Goal: Information Seeking & Learning: Find specific page/section

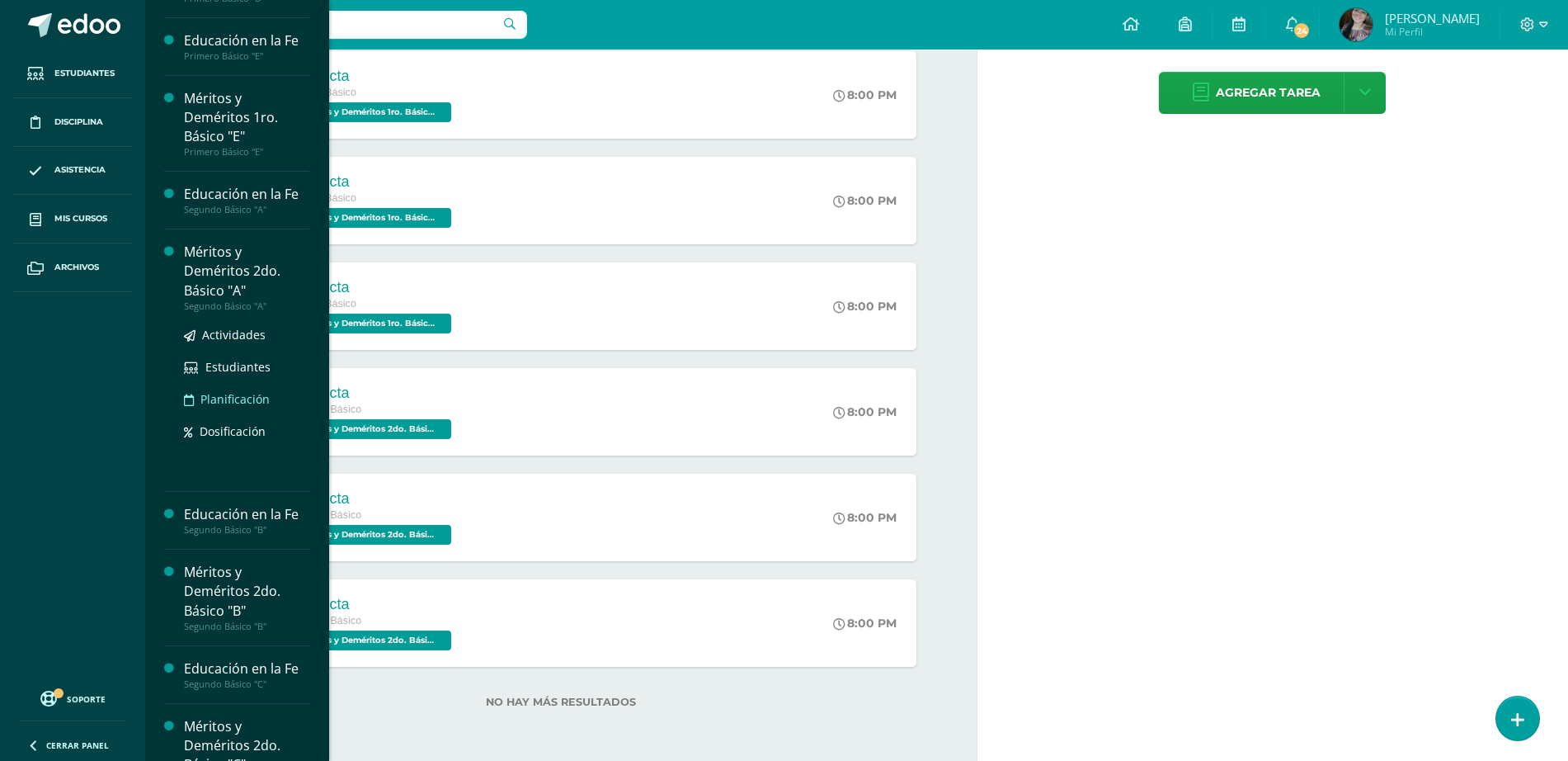
scroll to position [624, 0]
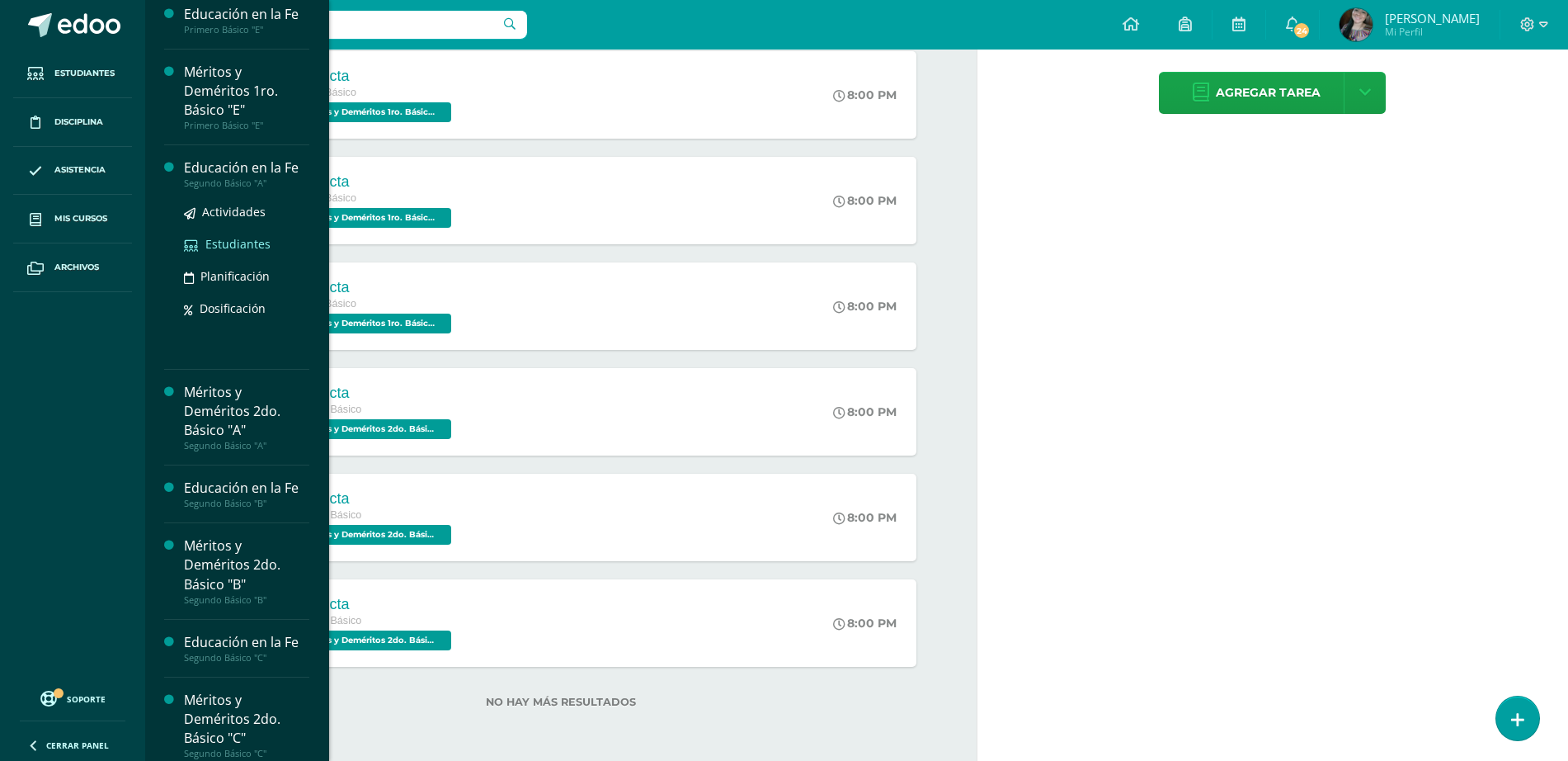
click at [244, 247] on span "Estudiantes" at bounding box center [238, 244] width 65 height 15
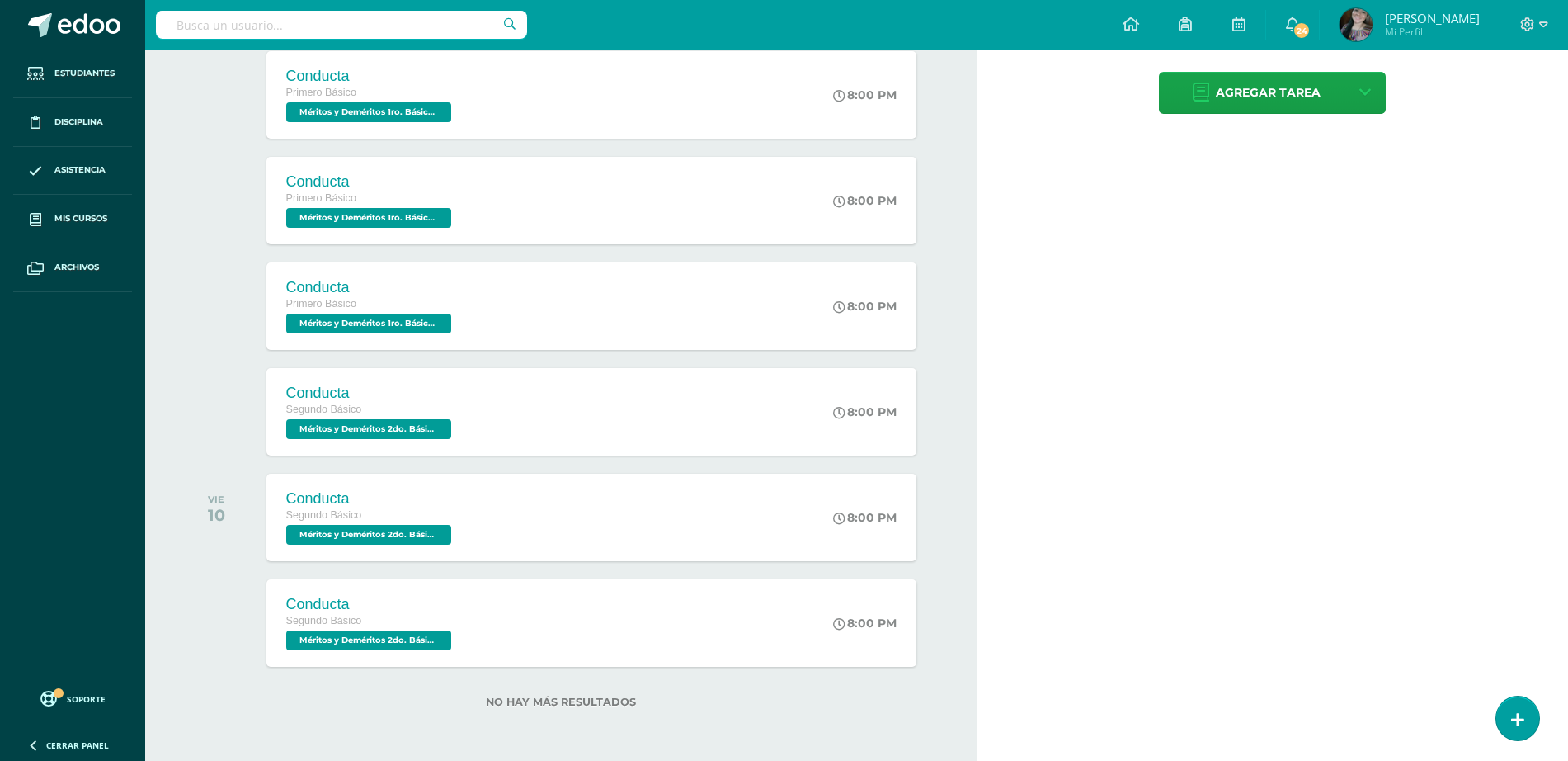
scroll to position [470, 0]
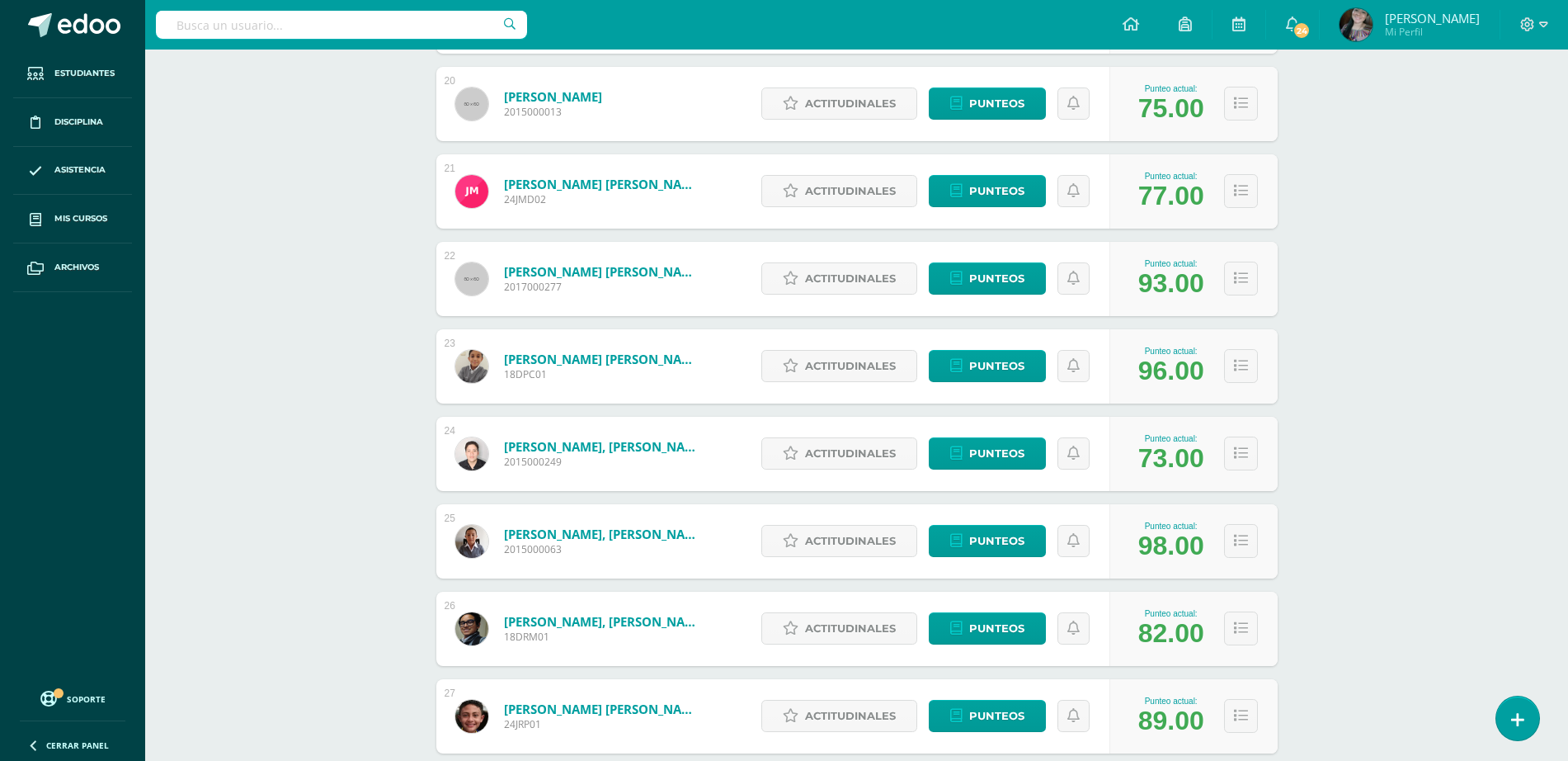
scroll to position [2263, 0]
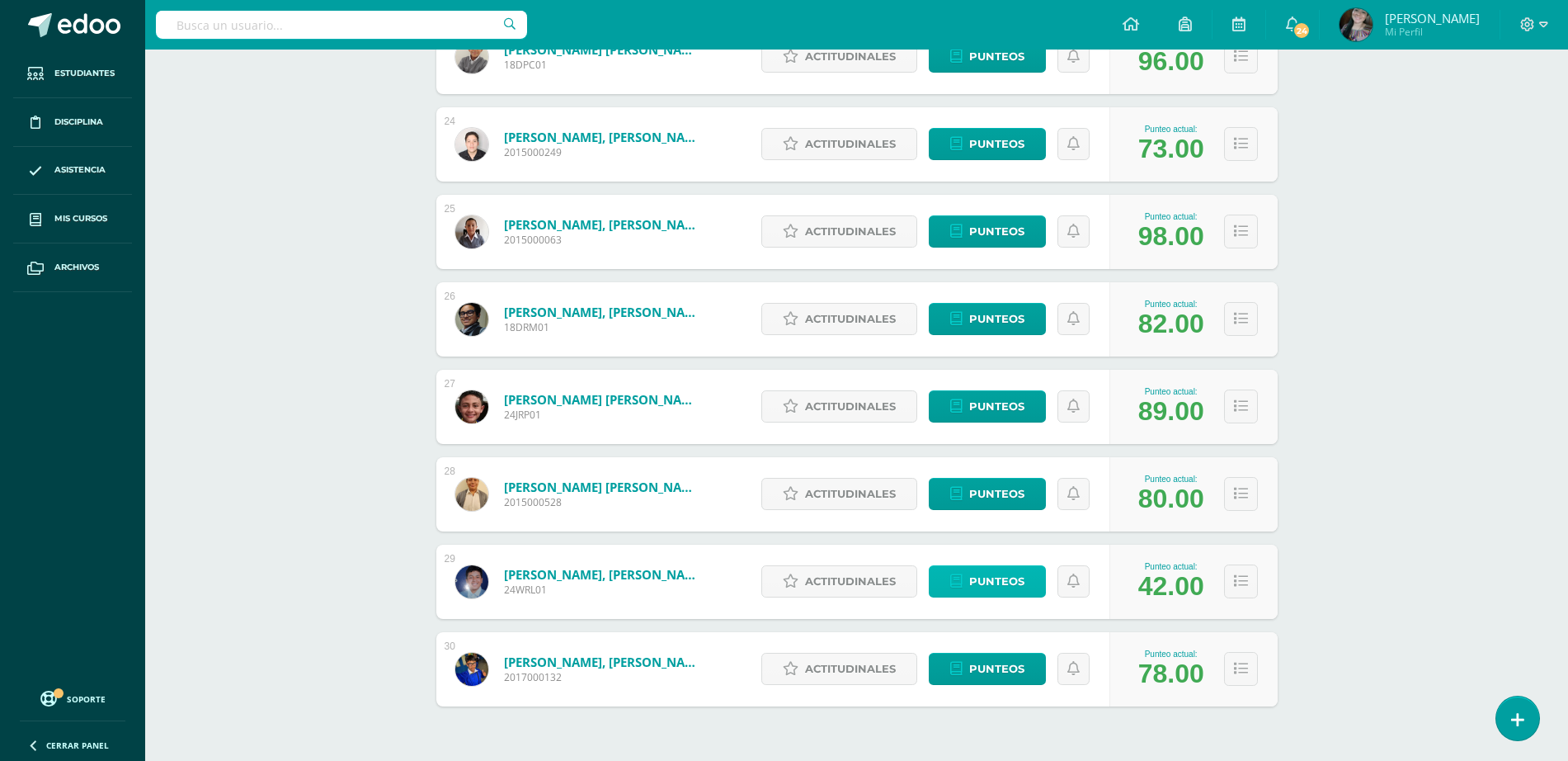
click at [1005, 570] on span "Punteos" at bounding box center [997, 582] width 55 height 31
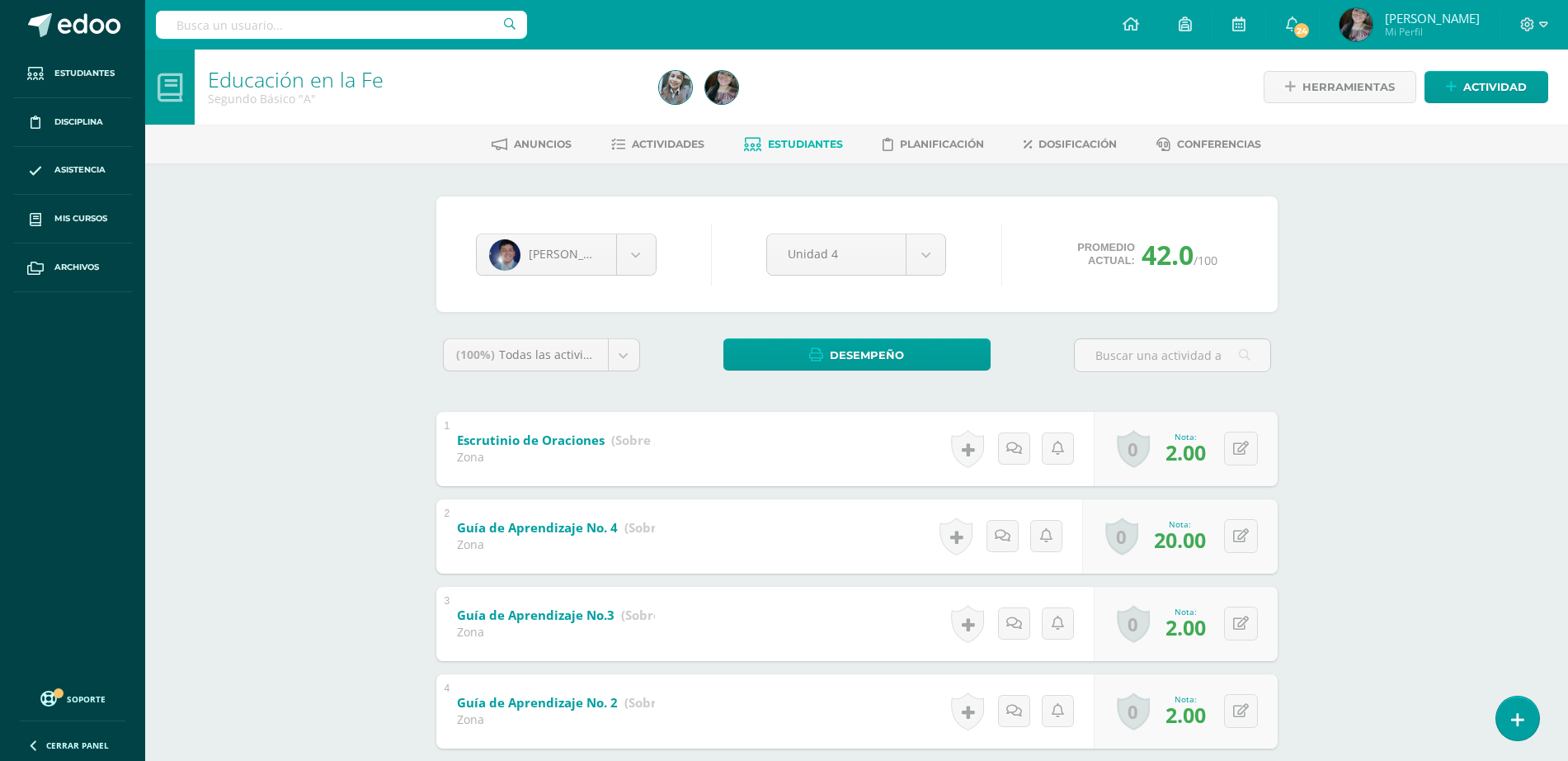
scroll to position [184, 0]
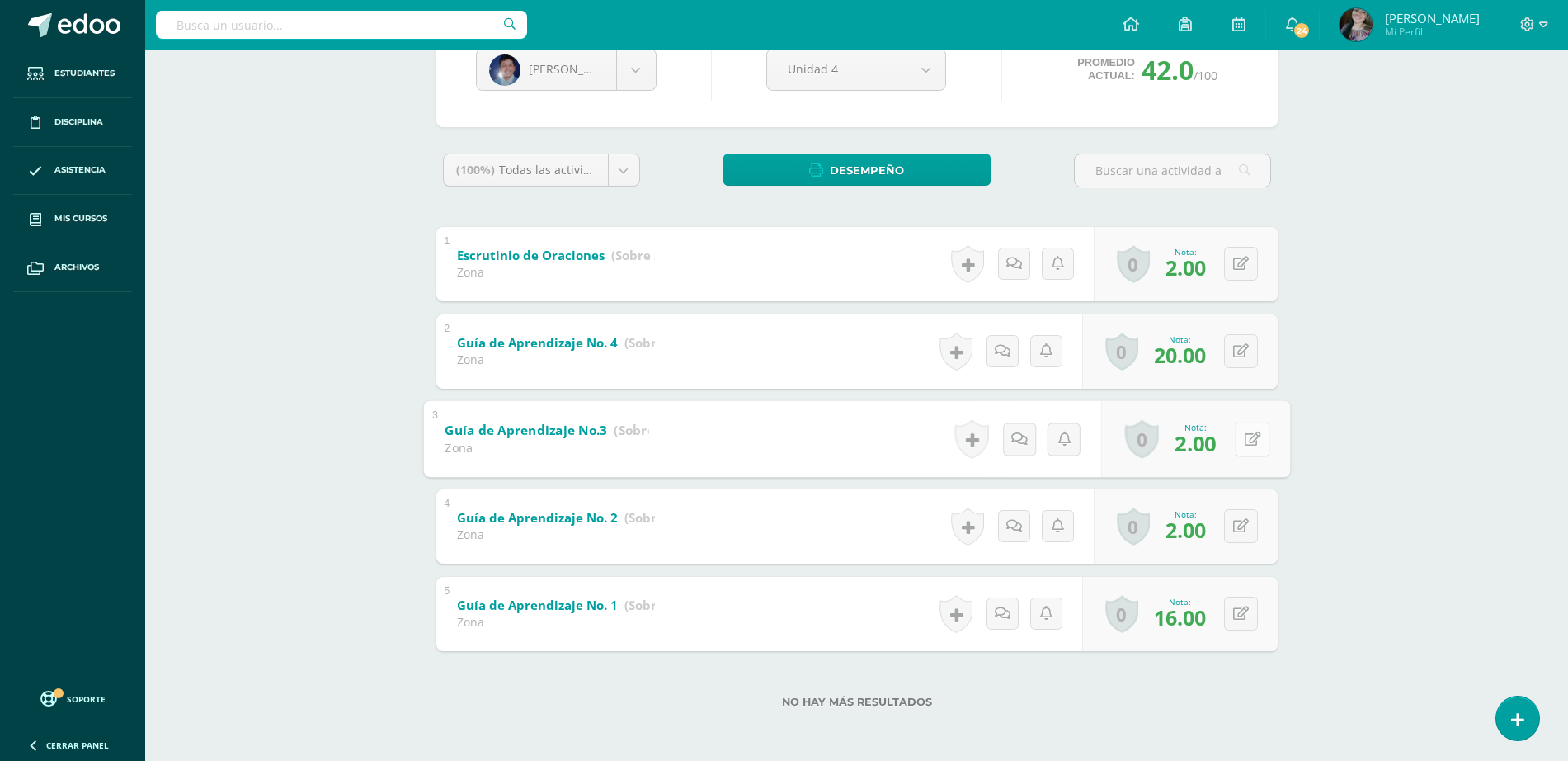
click at [1231, 440] on div "0 Logros Logros obtenidos Aún no hay logros agregados Nota: 2.00" at bounding box center [1195, 438] width 189 height 76
click at [1241, 438] on button at bounding box center [1252, 438] width 34 height 34
type input "20"
click at [1209, 438] on icon at bounding box center [1208, 444] width 15 height 14
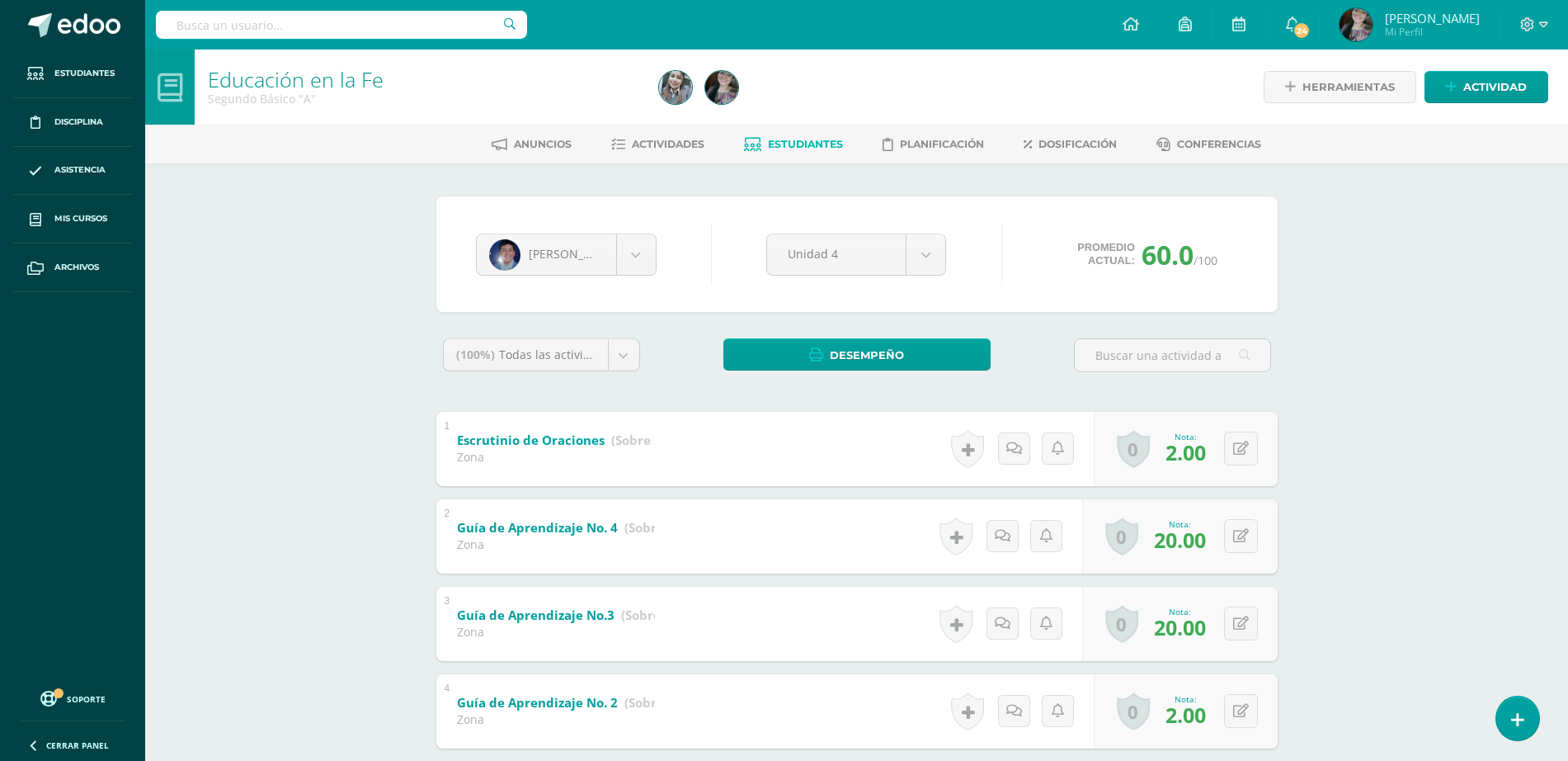
scroll to position [184, 0]
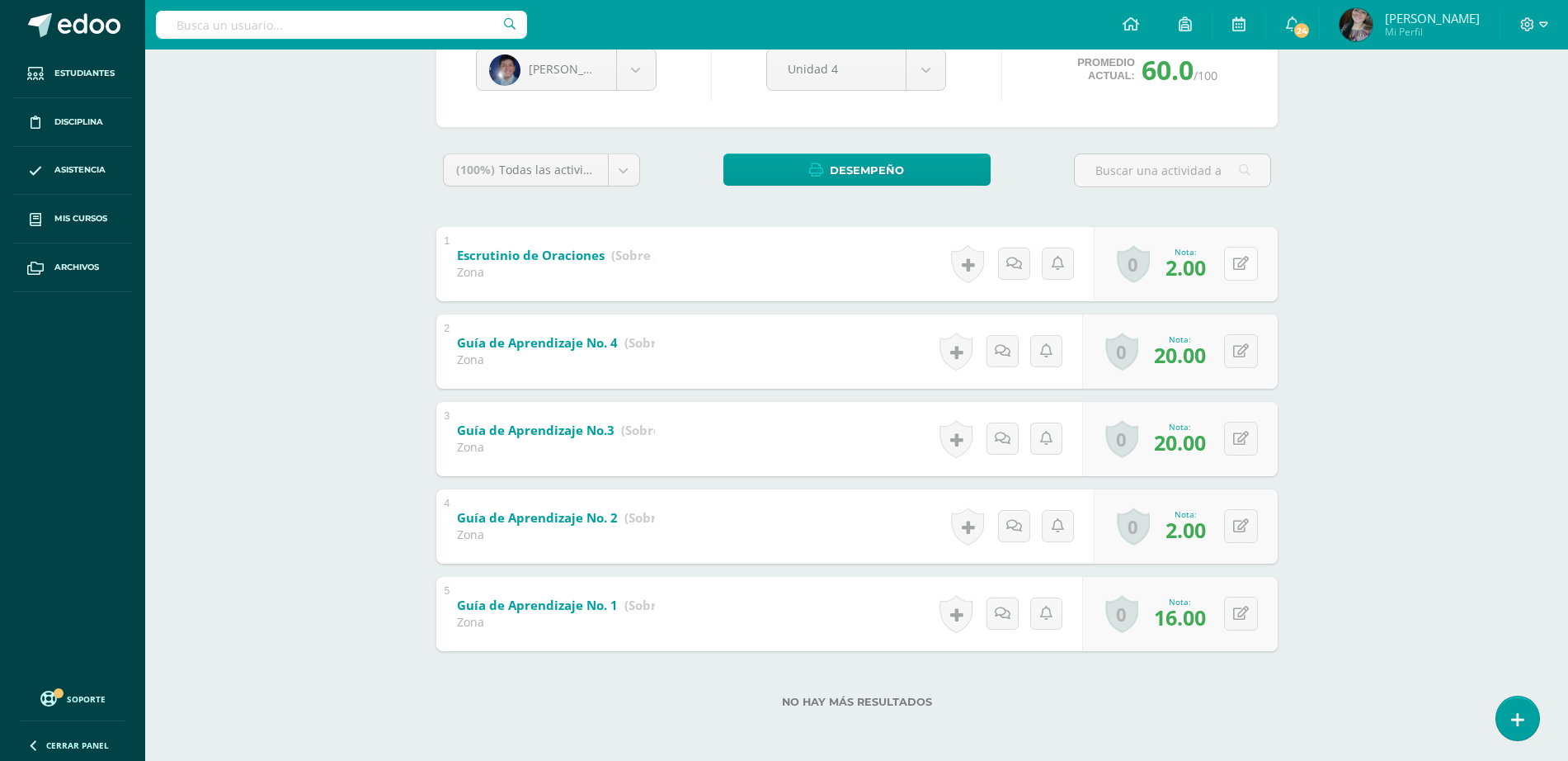
click at [1239, 263] on button at bounding box center [1240, 263] width 33 height 33
type input "4"
click at [1214, 270] on icon at bounding box center [1208, 269] width 15 height 14
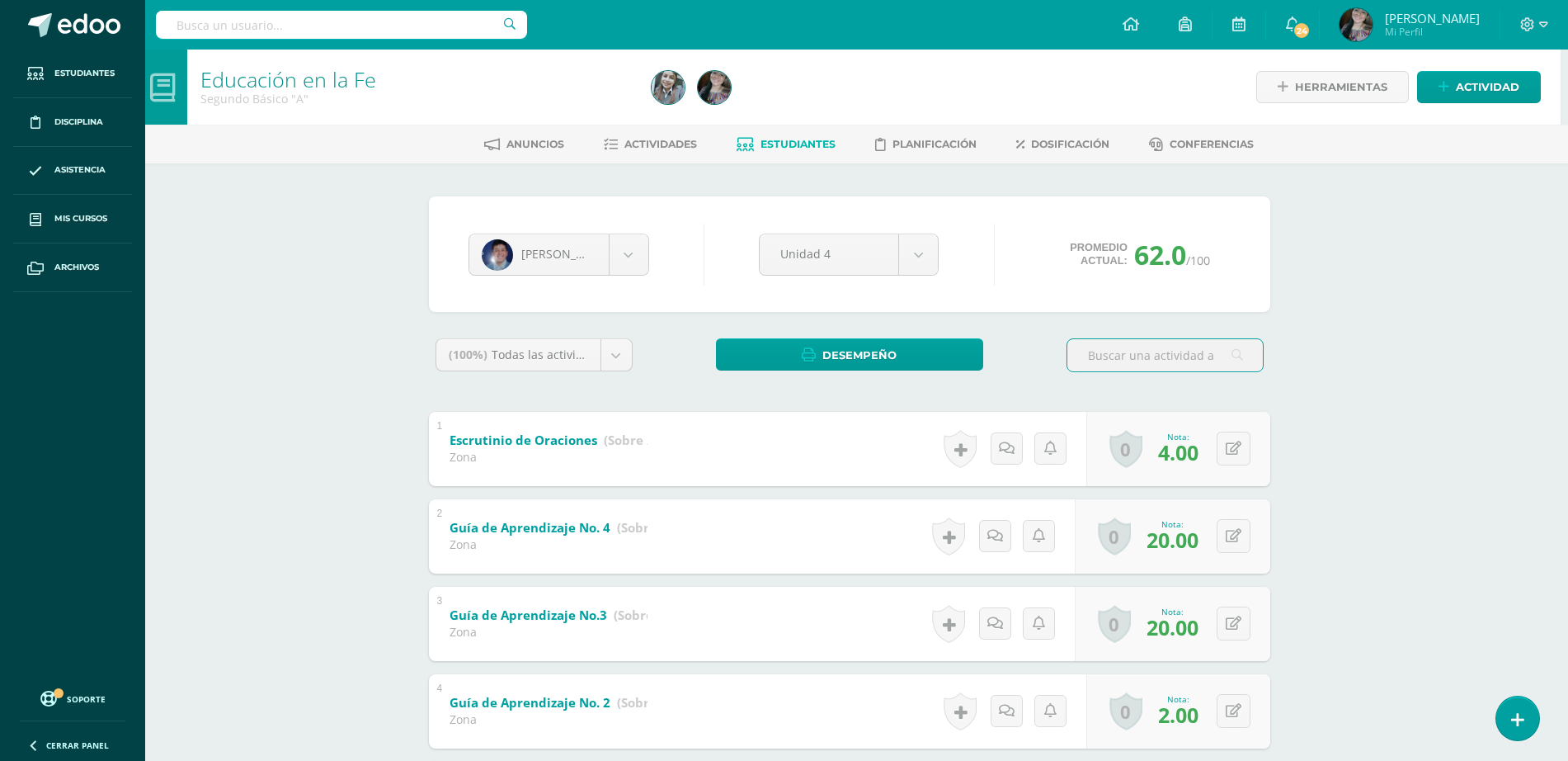
click at [408, 20] on input "text" at bounding box center [341, 25] width 371 height 28
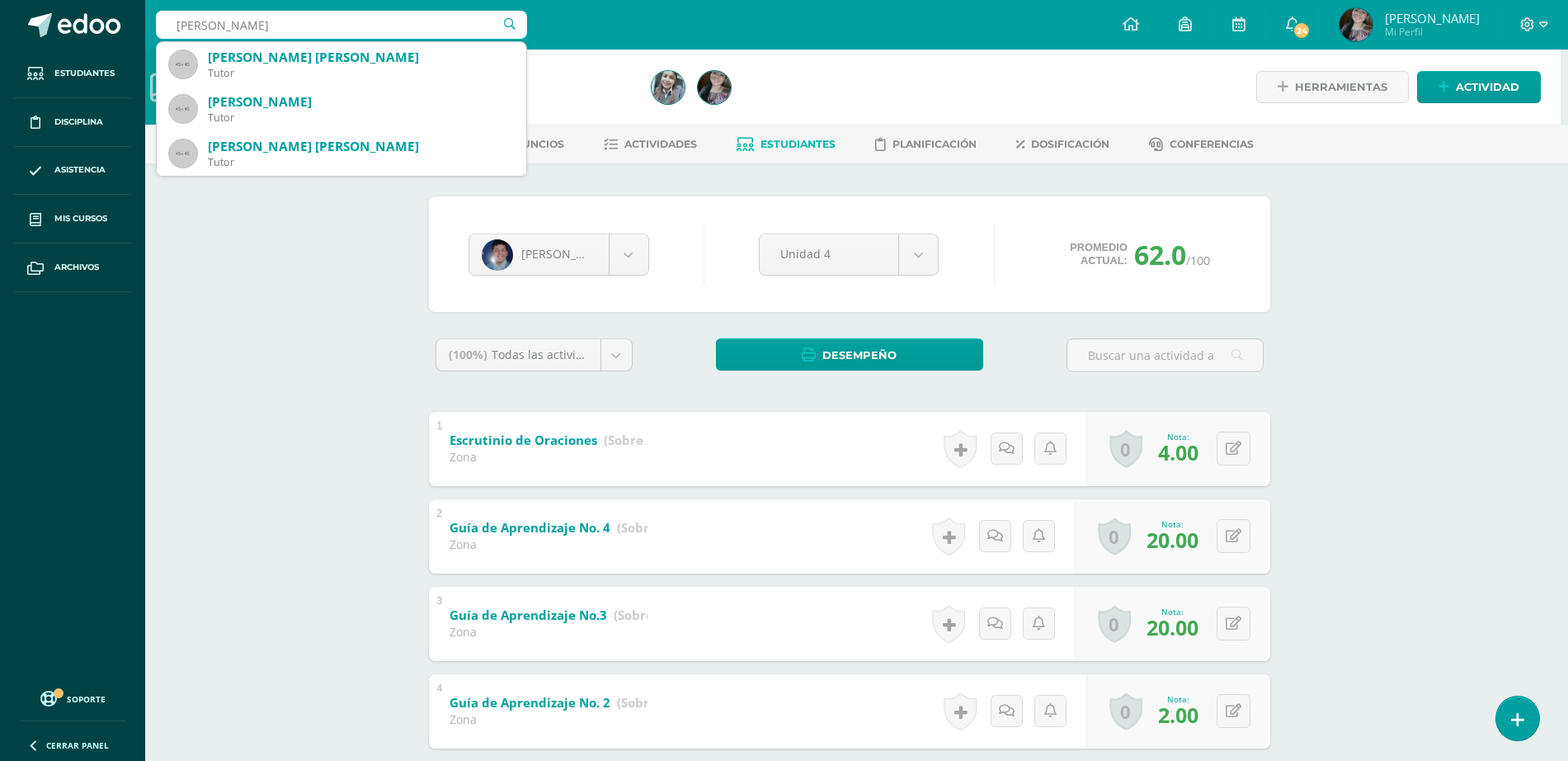
type input "Lopez Marín"
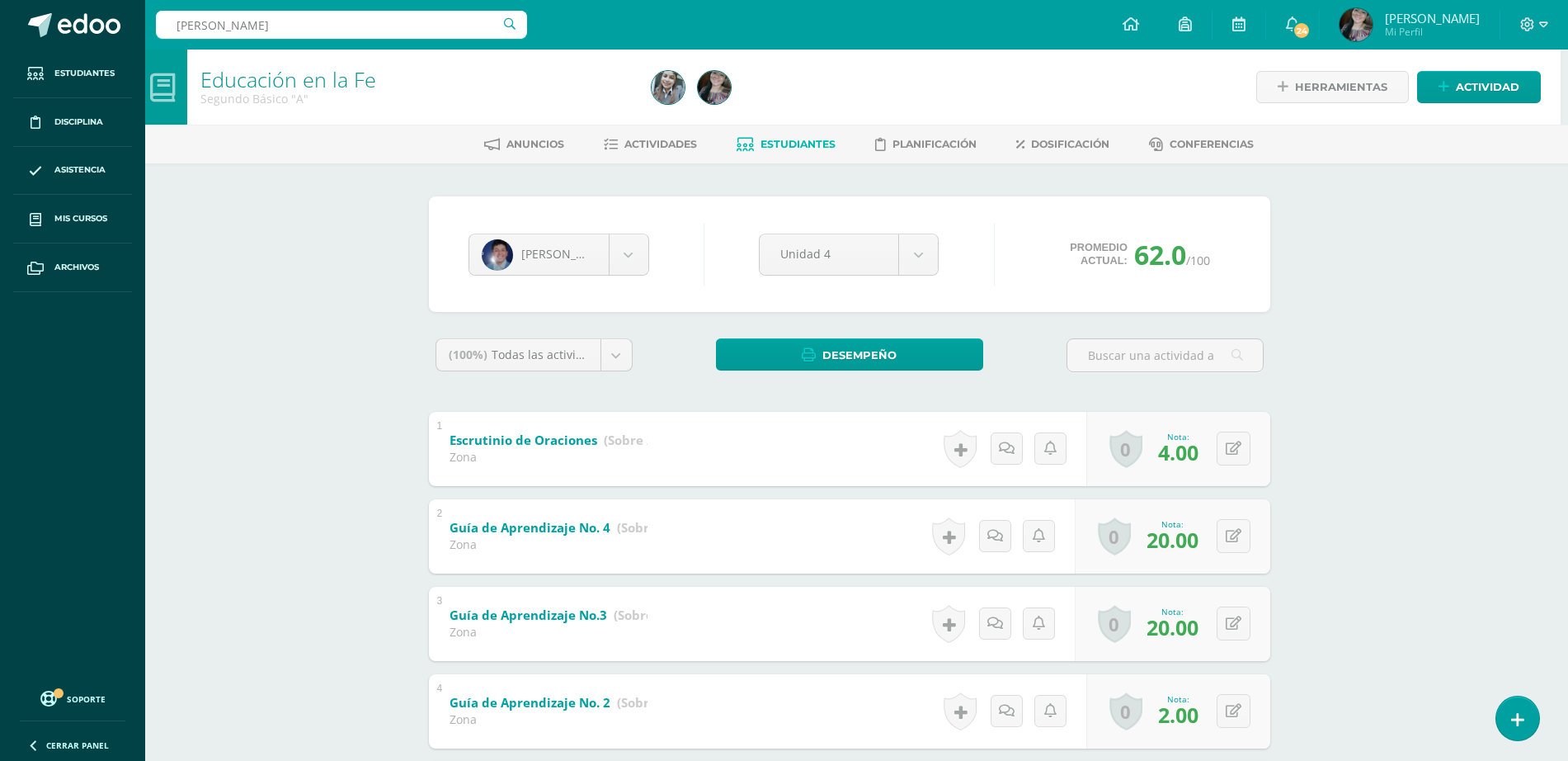
click at [251, 233] on div "Educación en la Fe Segundo Básico "A" Herramientas Detalle de asistencias Activ…" at bounding box center [849, 498] width 1423 height 896
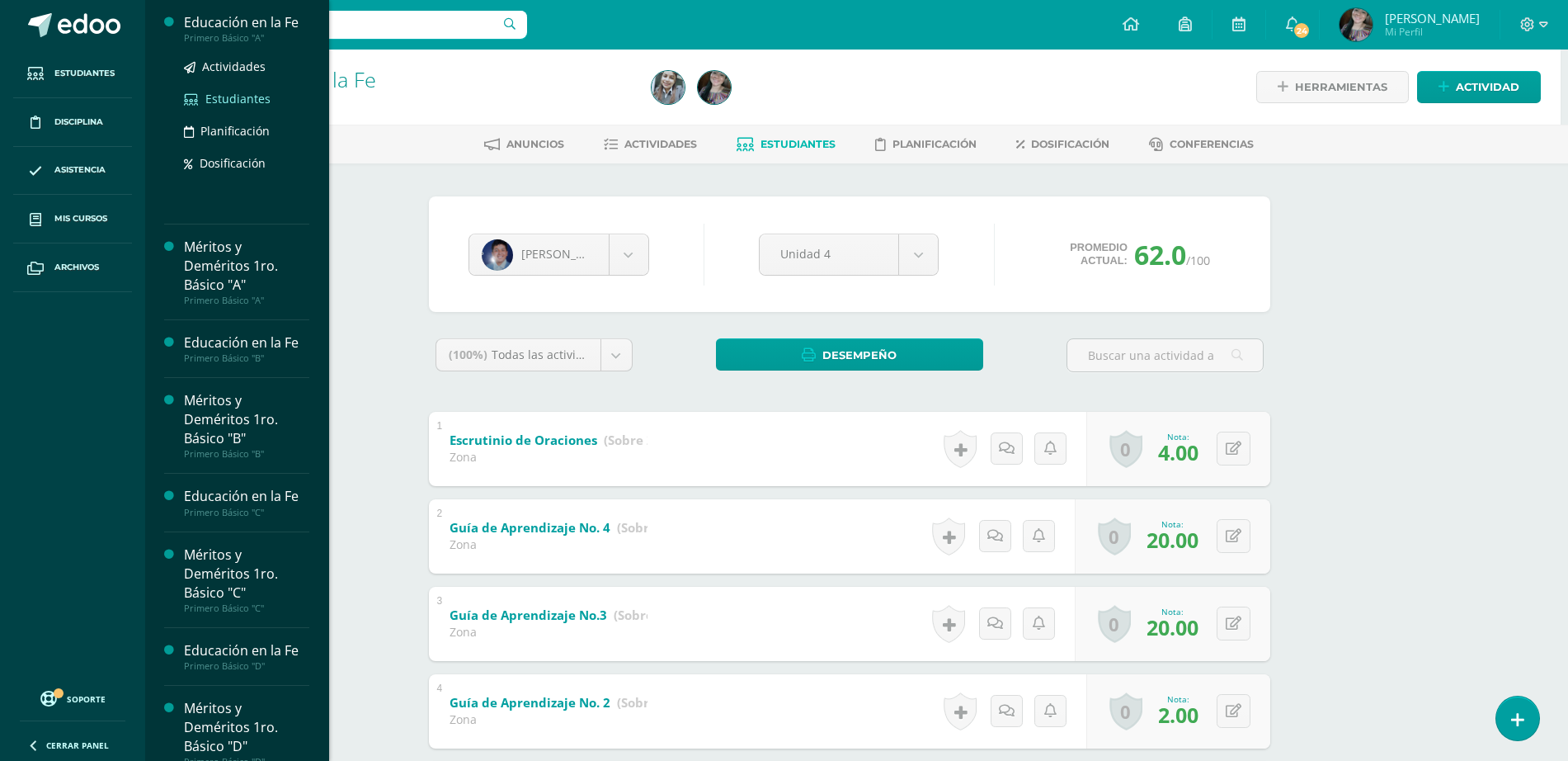
click at [226, 103] on span "Estudiantes" at bounding box center [238, 99] width 65 height 15
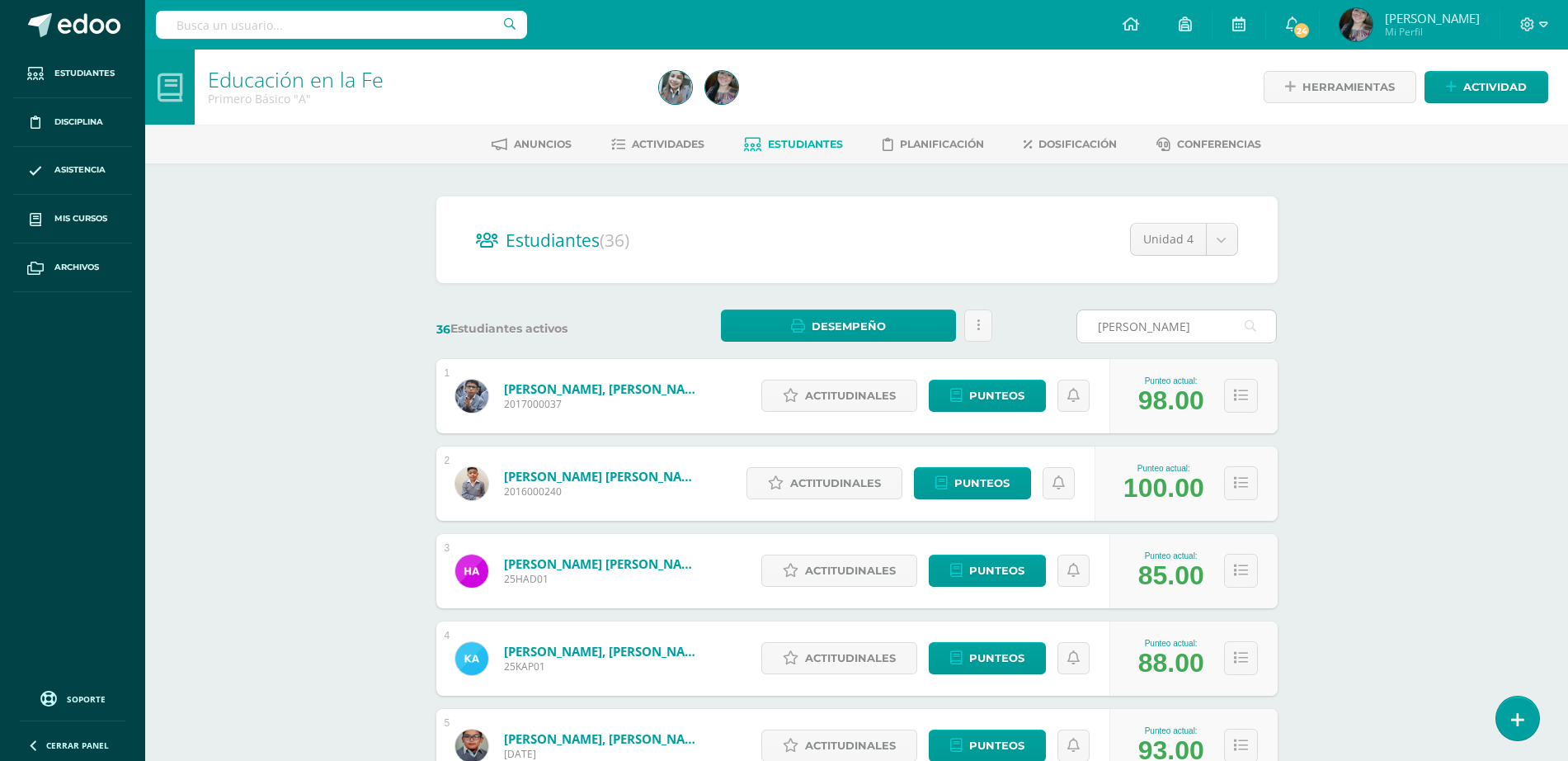
click at [1189, 329] on input "López Marin" at bounding box center [1177, 327] width 199 height 33
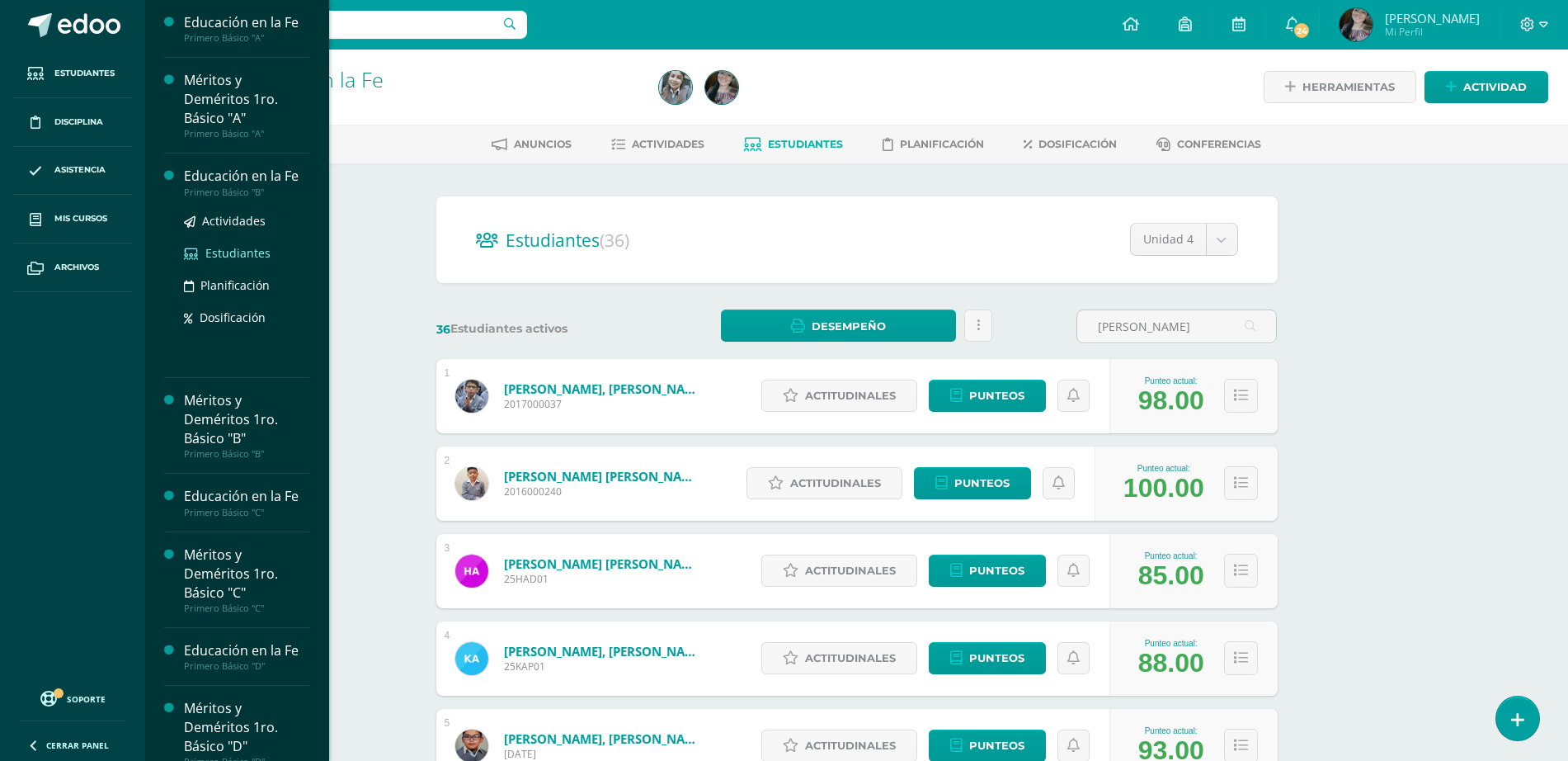
type input "López Marin"
click at [233, 244] on link "Estudiantes" at bounding box center [246, 253] width 125 height 19
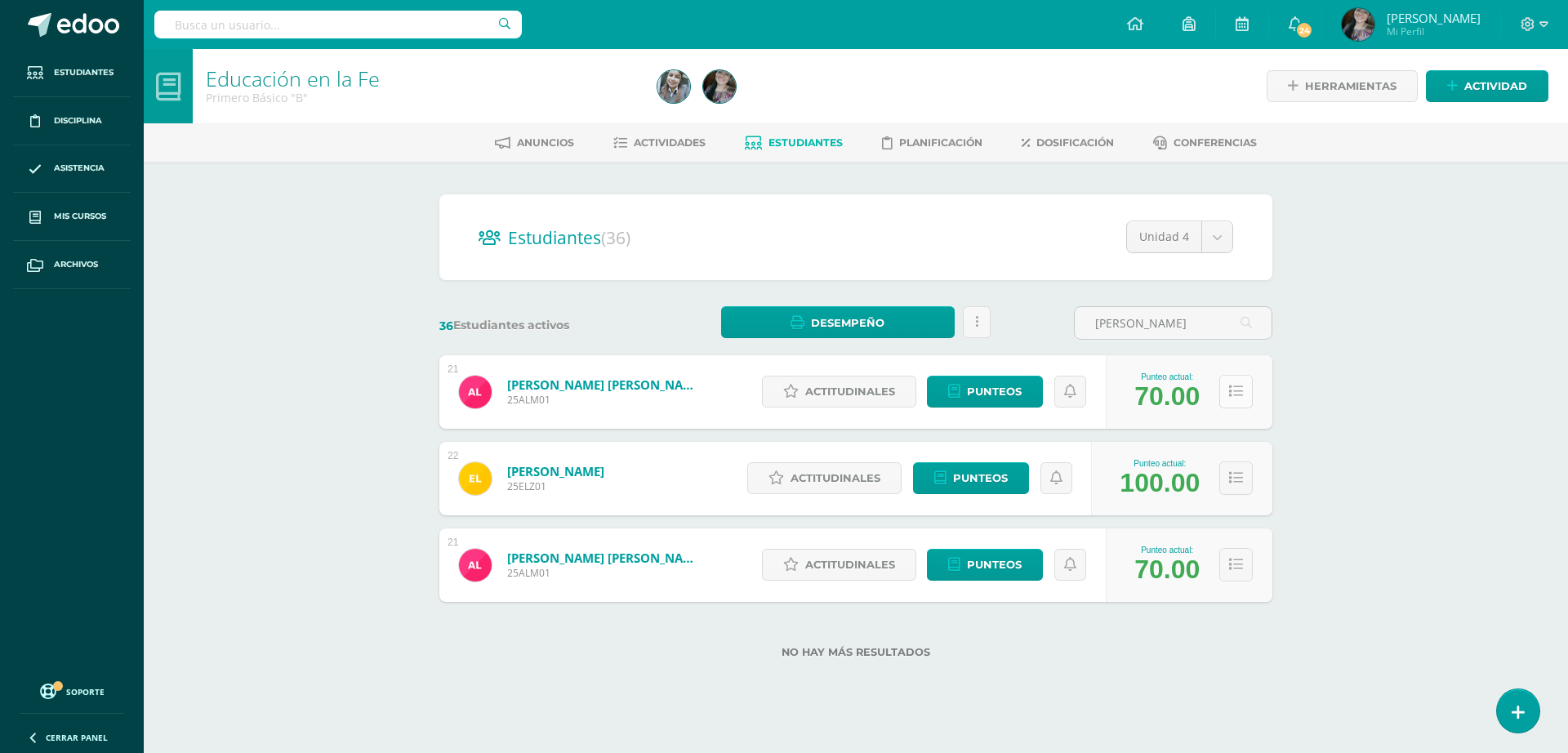
type input "[PERSON_NAME]"
click at [1244, 394] on button at bounding box center [1236, 391] width 33 height 33
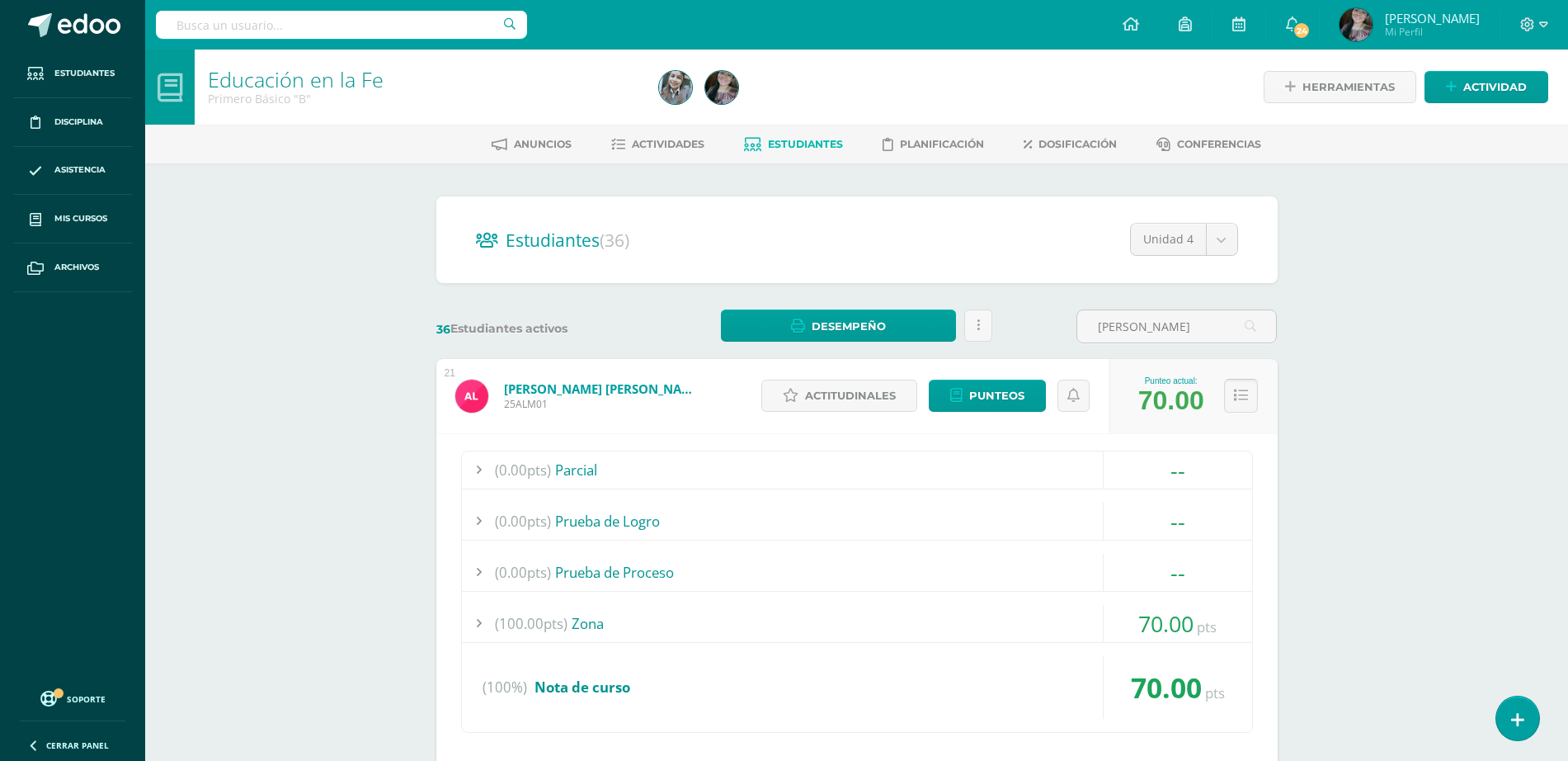
click at [1242, 397] on icon at bounding box center [1241, 396] width 14 height 14
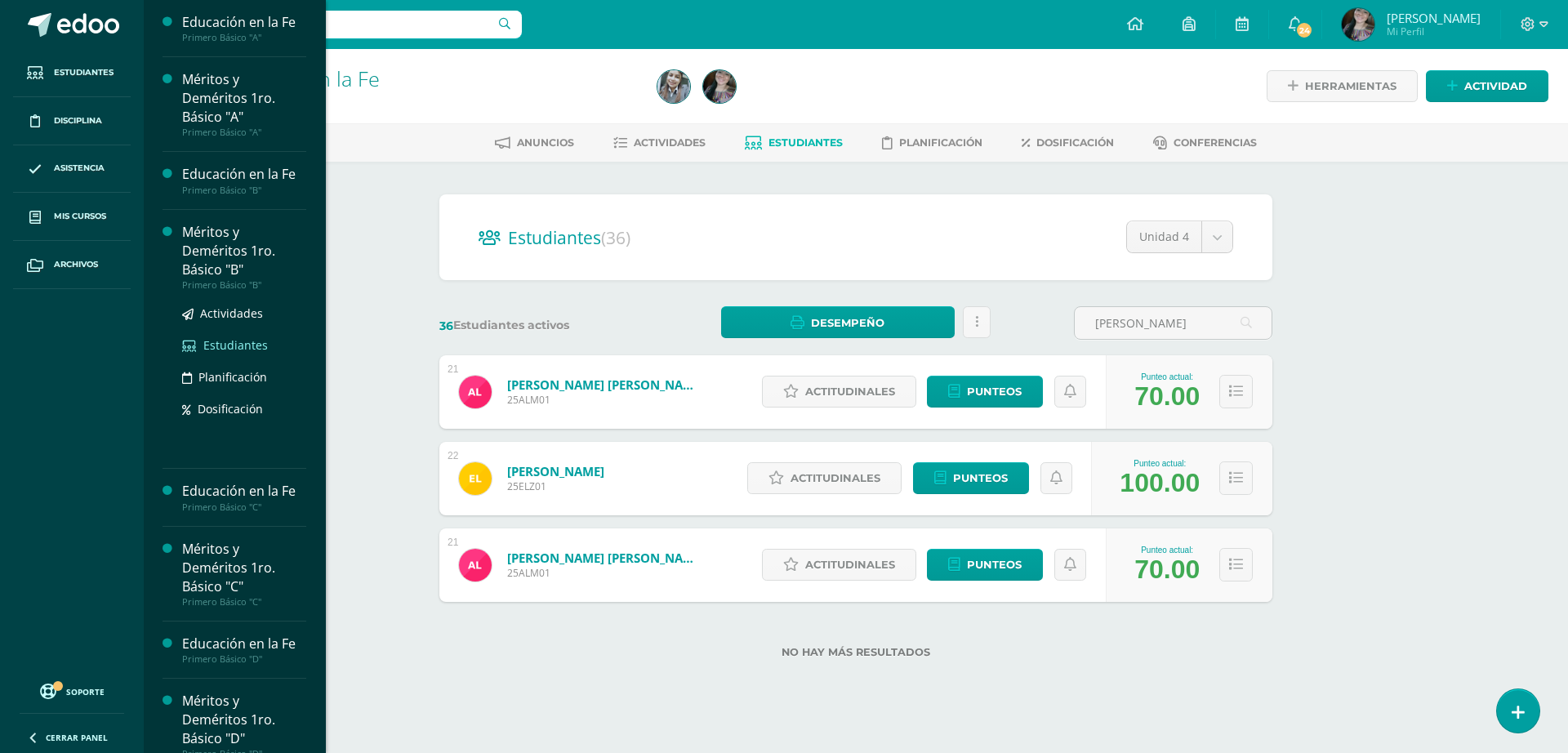
click at [206, 351] on span "Estudiantes" at bounding box center [235, 345] width 65 height 15
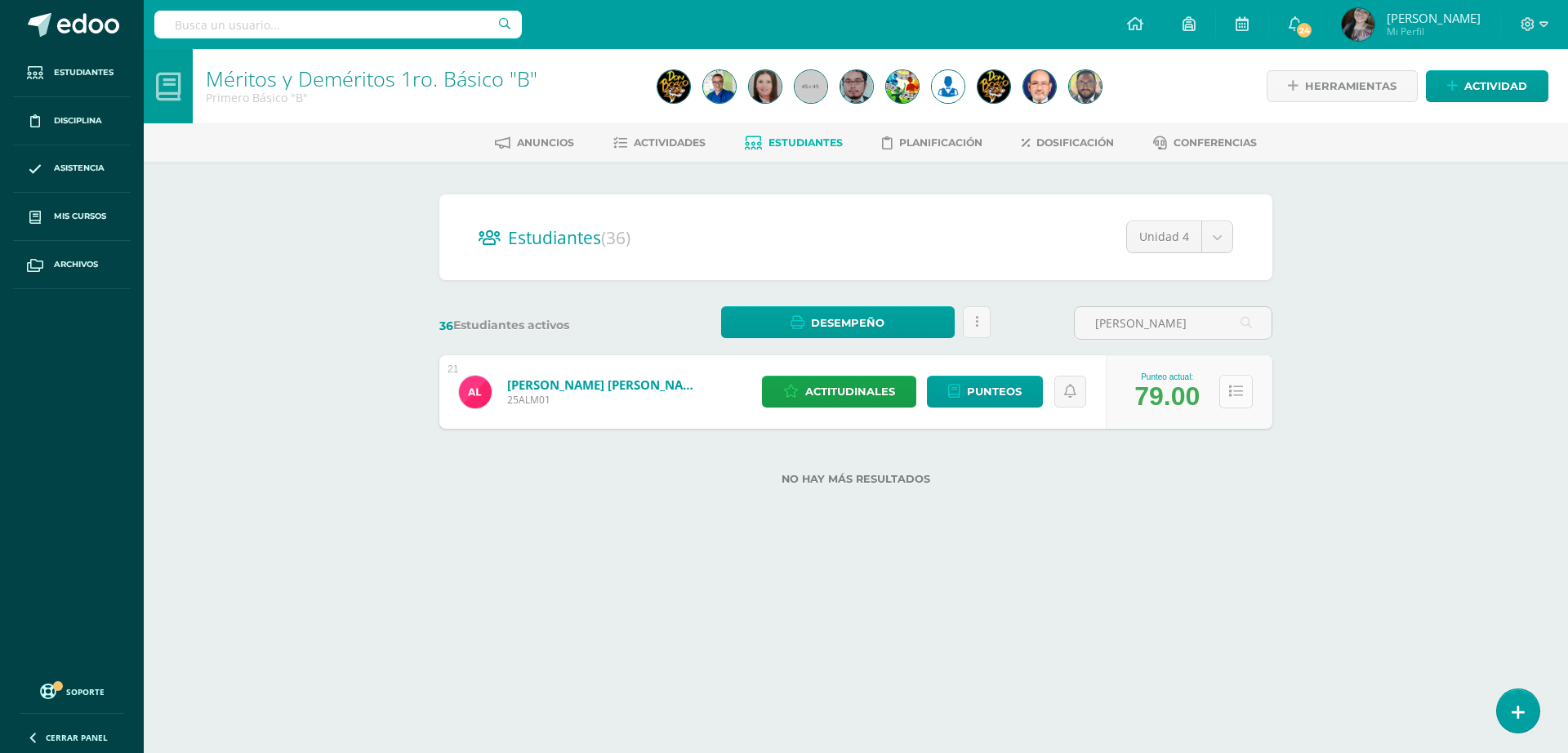
type input "López Marín"
click at [1242, 391] on icon at bounding box center [1236, 391] width 14 height 14
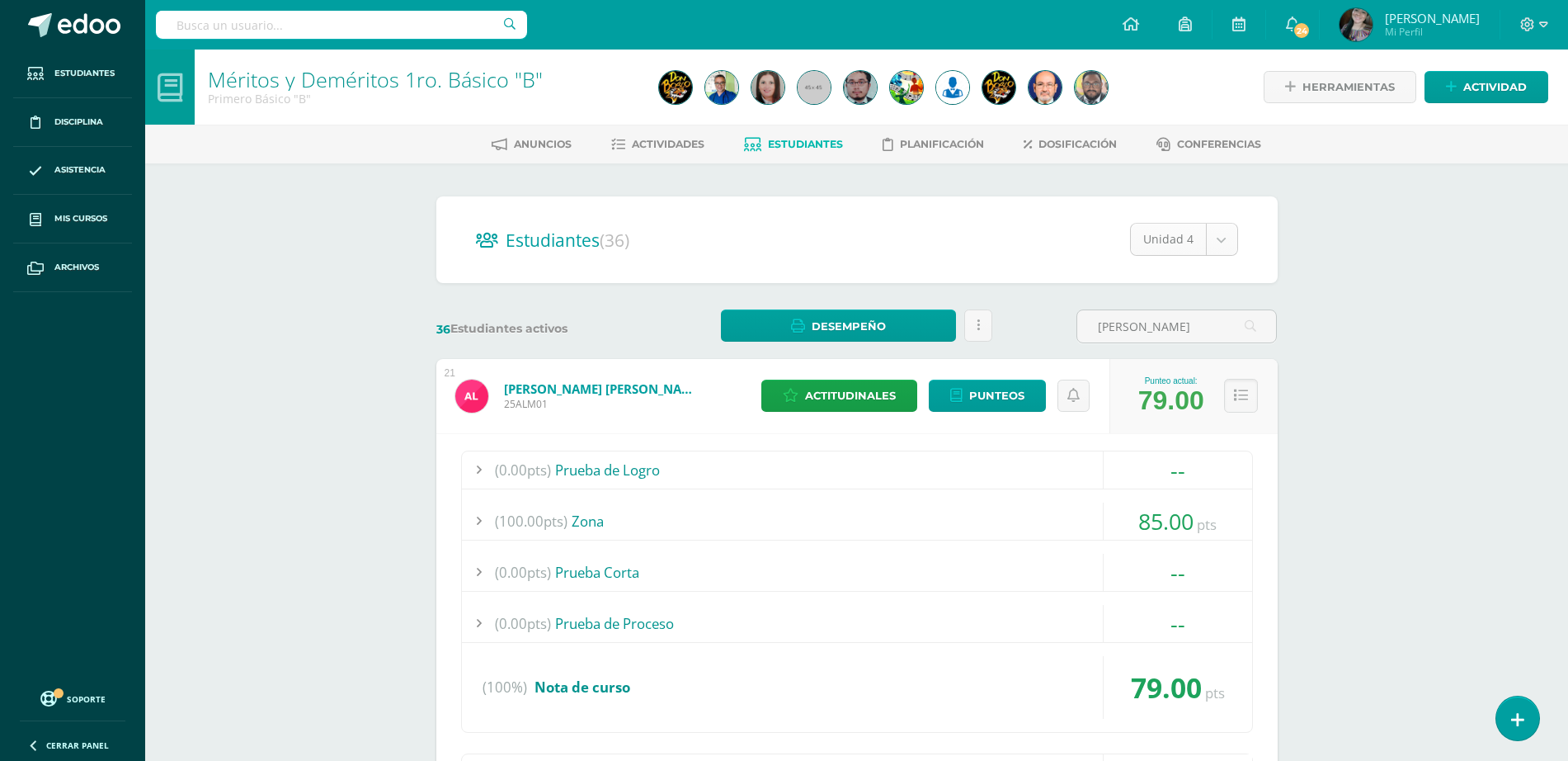
click at [1227, 232] on body "Estudiantes Disciplina Asistencia Mis cursos Archivos Soporte Ayuda Reportar un…" at bounding box center [784, 764] width 1568 height 1528
select select "/dashboard/teacher/section/3822/students/?unit=148653"
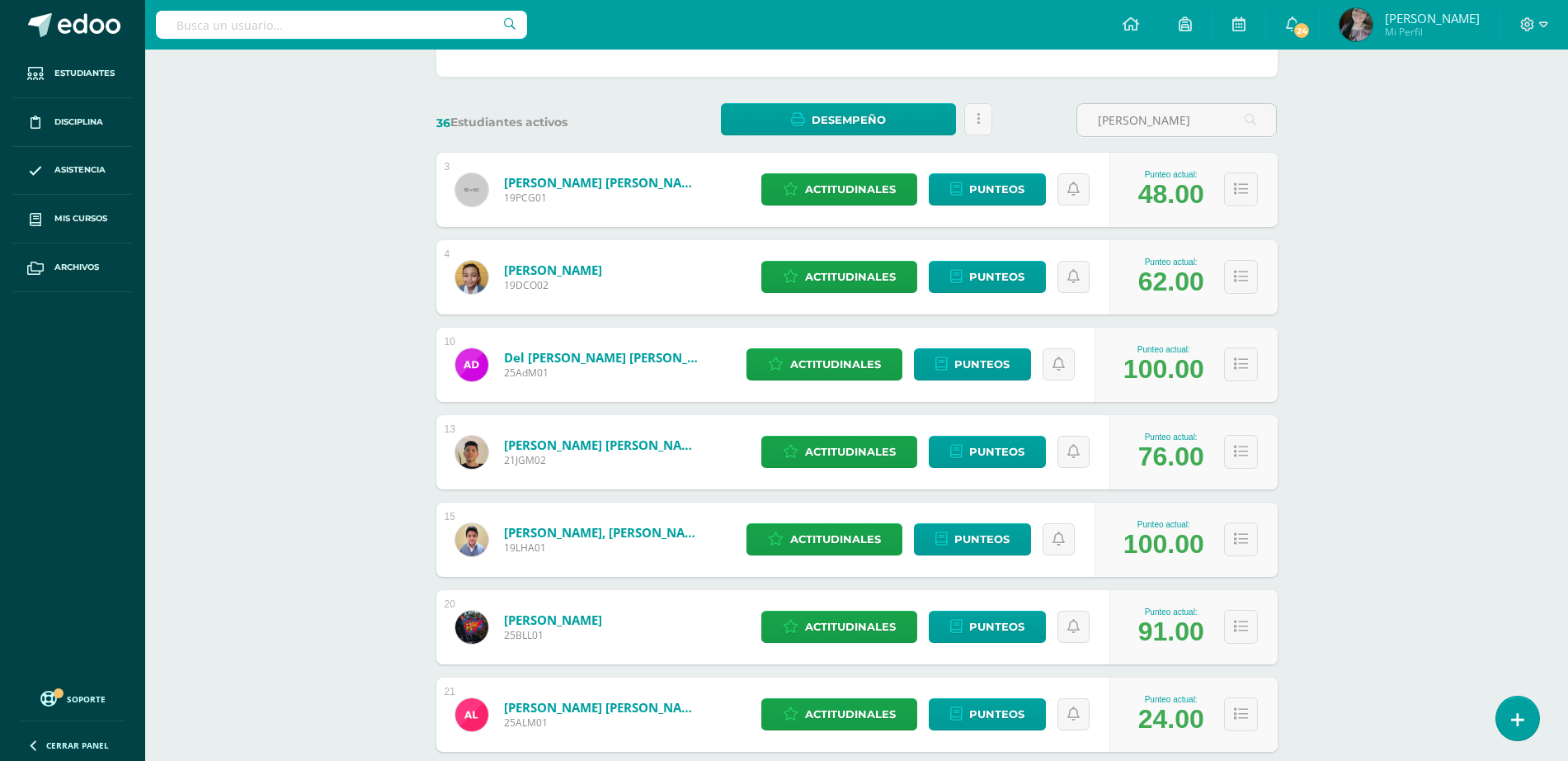
scroll to position [722, 0]
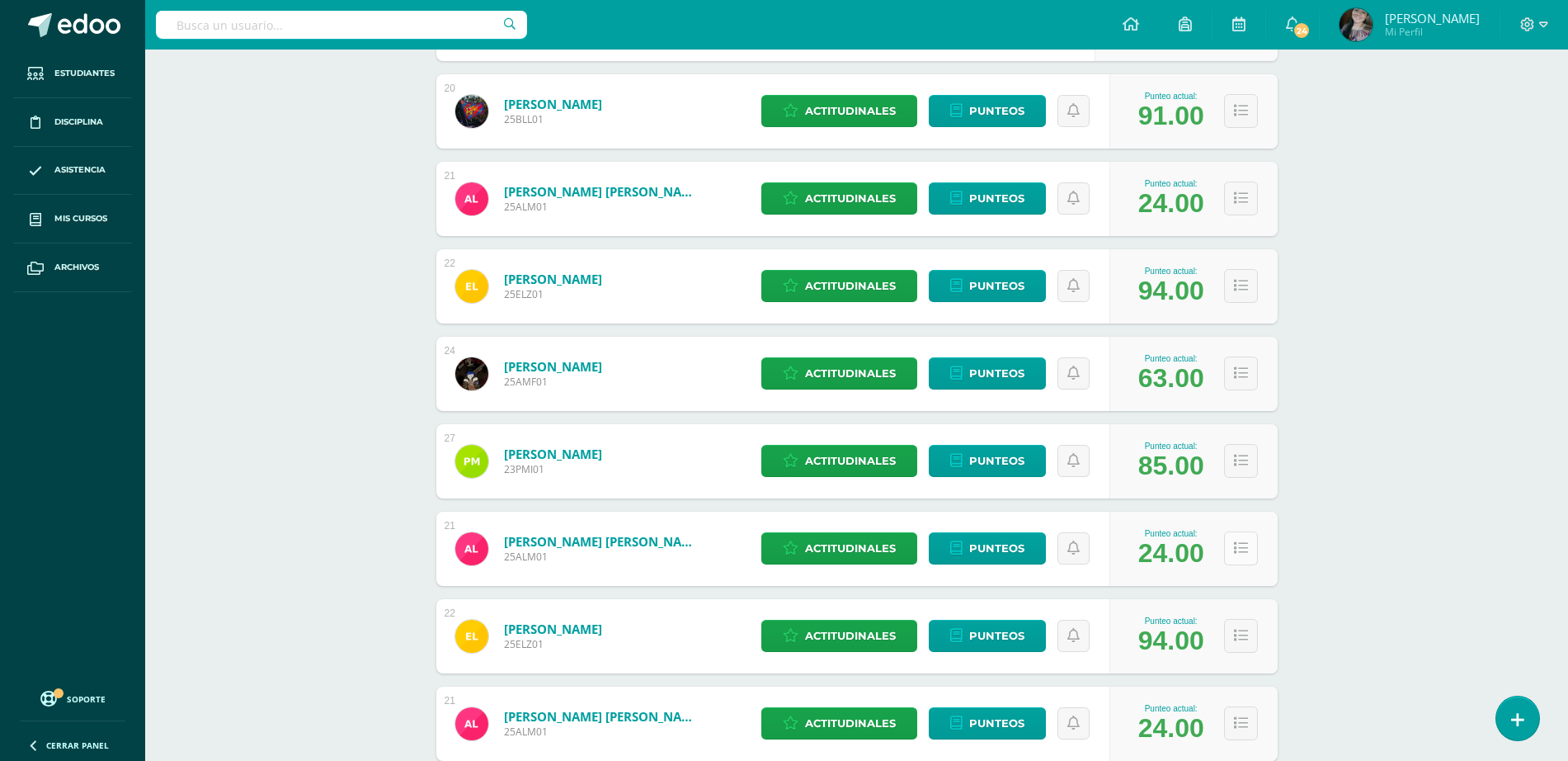
type input "[PERSON_NAME]"
click at [1253, 545] on button at bounding box center [1240, 547] width 33 height 33
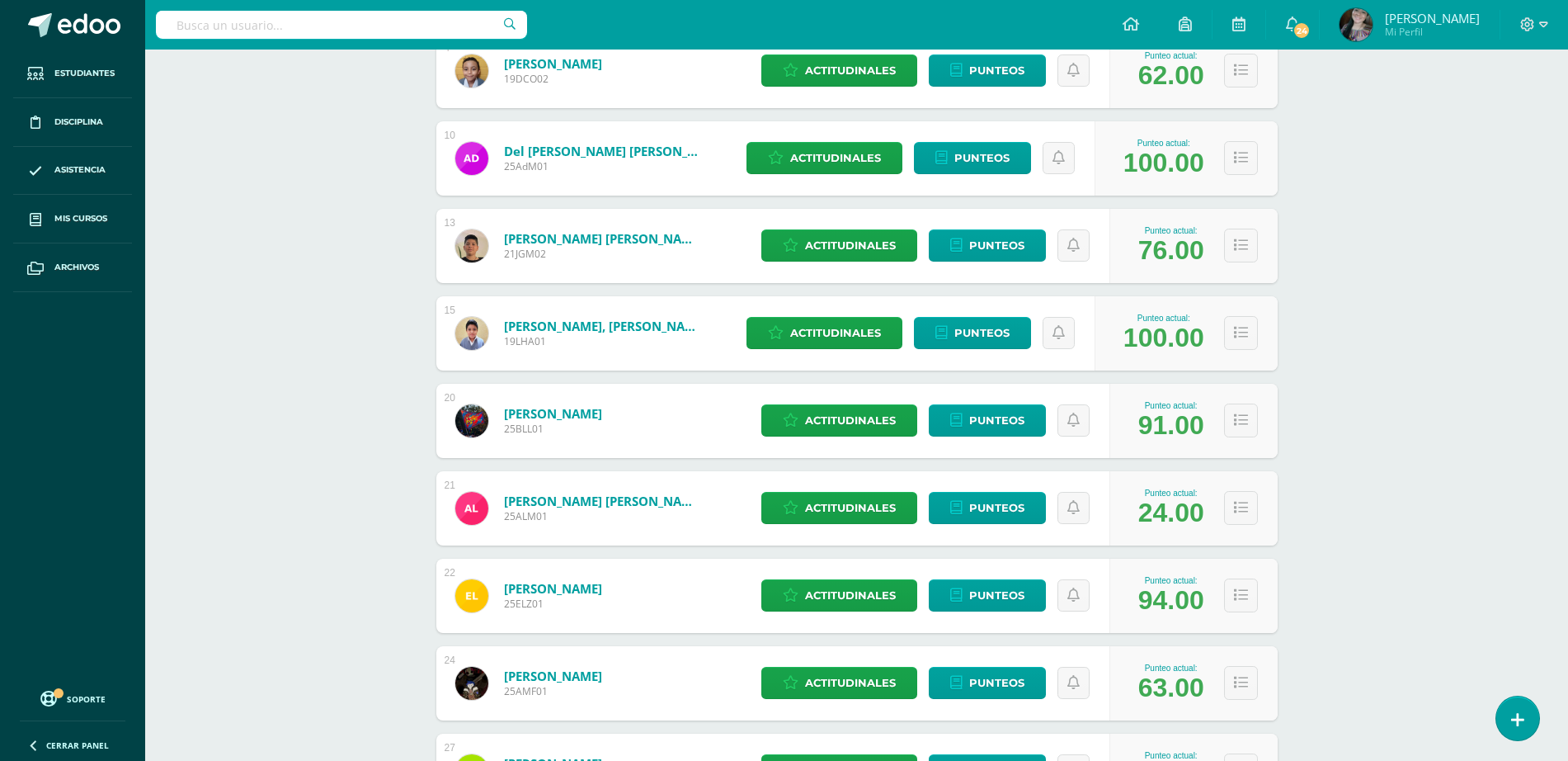
scroll to position [0, 0]
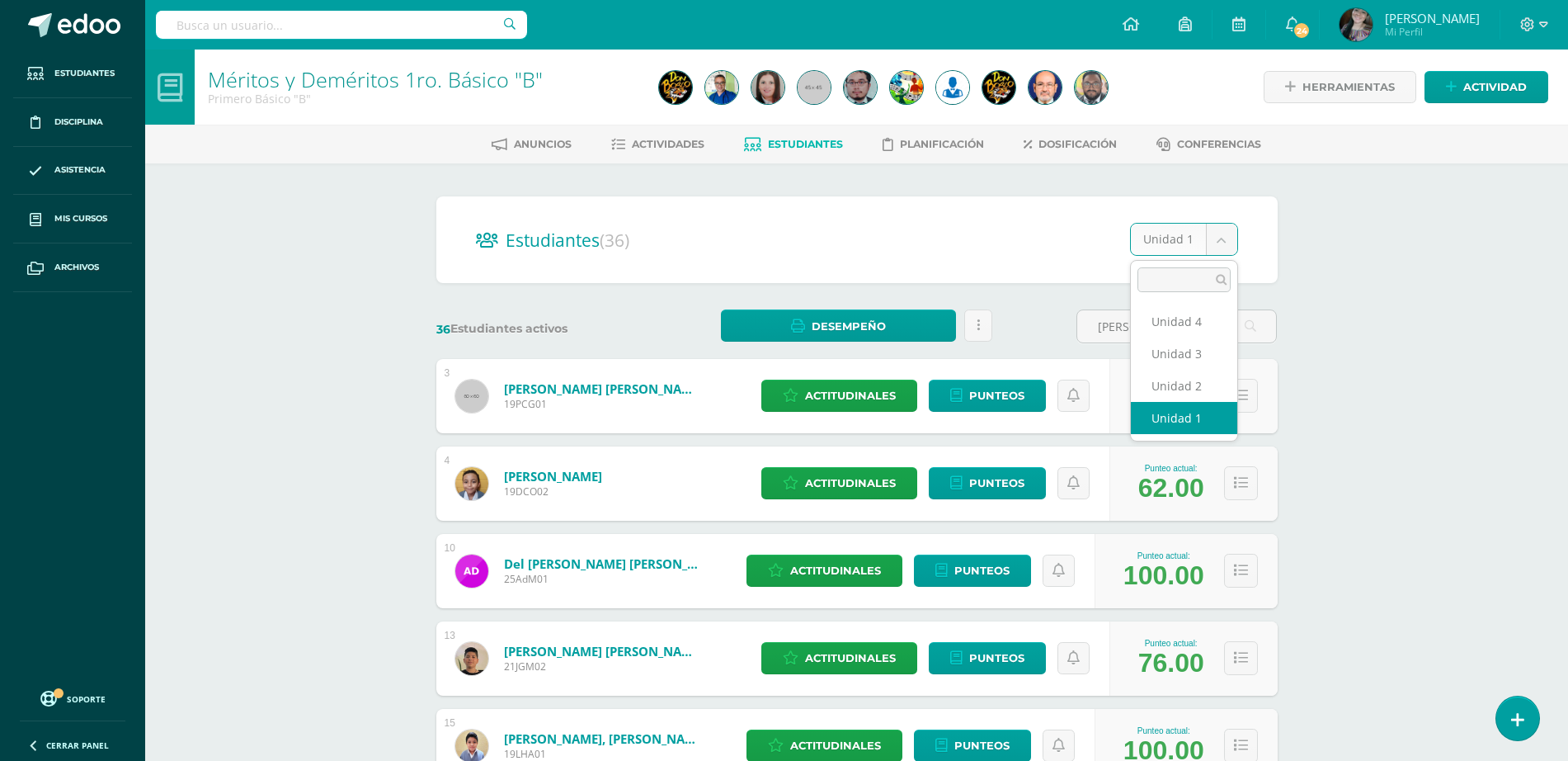
select select "/dashboard/teacher/section/3822/students/?unit=148652"
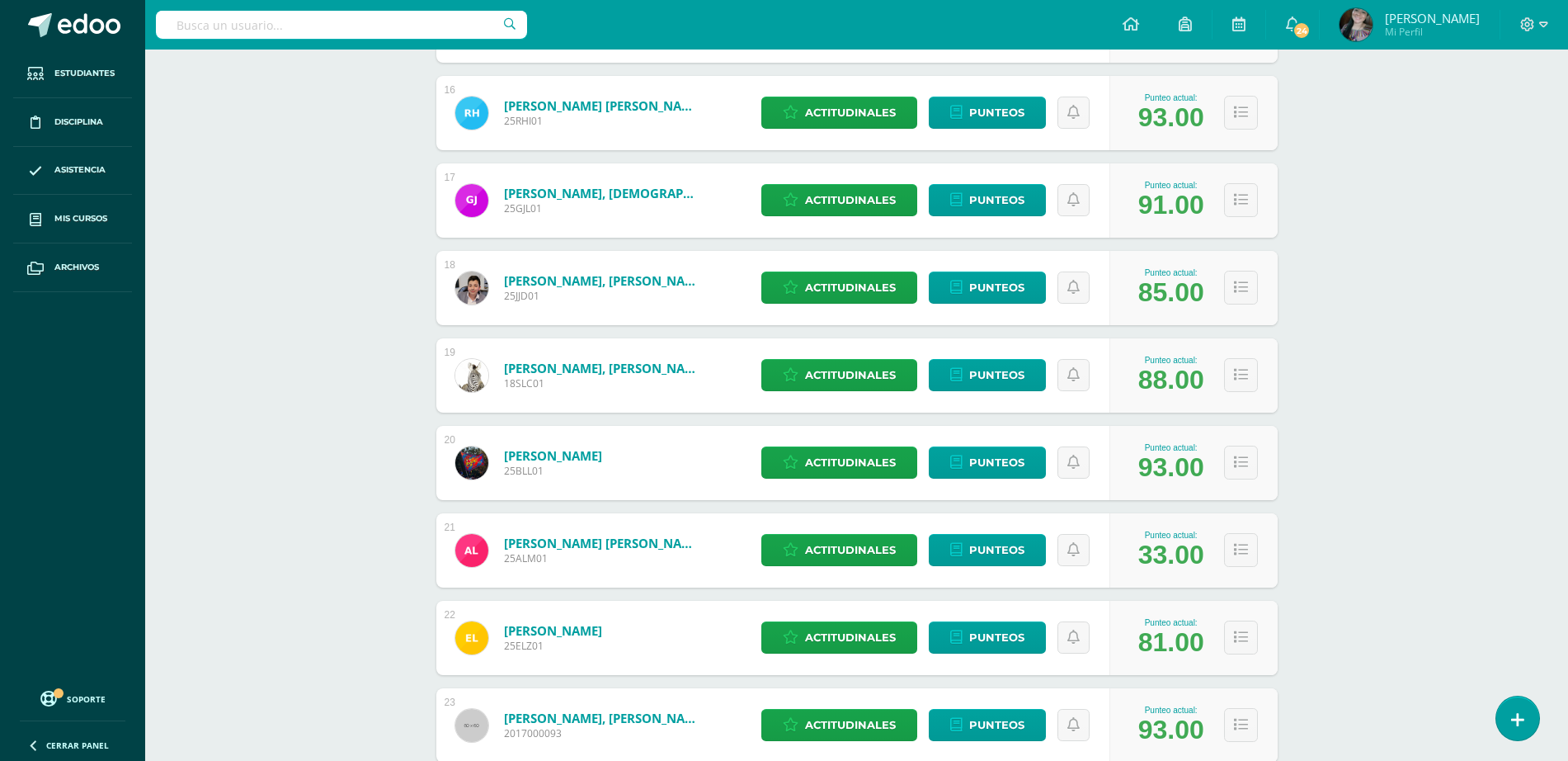
scroll to position [1698, 0]
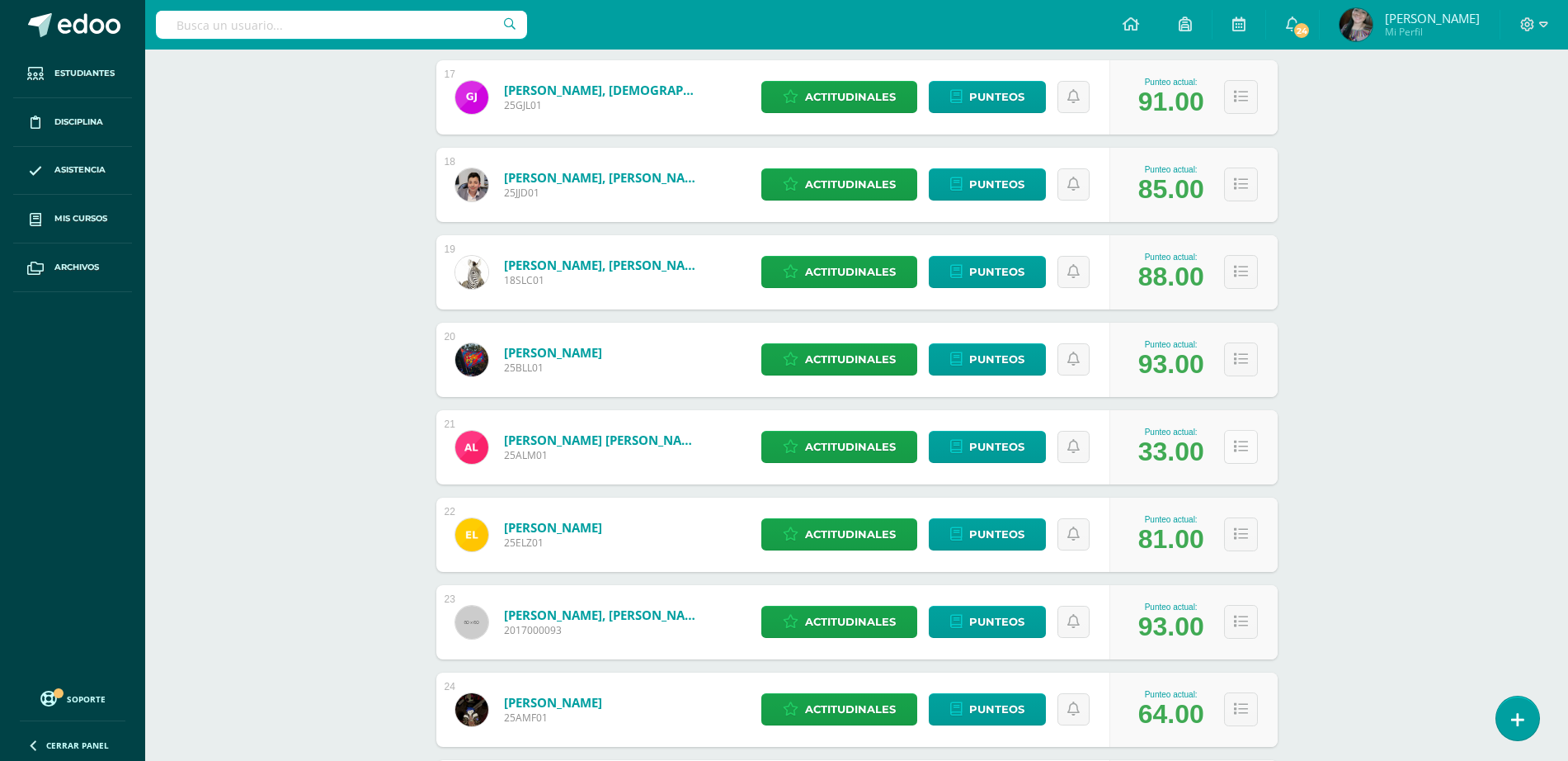
click at [1236, 450] on icon at bounding box center [1241, 447] width 14 height 14
click at [1241, 455] on button at bounding box center [1240, 446] width 33 height 33
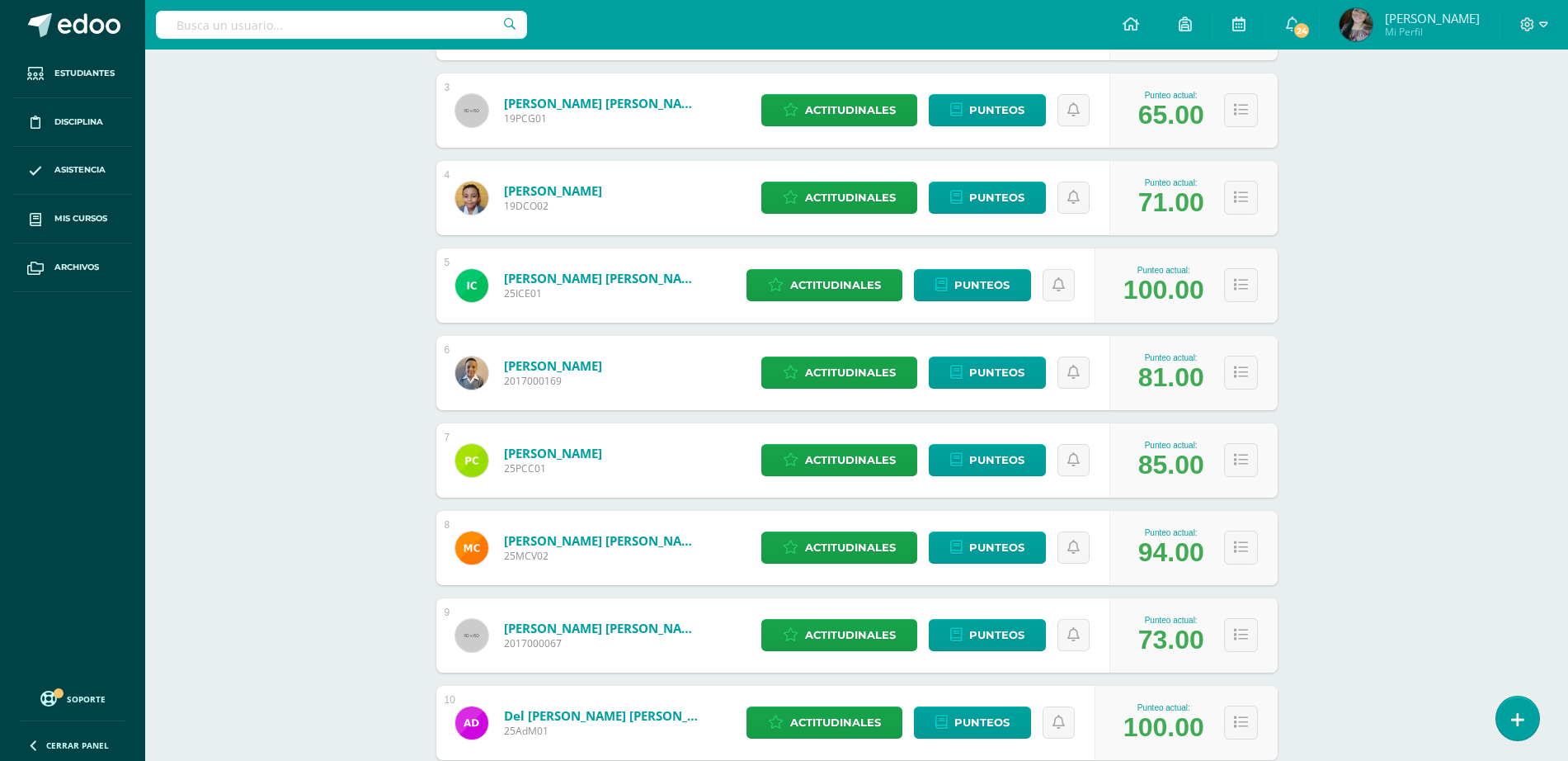
scroll to position [0, 0]
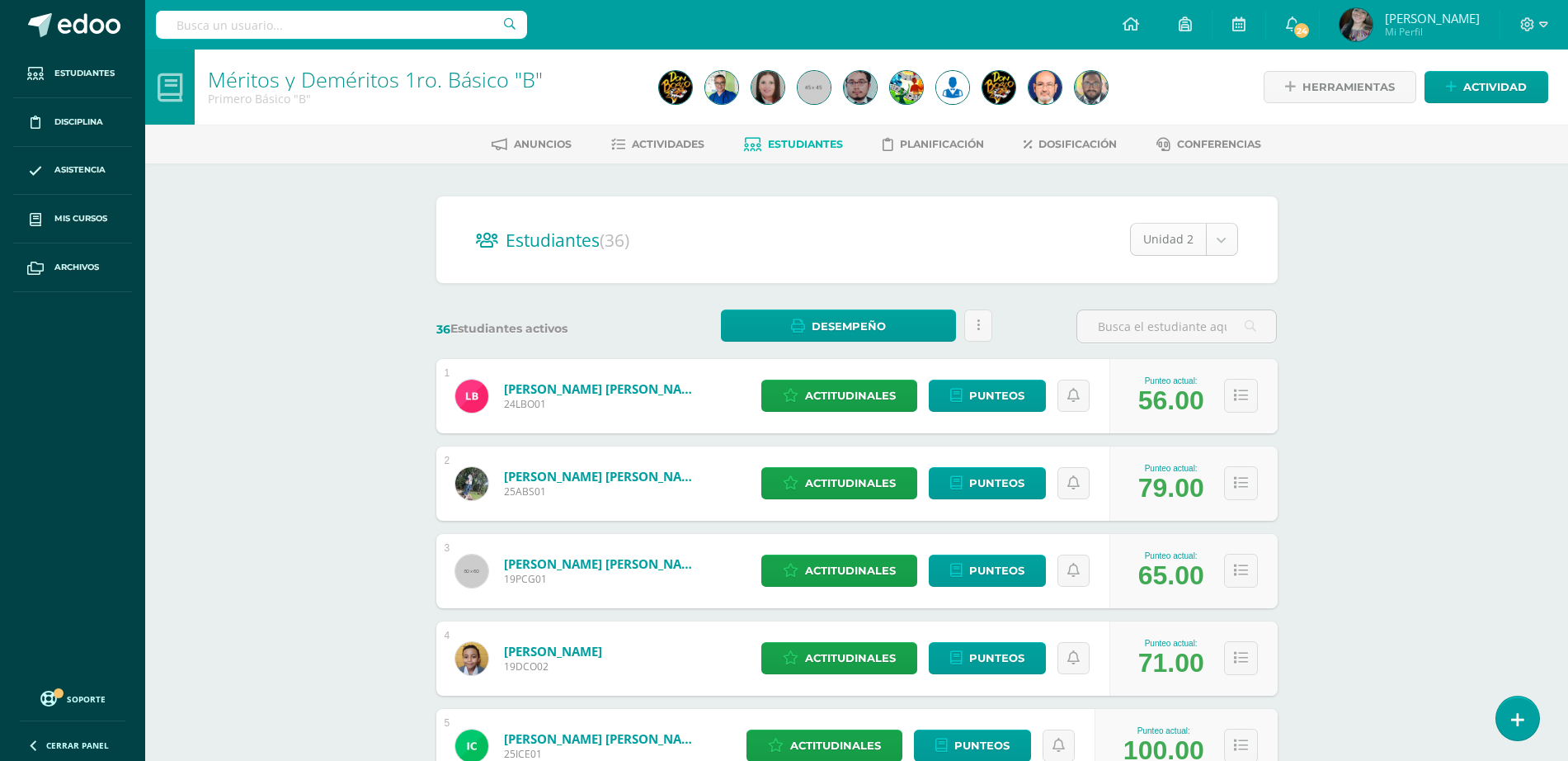
select select "/dashboard/teacher/section/3822/students/?unit=148649"
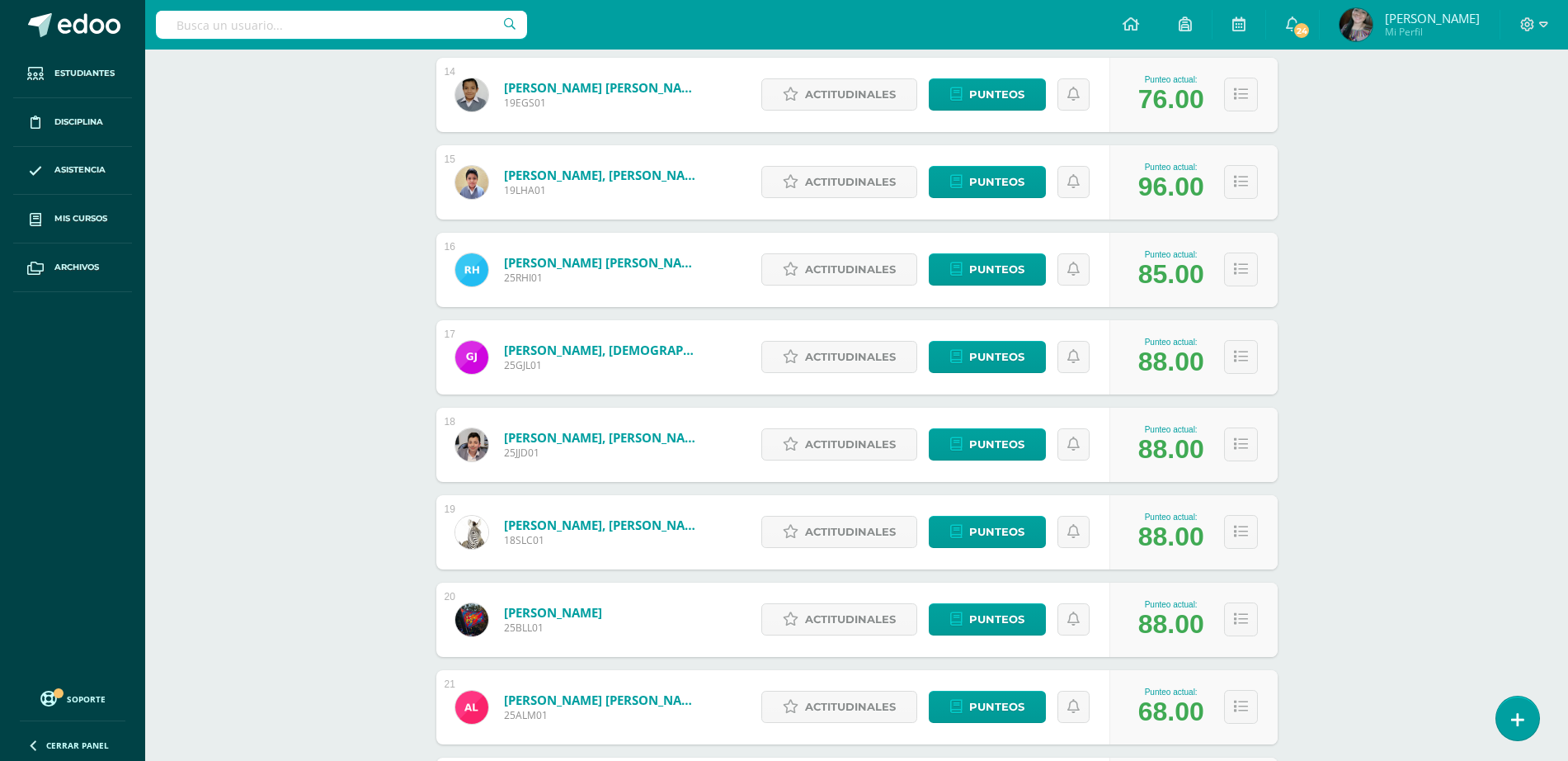
scroll to position [1645, 0]
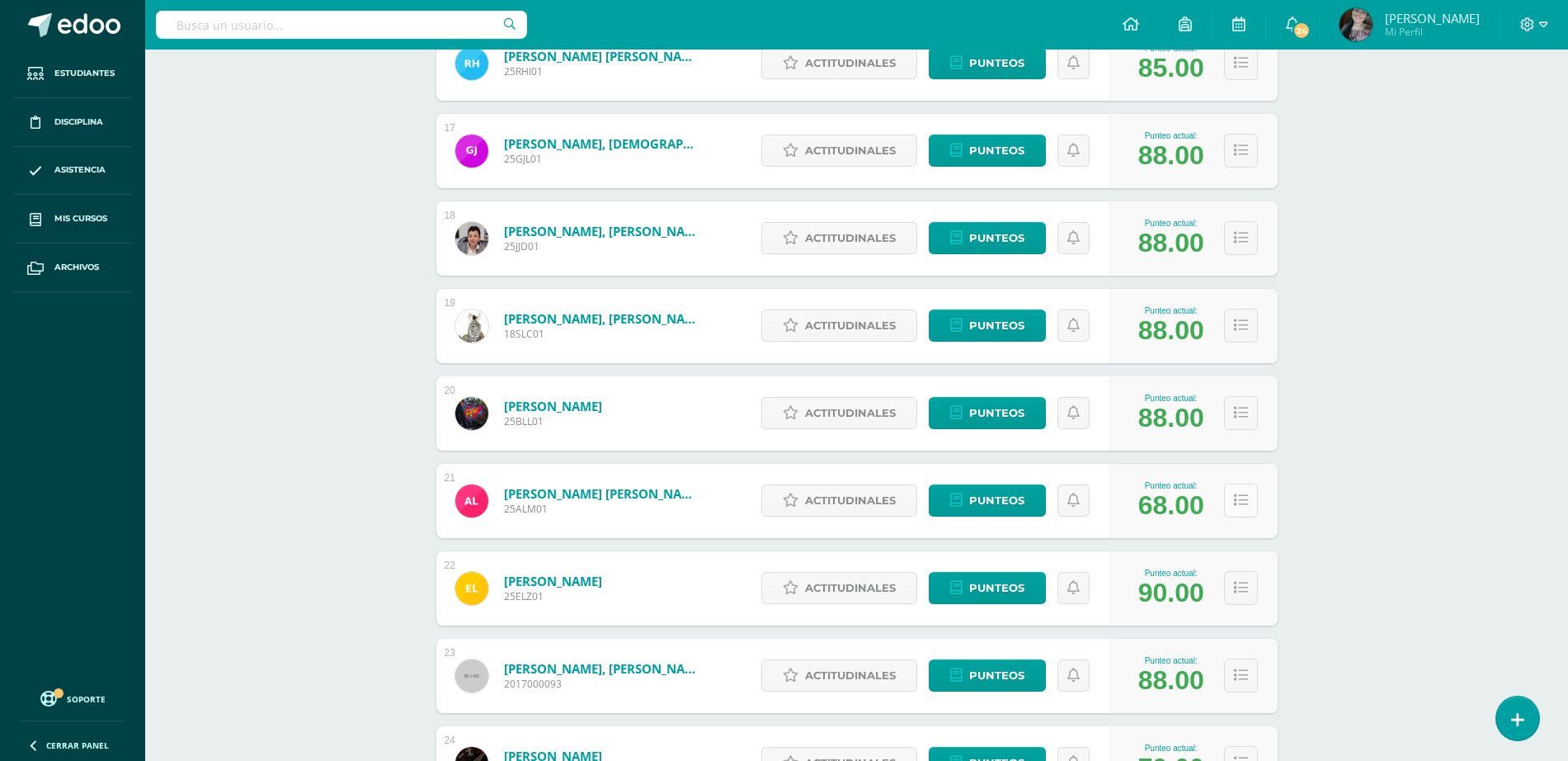
click at [1237, 498] on icon at bounding box center [1241, 500] width 14 height 14
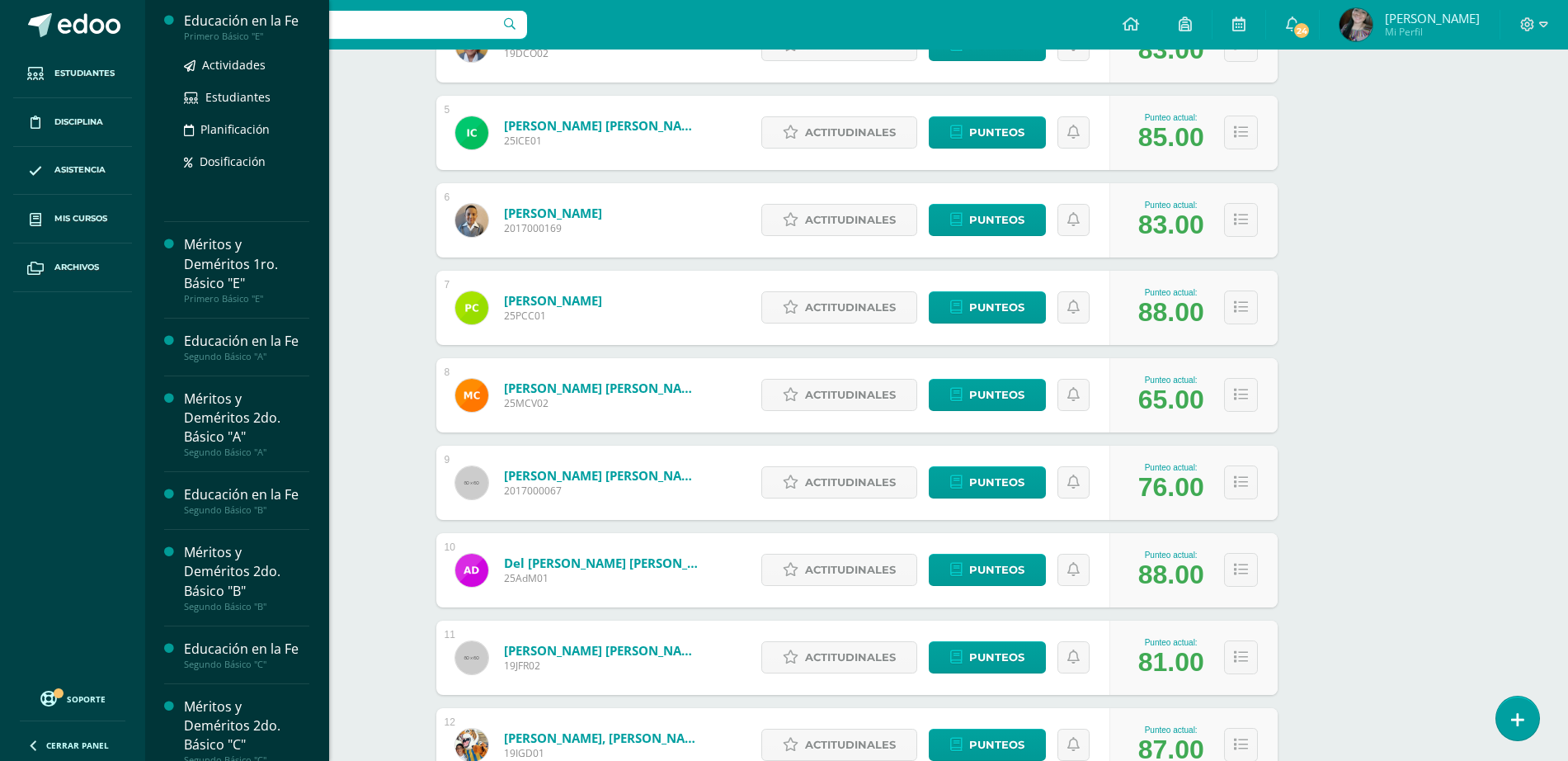
scroll to position [411, 0]
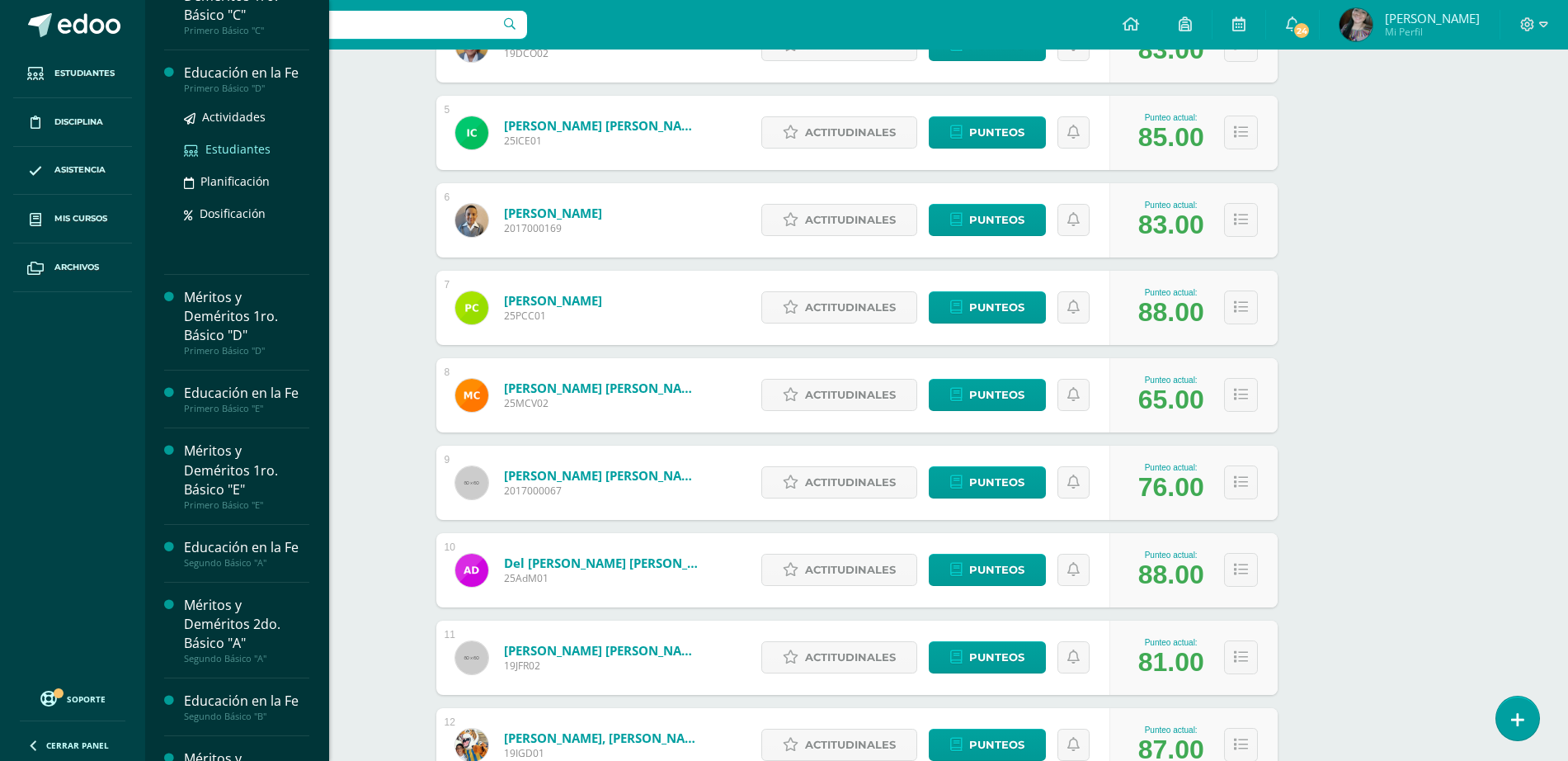
click at [236, 144] on span "Estudiantes" at bounding box center [238, 148] width 65 height 15
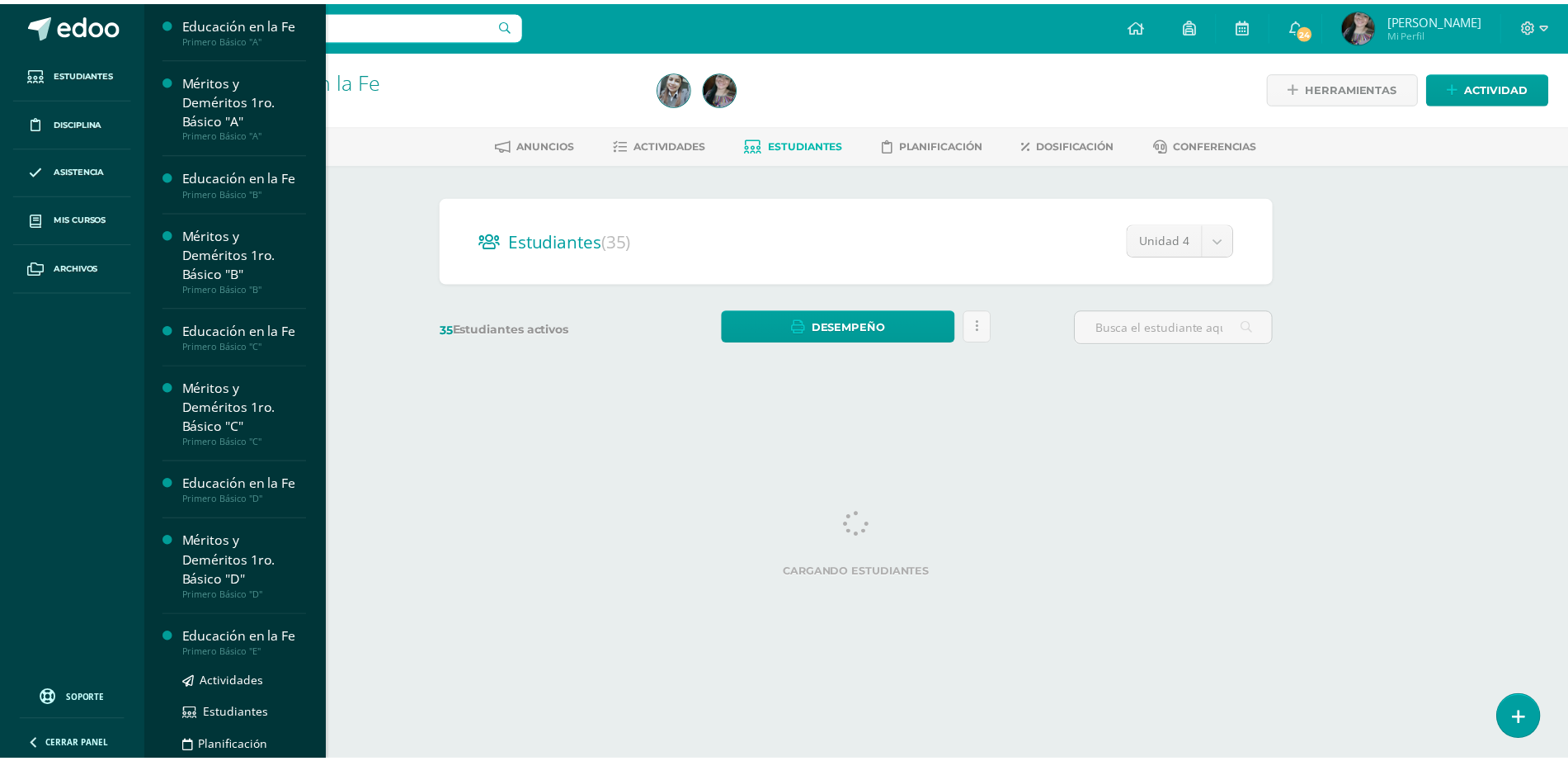
scroll to position [413, 0]
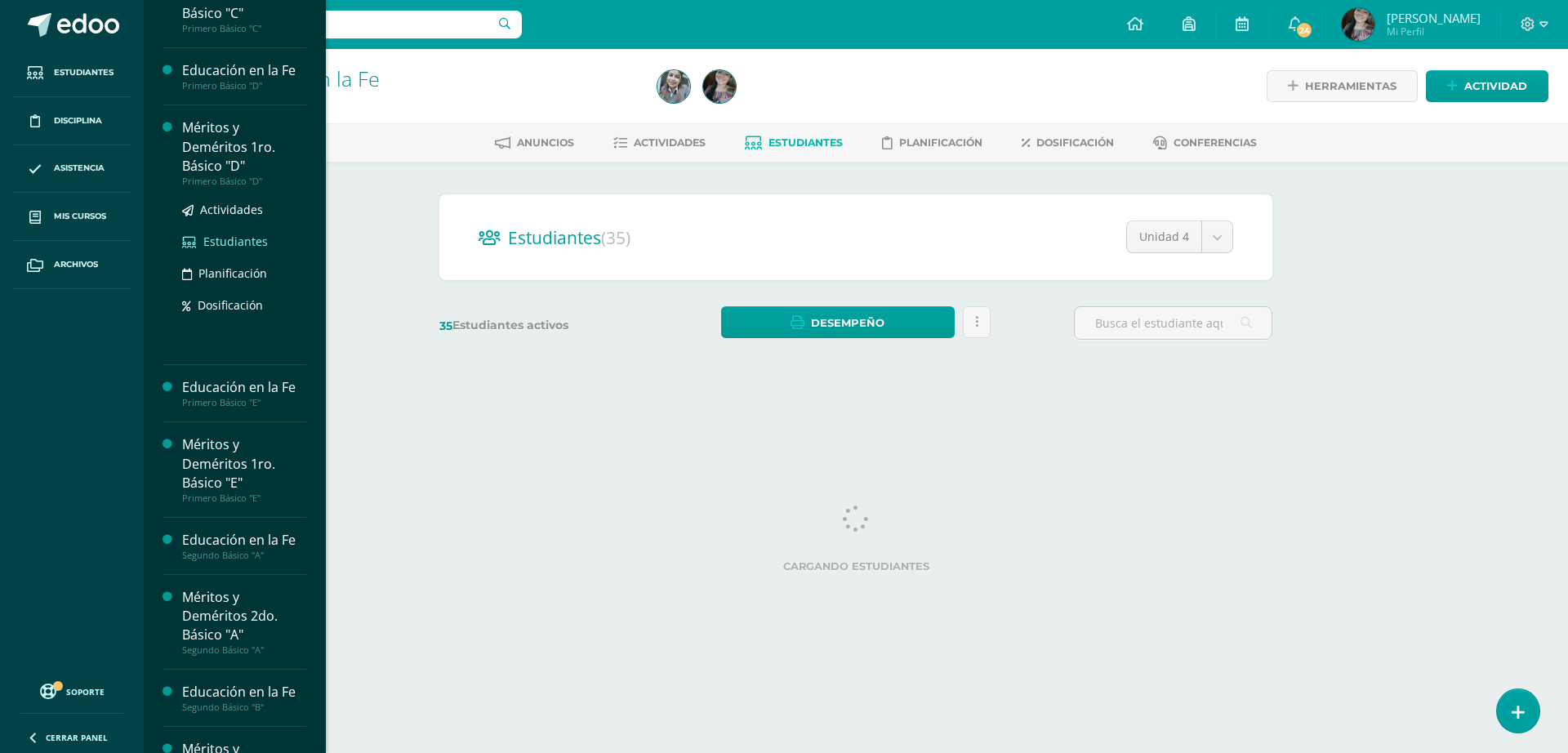
click at [225, 241] on span "Estudiantes" at bounding box center [235, 241] width 65 height 15
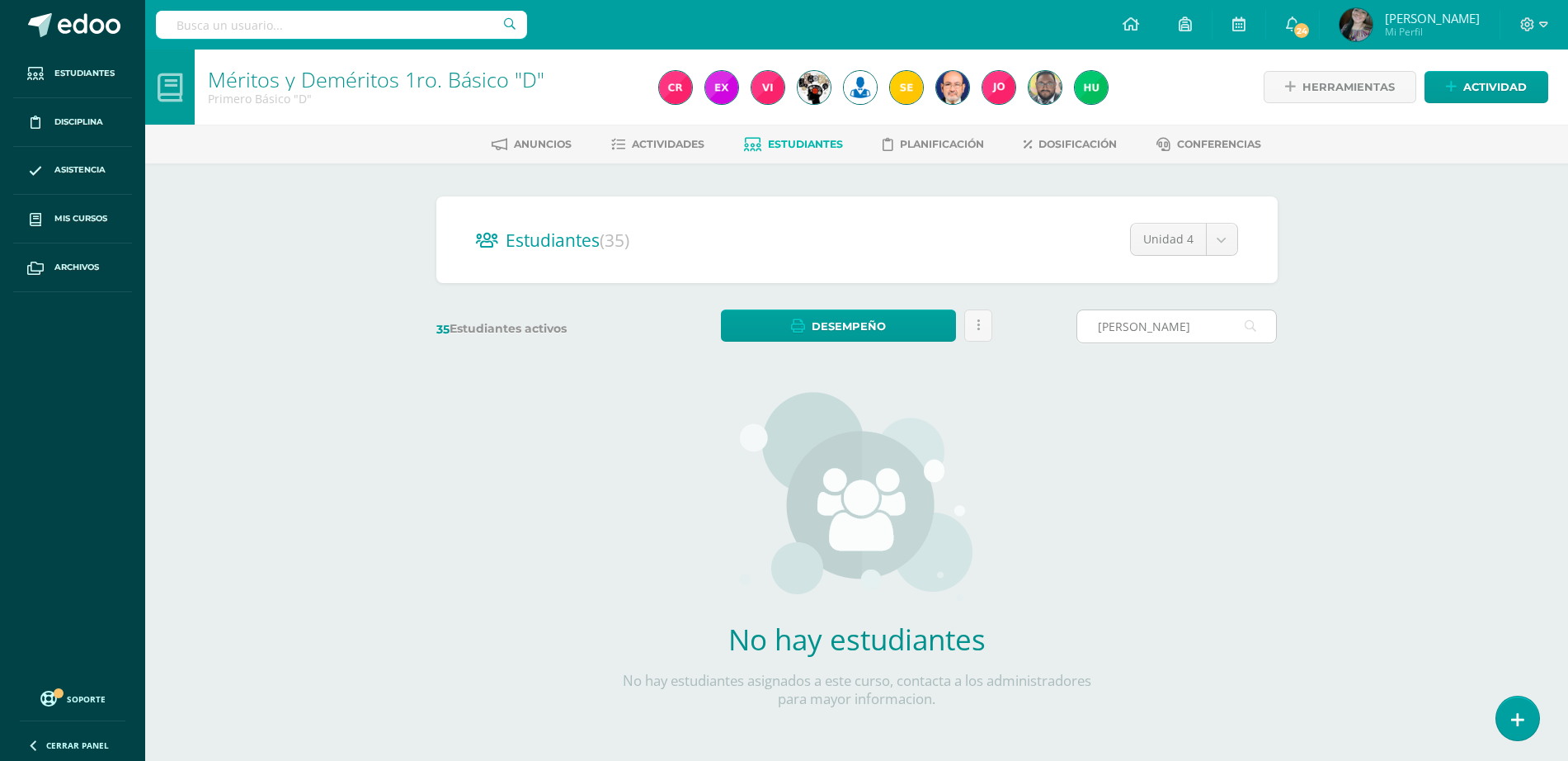
click at [1119, 323] on input "[PERSON_NAME]" at bounding box center [1177, 327] width 199 height 33
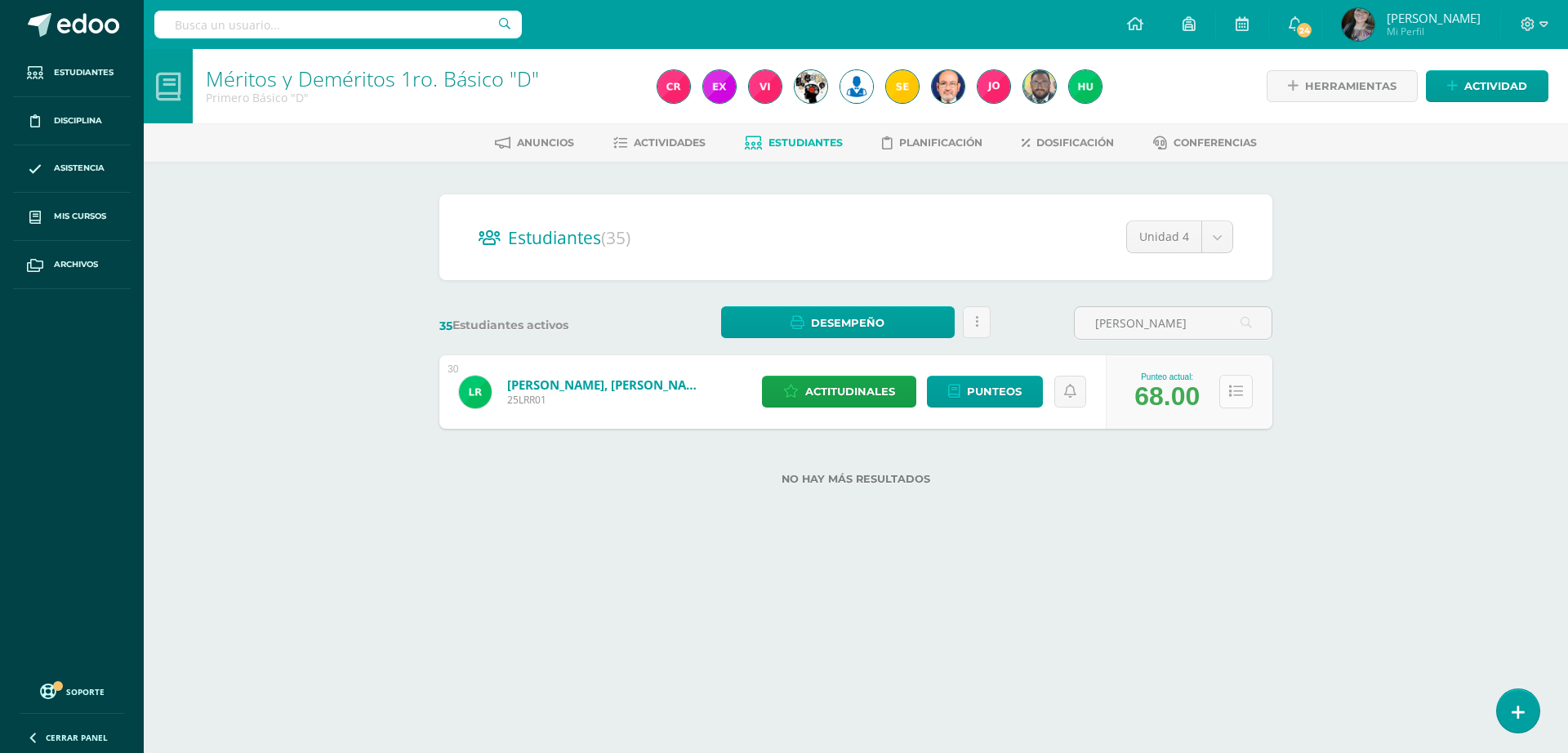
type input "[PERSON_NAME]"
click at [1233, 390] on icon at bounding box center [1236, 391] width 14 height 14
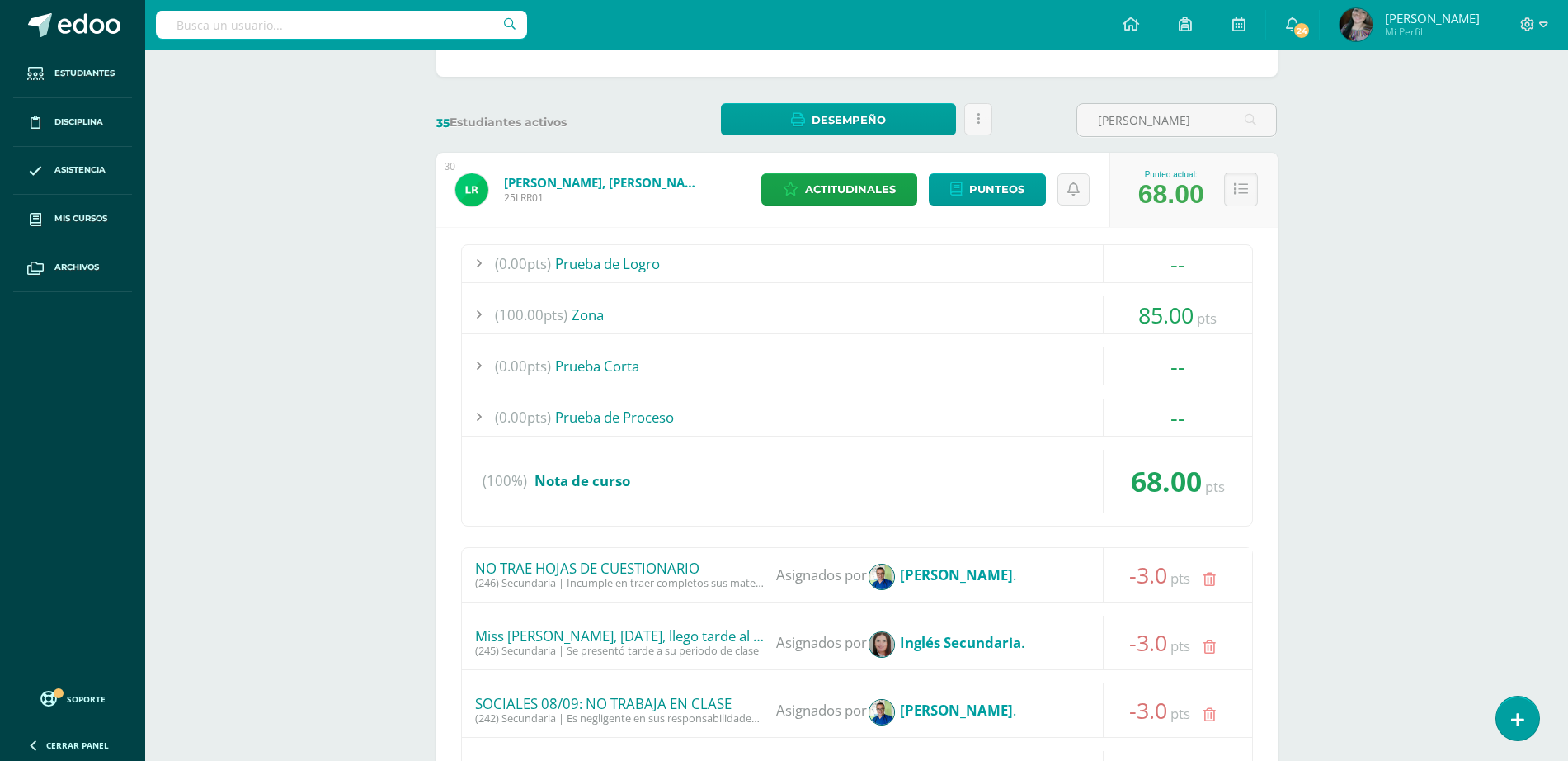
scroll to position [722, 0]
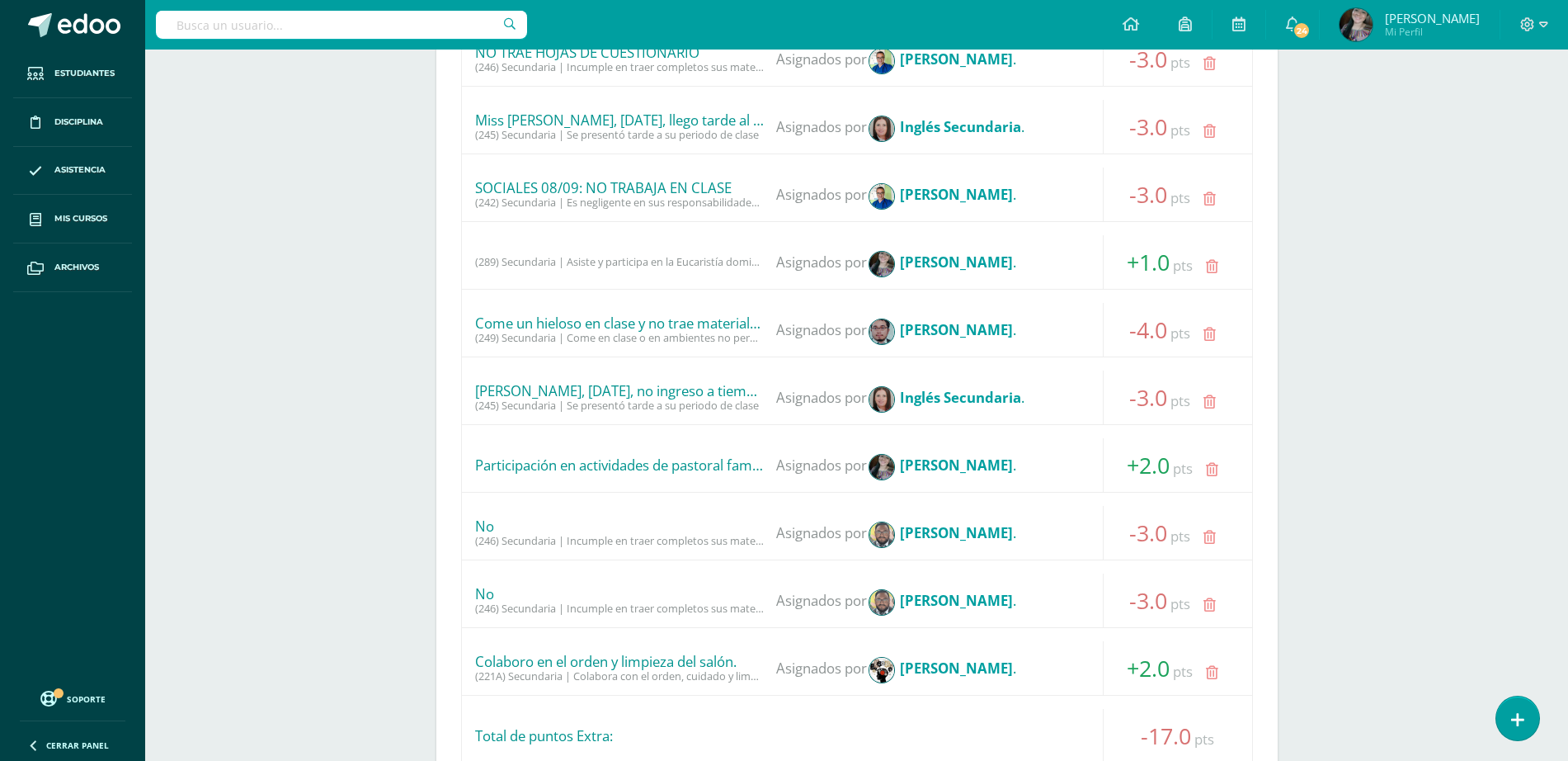
drag, startPoint x: 630, startPoint y: 467, endPoint x: 660, endPoint y: 462, distance: 30.4
click at [660, 462] on div "Participación en actividades de pastoral familiar" at bounding box center [619, 465] width 289 height 16
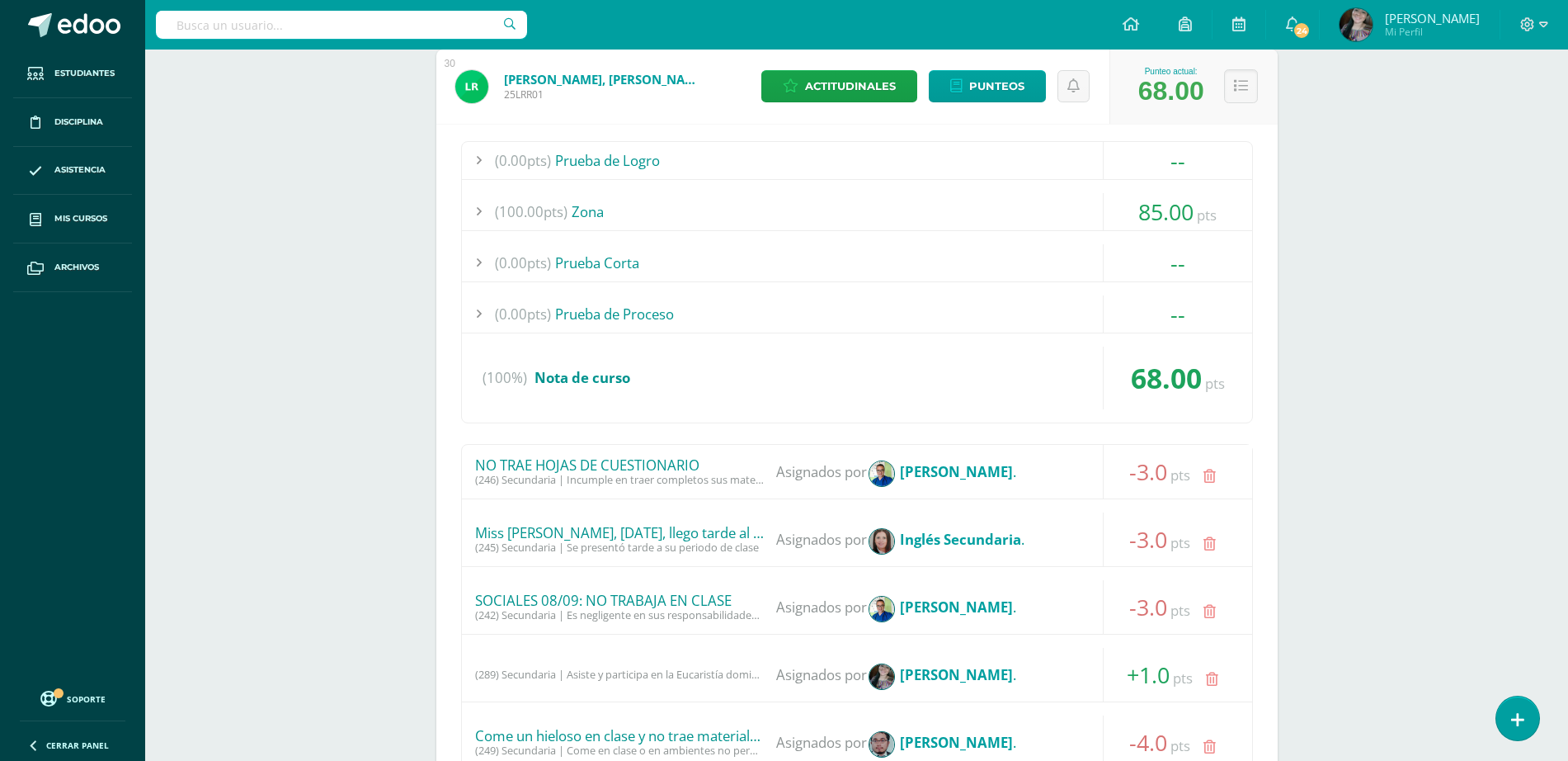
scroll to position [103, 0]
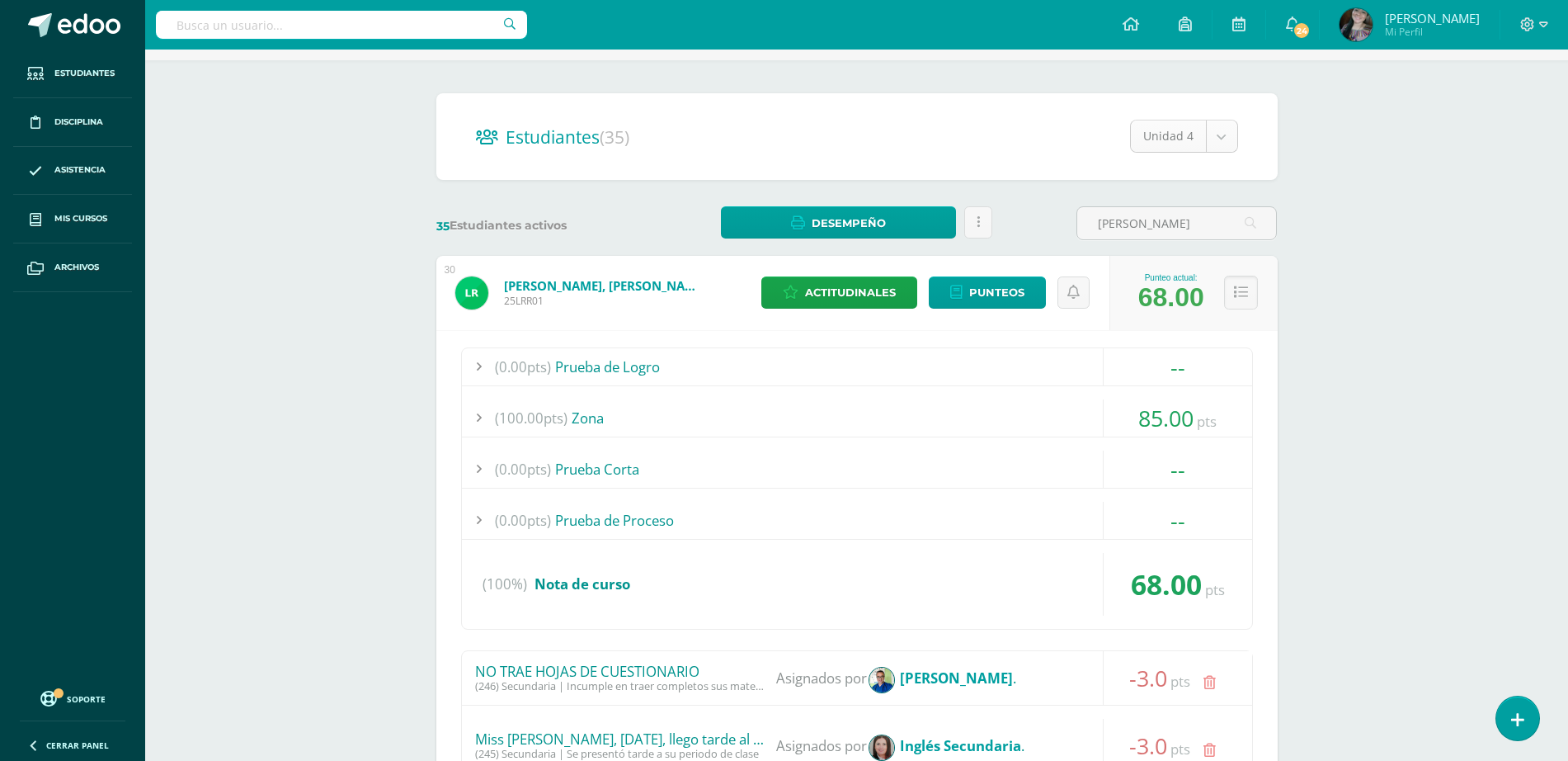
select select "/dashboard/teacher/section/3853/students/?unit=148874"
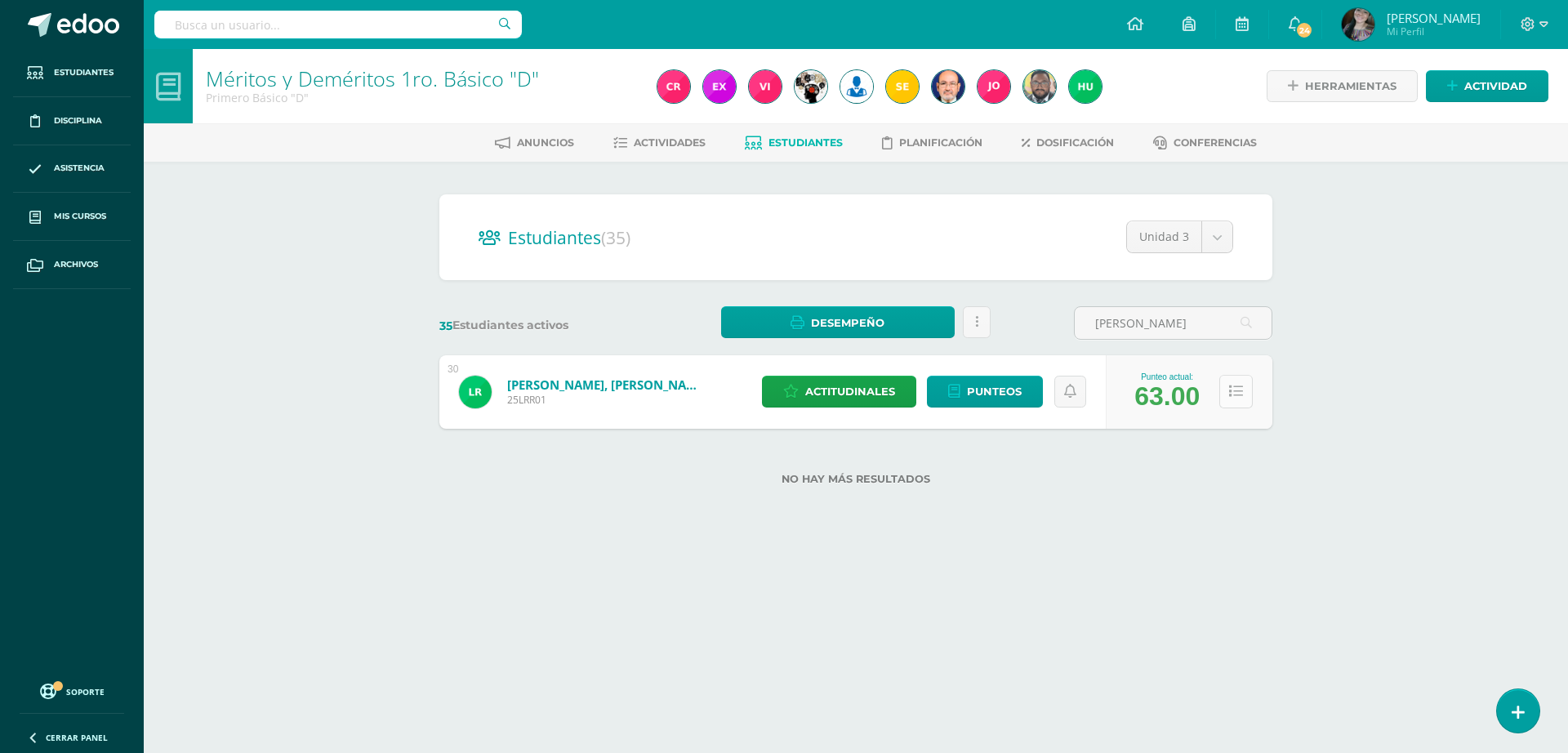
type input "[PERSON_NAME]"
click at [1236, 380] on button at bounding box center [1236, 391] width 33 height 33
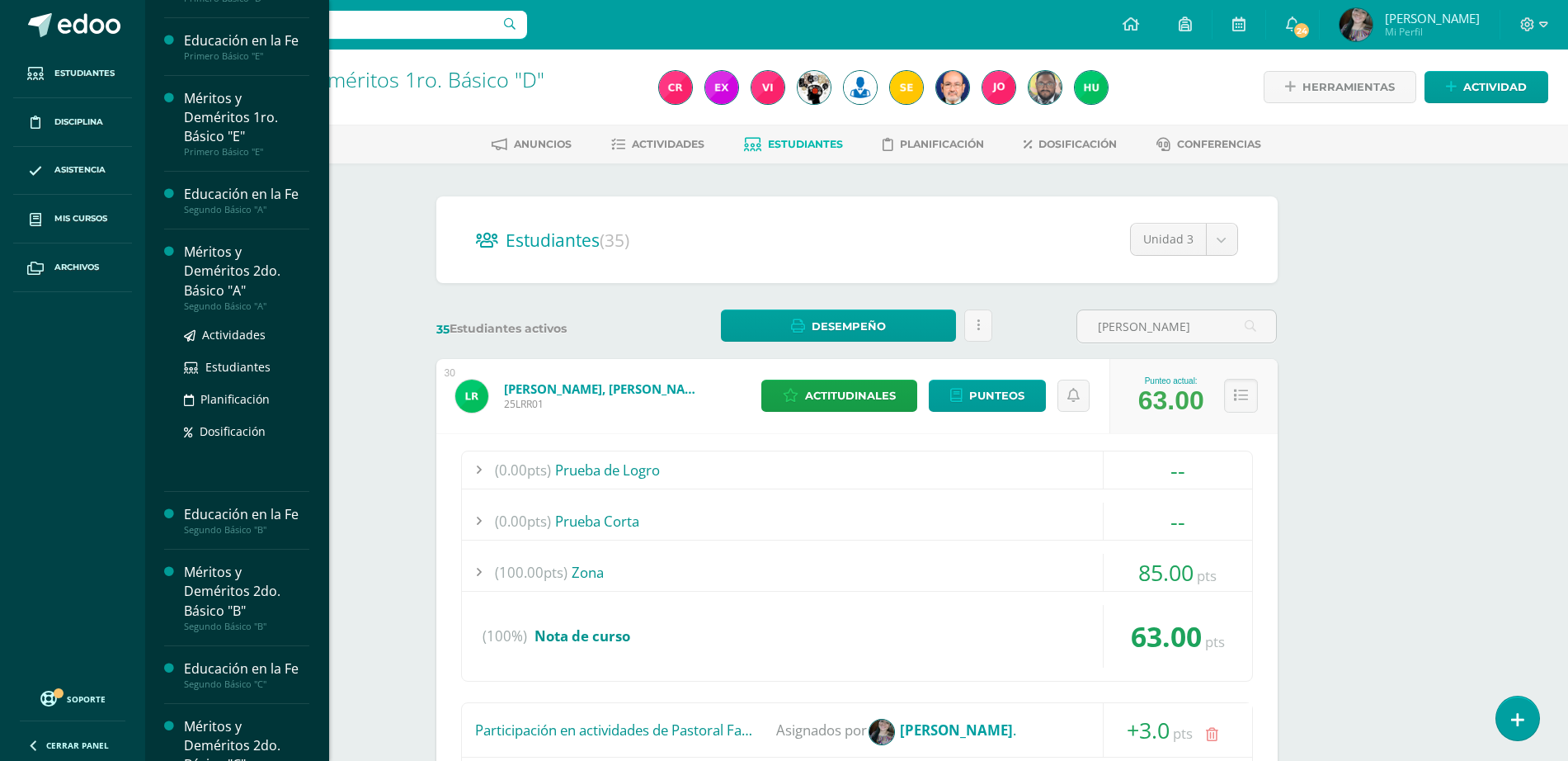
scroll to position [629, 0]
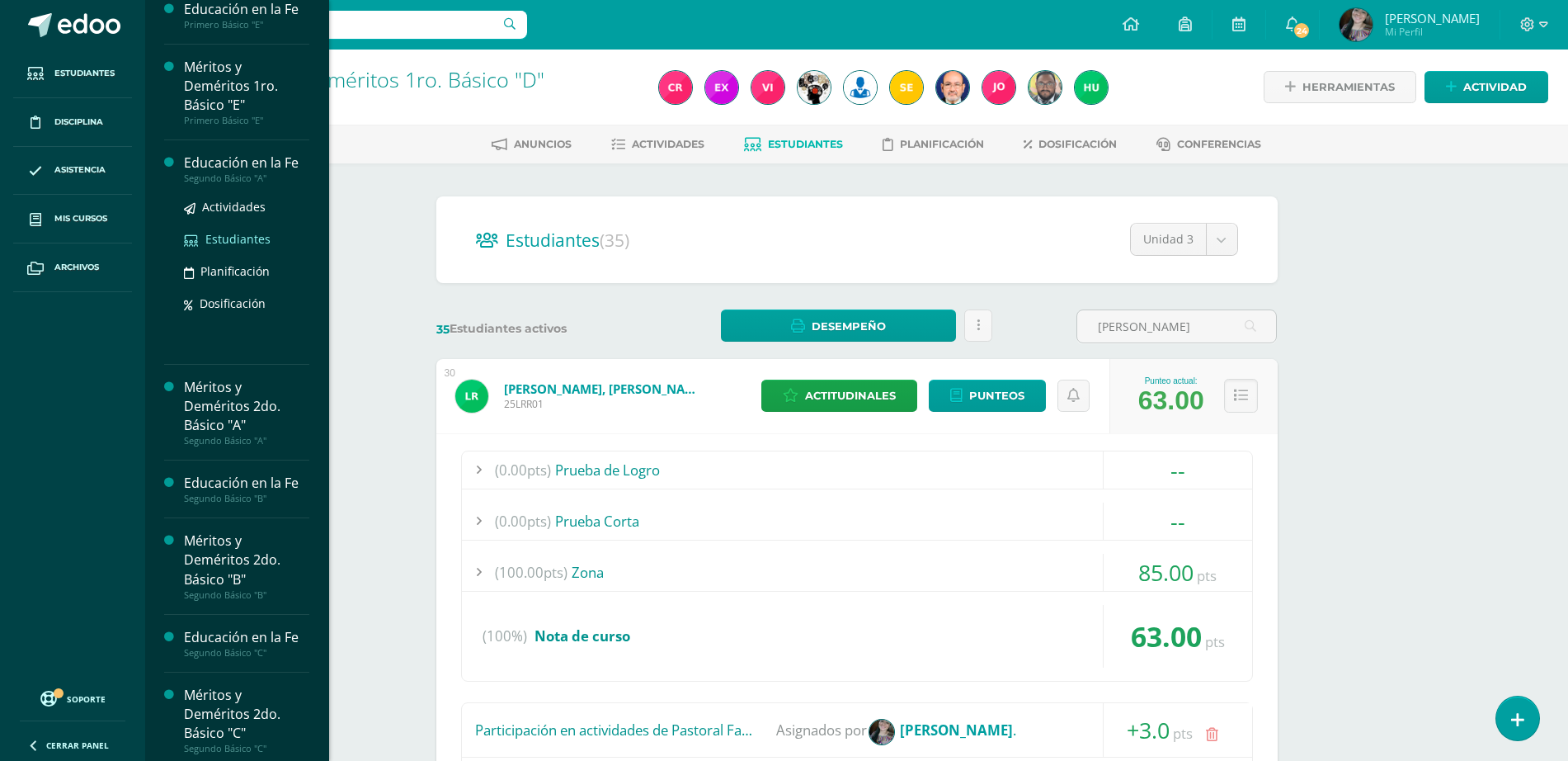
click at [234, 239] on span "Estudiantes" at bounding box center [238, 239] width 65 height 15
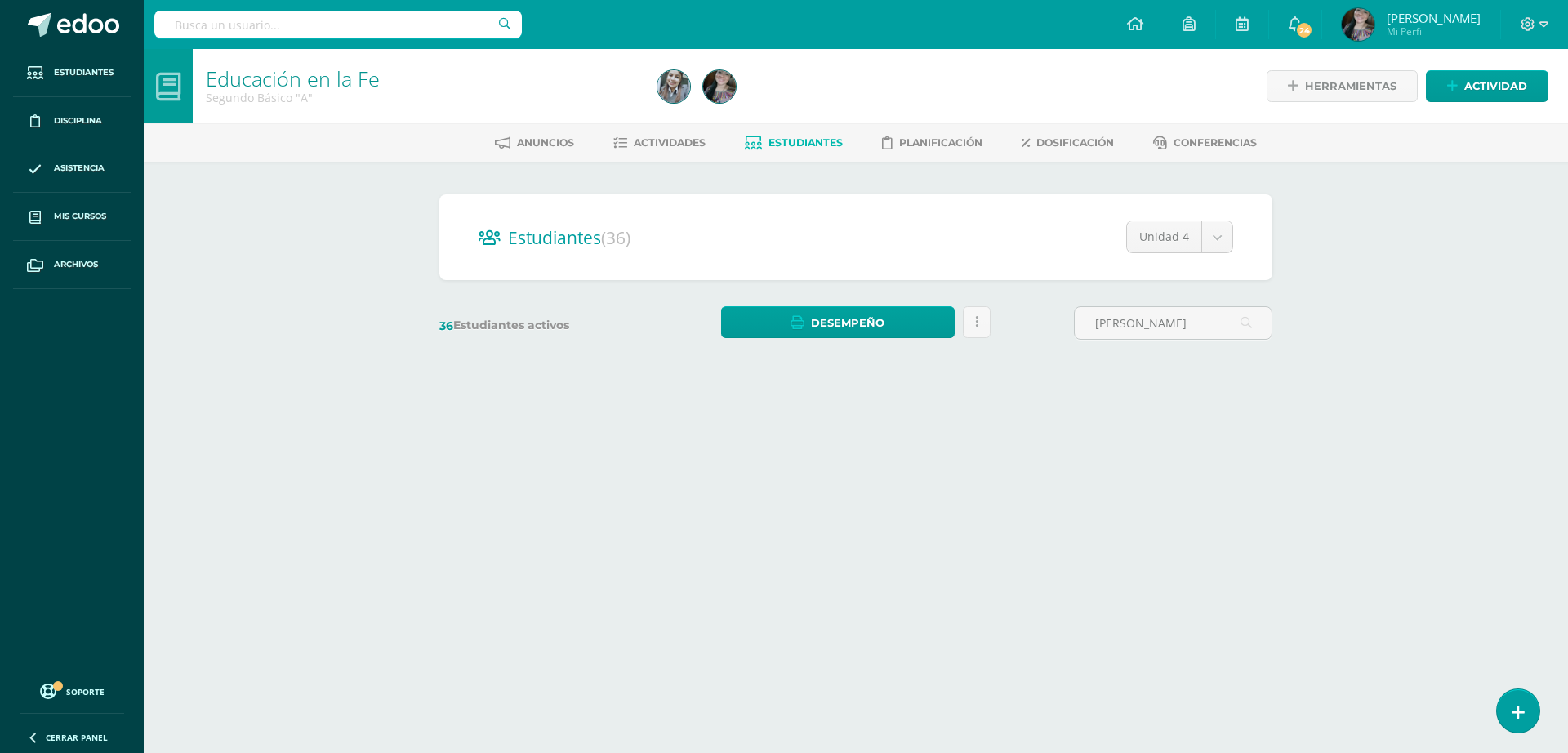
type input "[PERSON_NAME]"
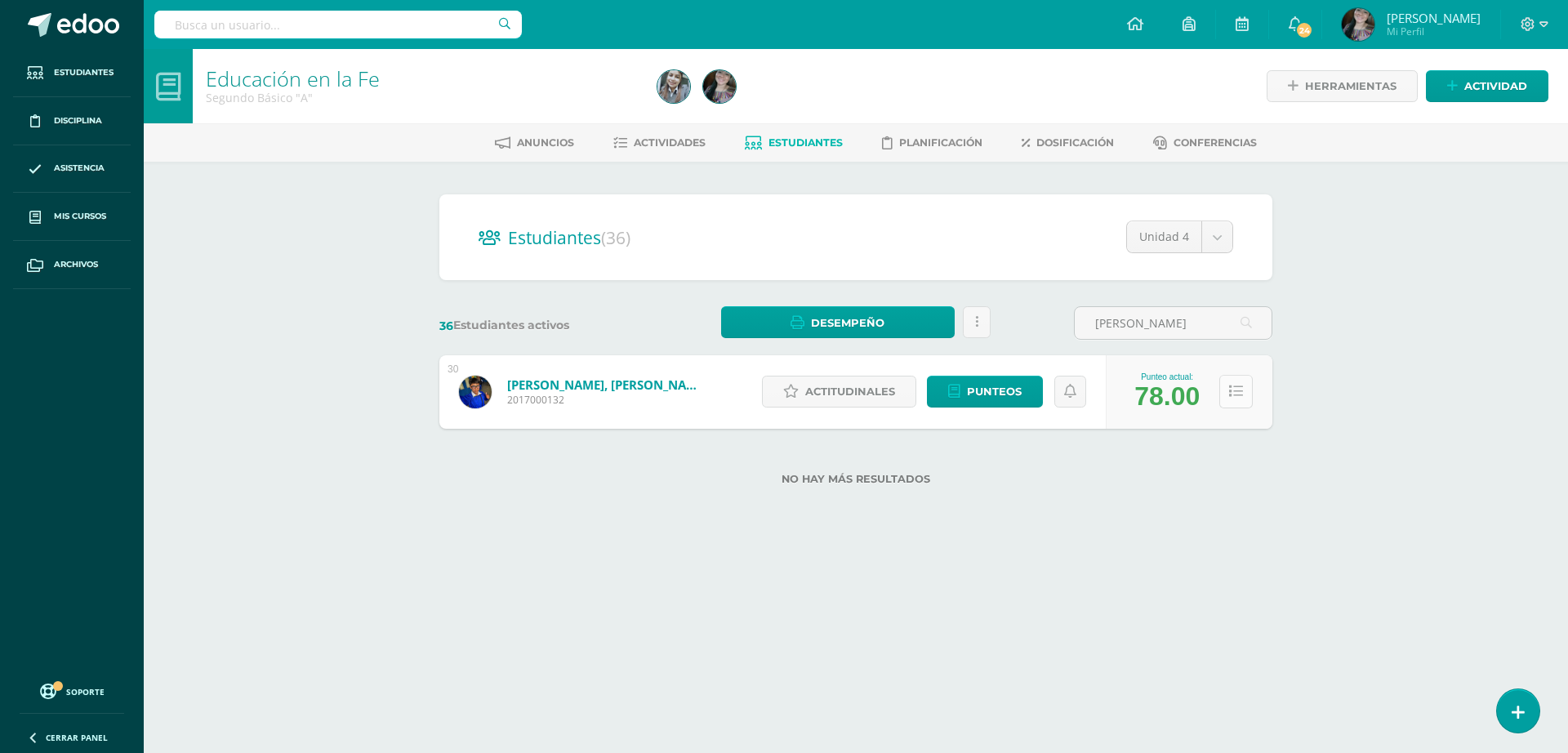
click at [1244, 396] on button at bounding box center [1236, 391] width 33 height 33
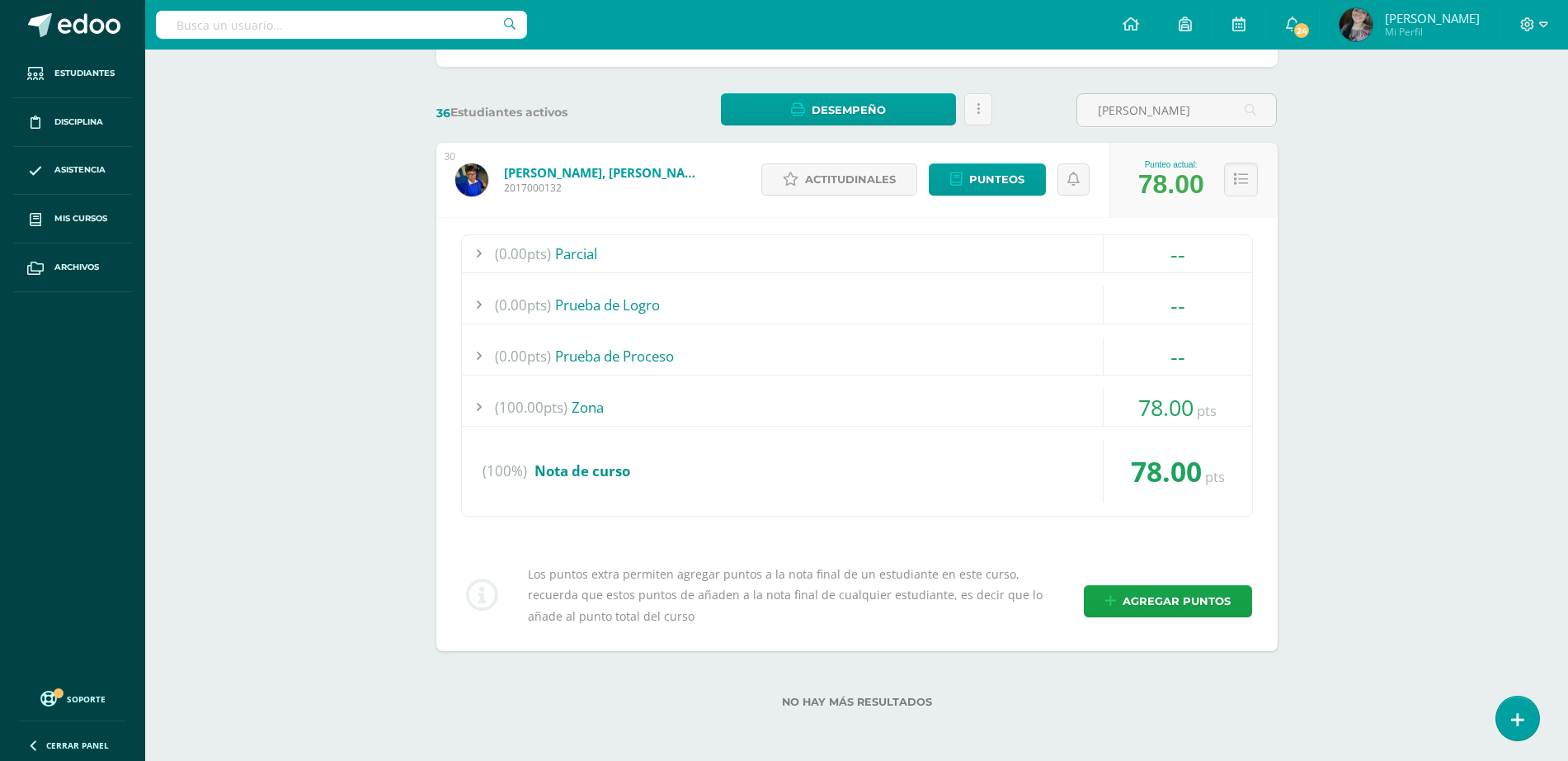
scroll to position [113, 0]
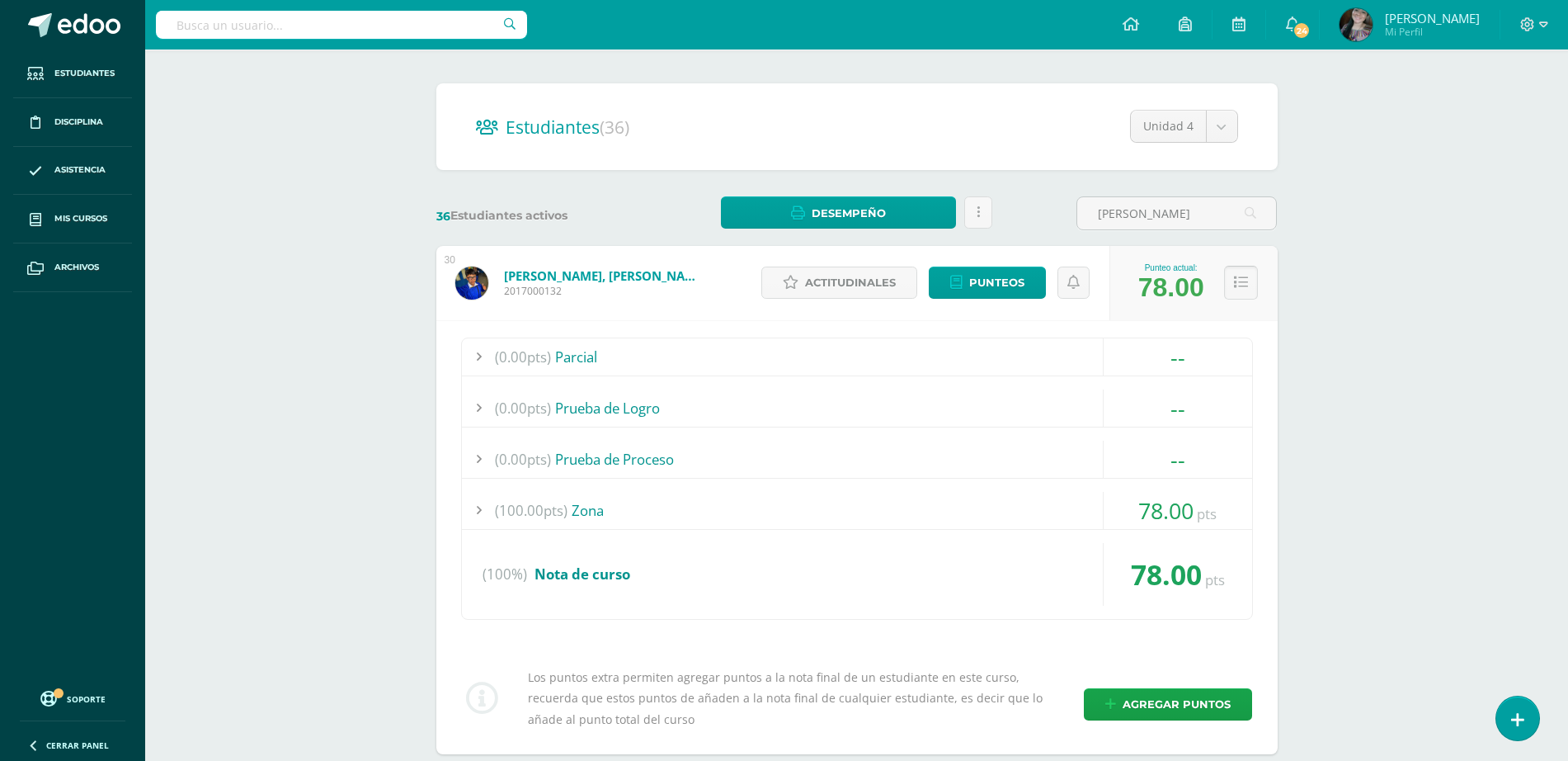
click at [1233, 287] on button at bounding box center [1240, 282] width 33 height 33
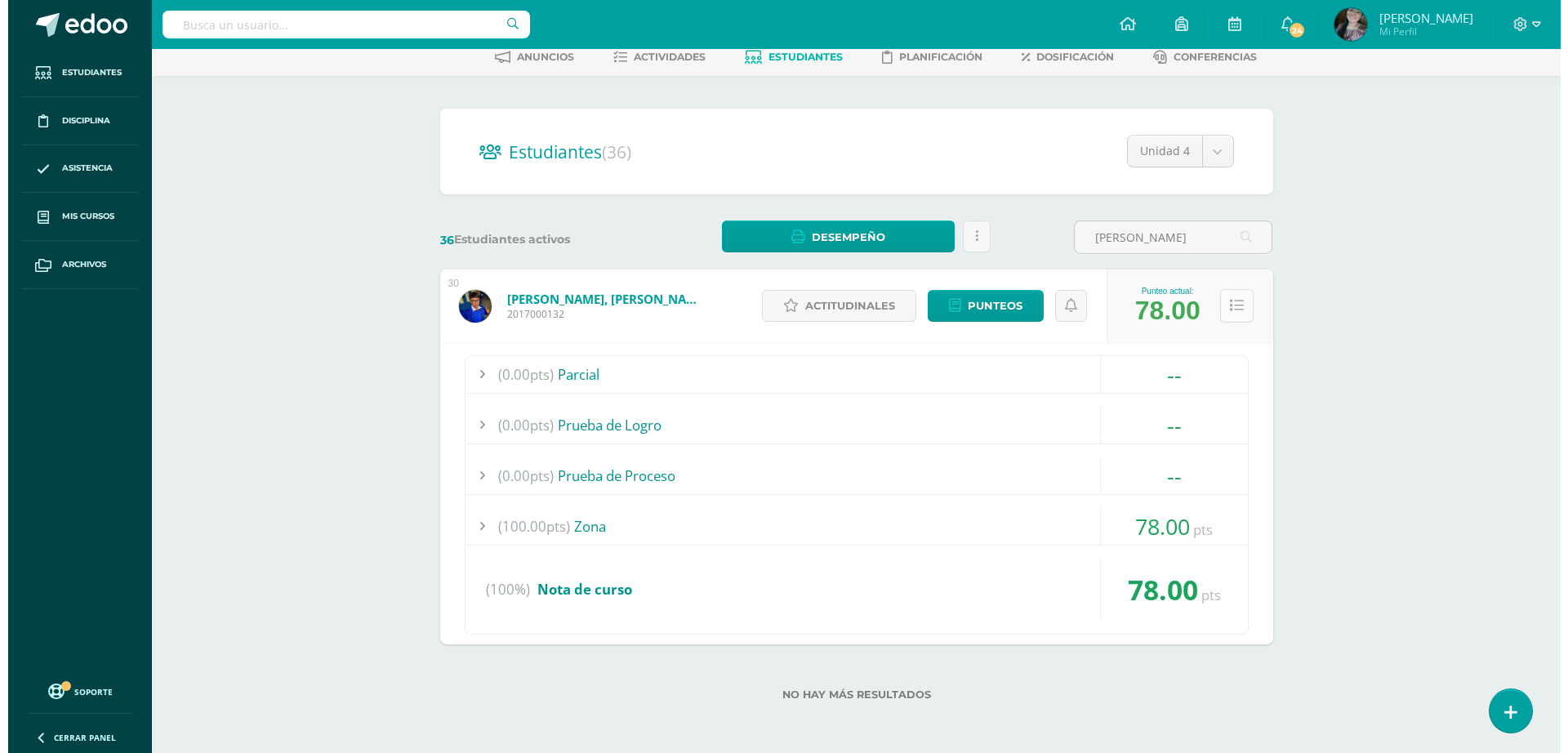
scroll to position [0, 0]
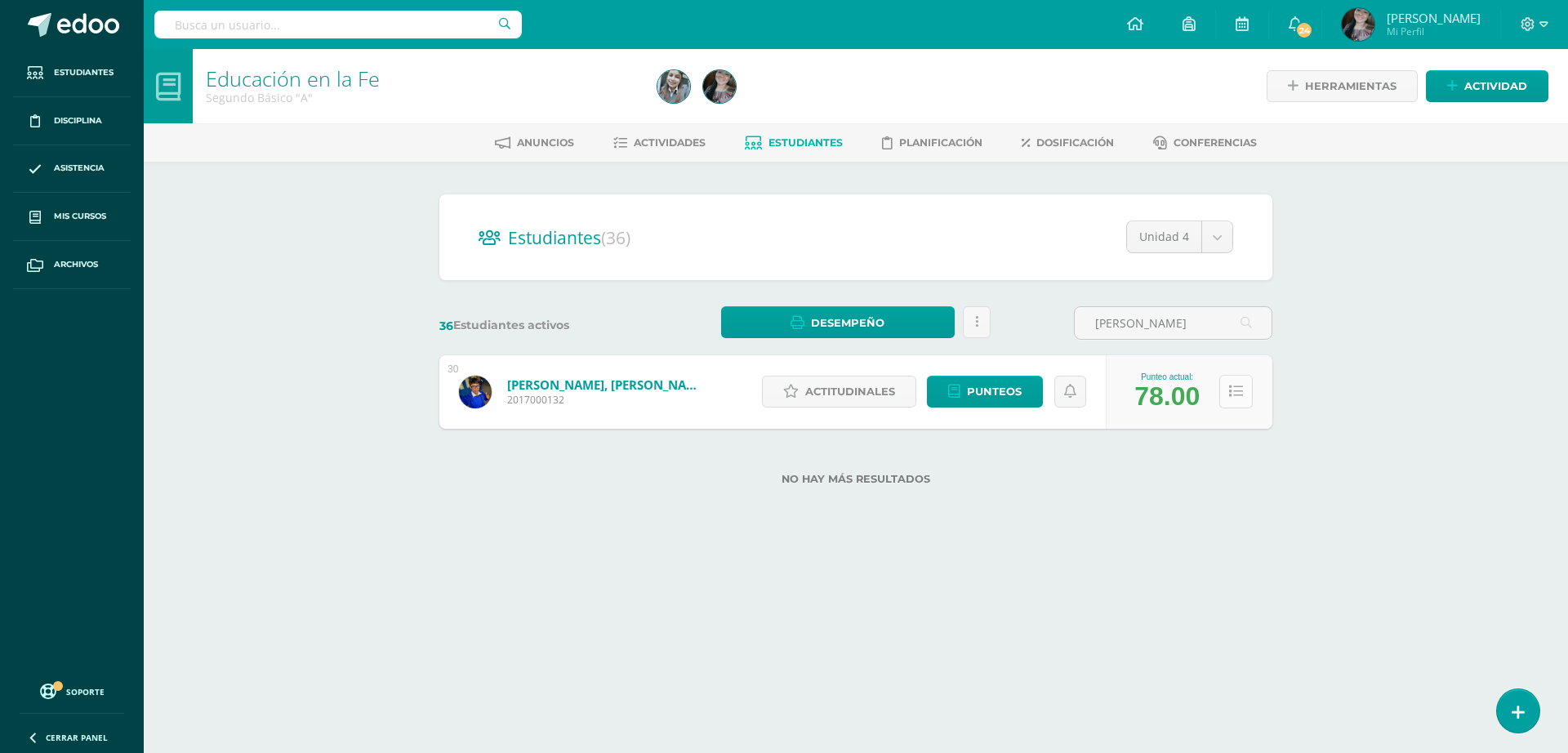
click at [1228, 397] on button at bounding box center [1236, 391] width 33 height 33
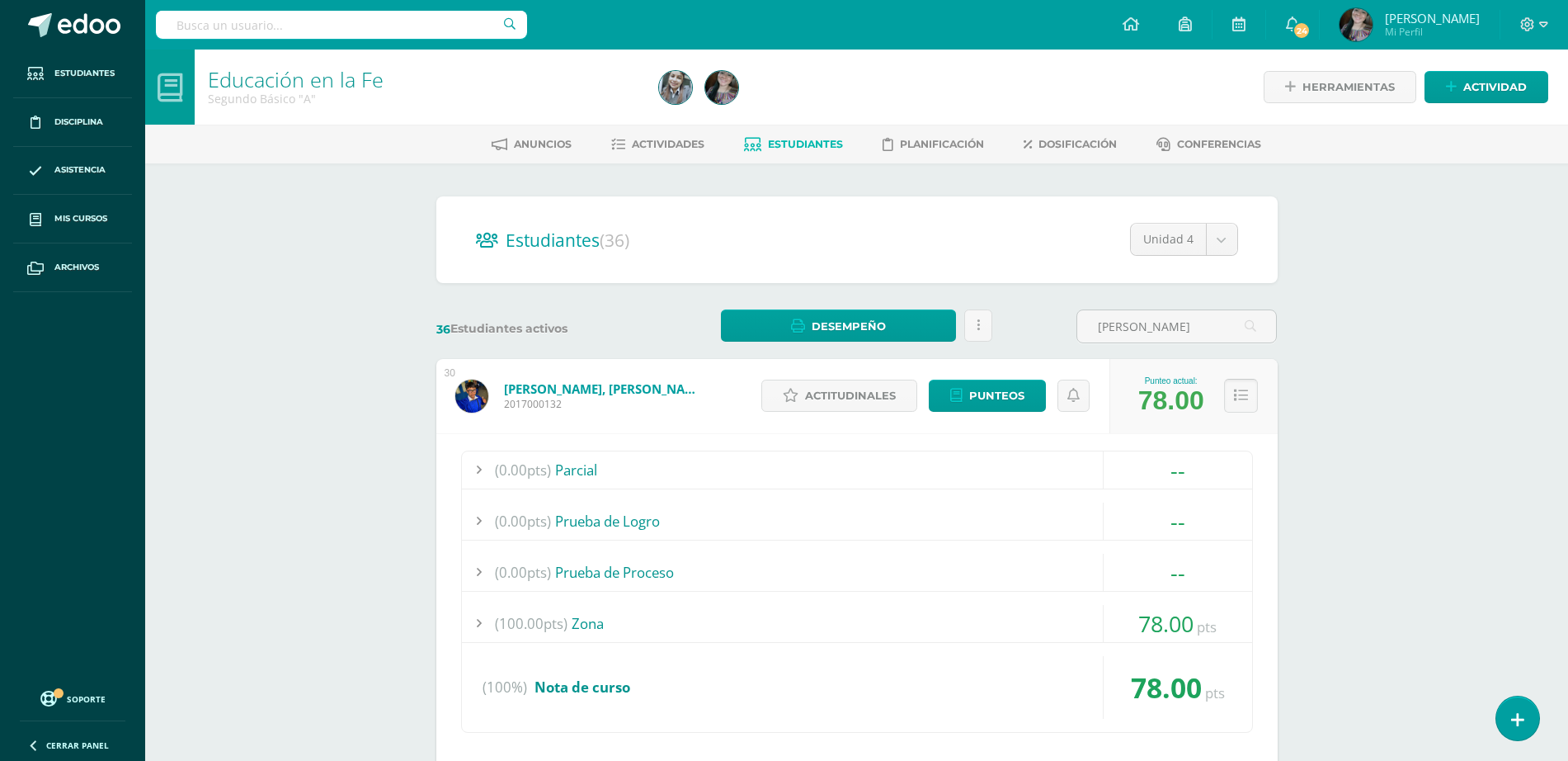
click at [1240, 402] on icon at bounding box center [1241, 396] width 14 height 14
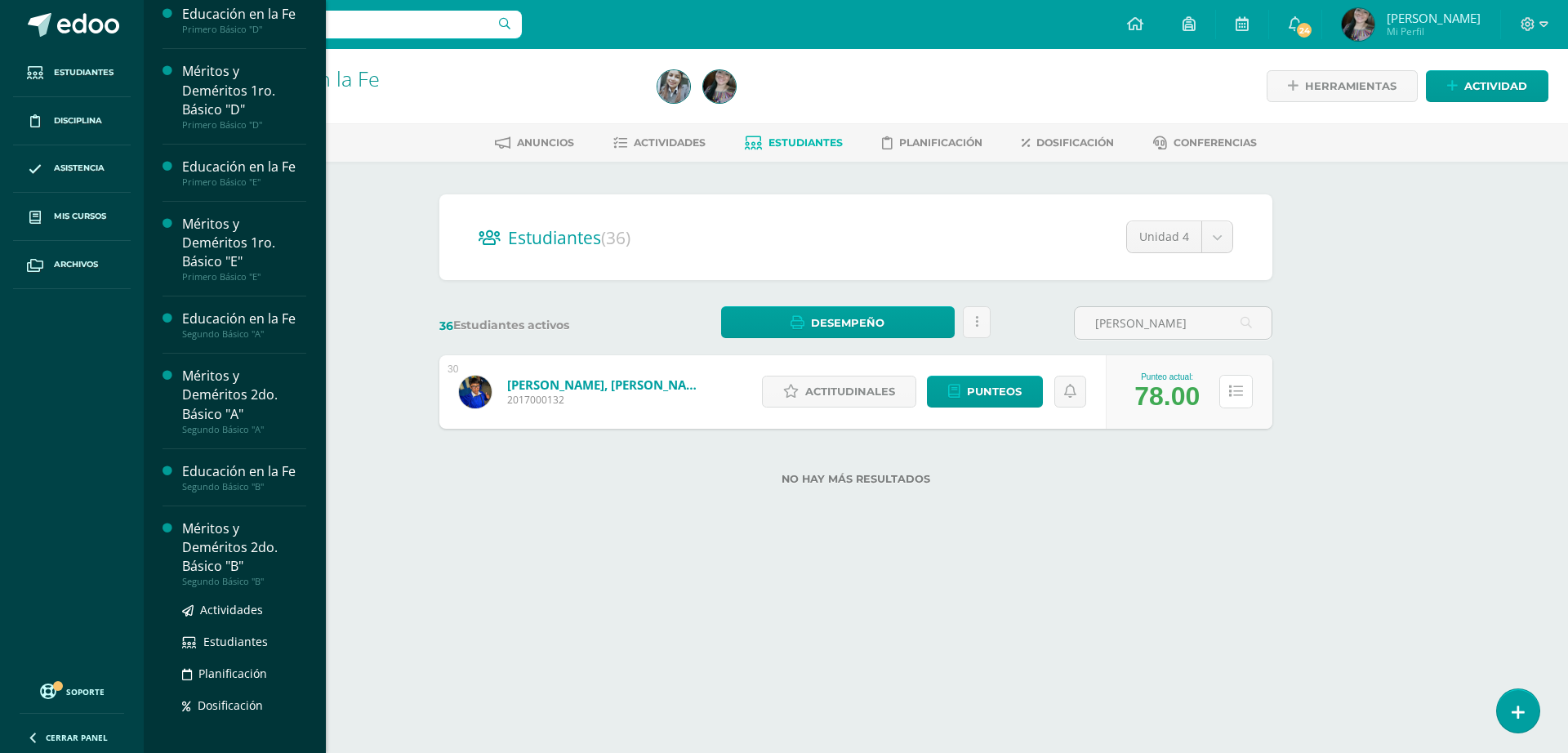
scroll to position [603, 0]
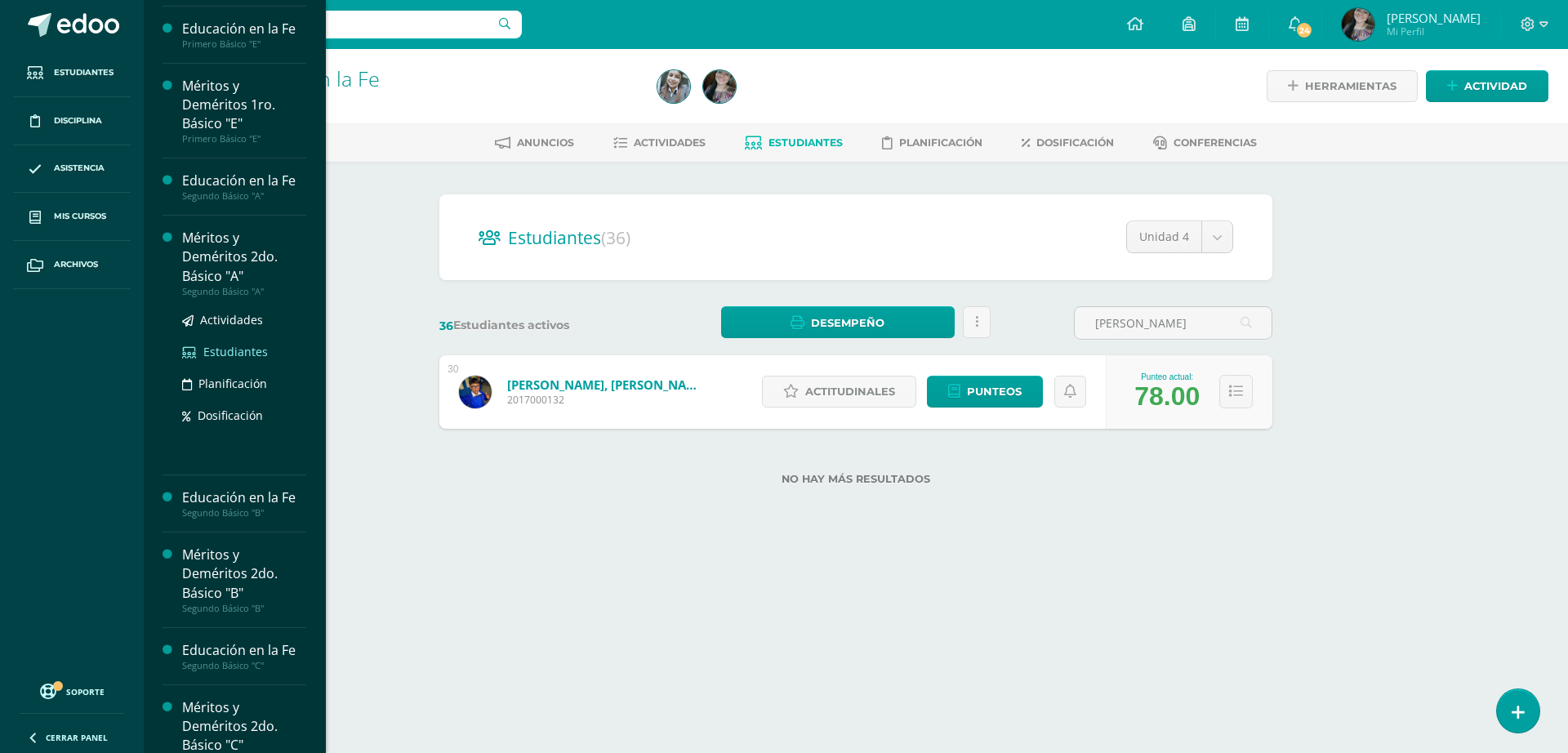
click at [212, 346] on span "Estudiantes" at bounding box center [235, 351] width 65 height 15
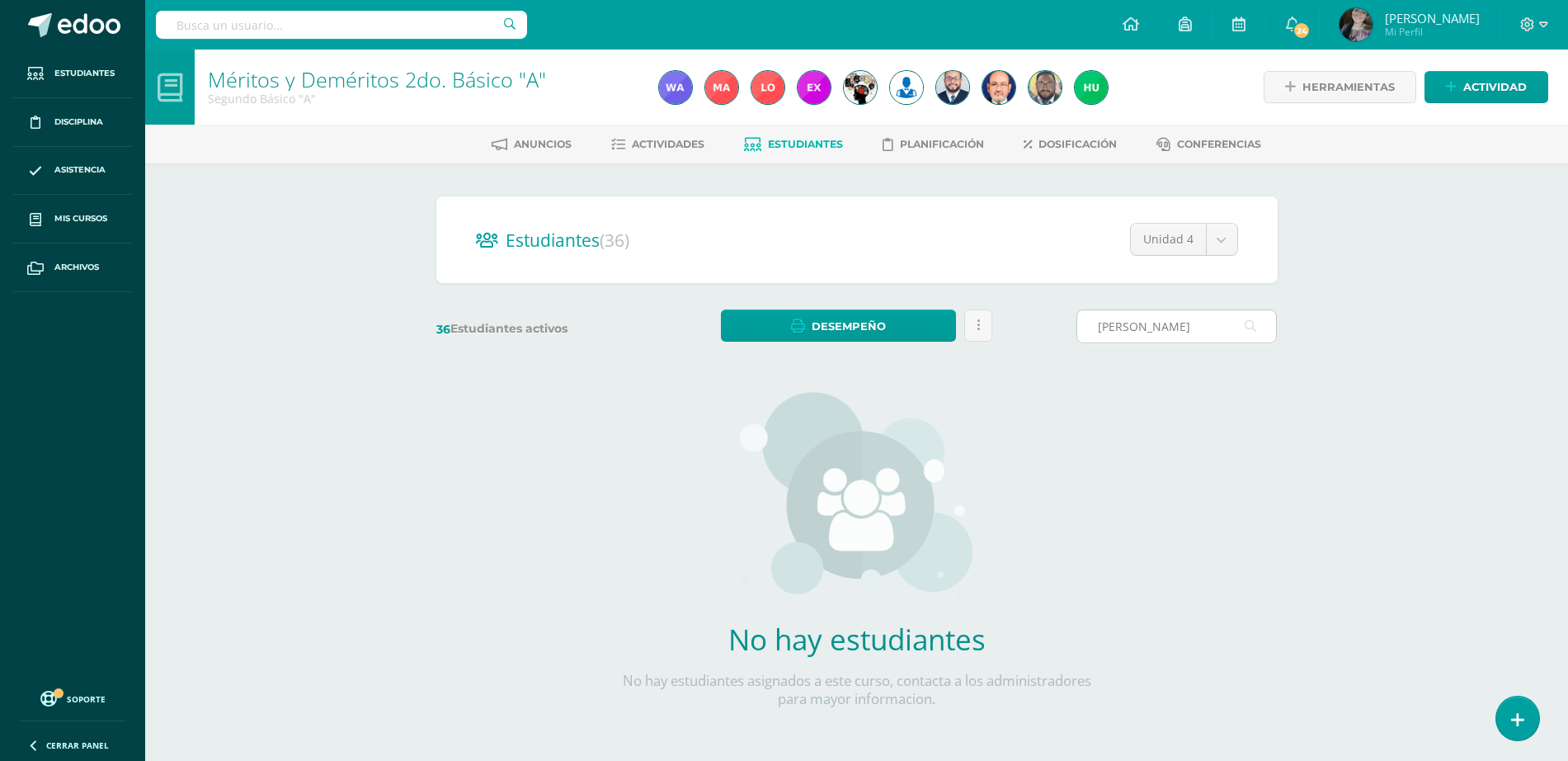
click at [1105, 329] on input "[PERSON_NAME]" at bounding box center [1177, 327] width 199 height 33
type input "[PERSON_NAME]"
click at [1167, 334] on input "[PERSON_NAME]" at bounding box center [1177, 327] width 199 height 33
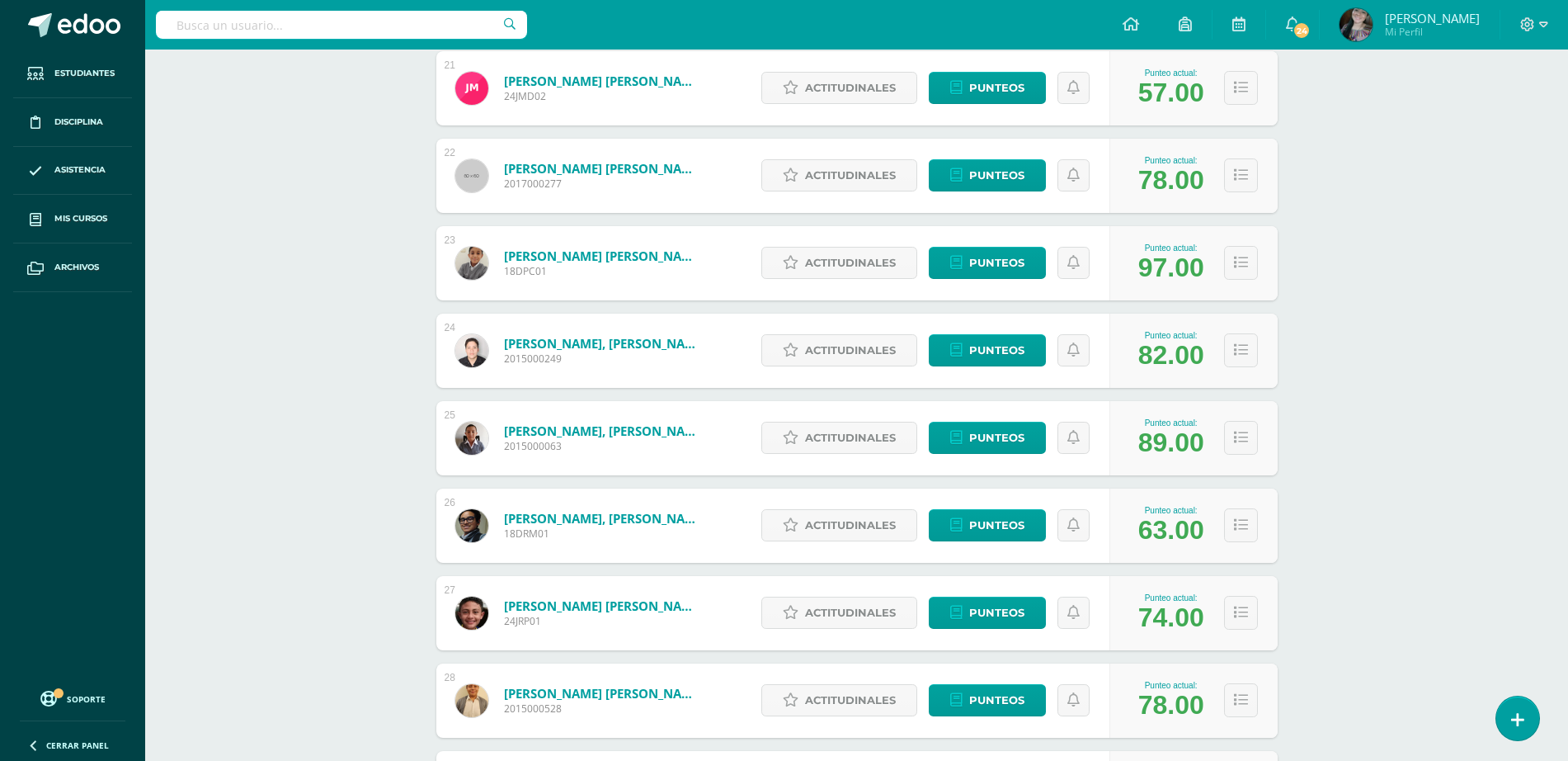
scroll to position [2312, 0]
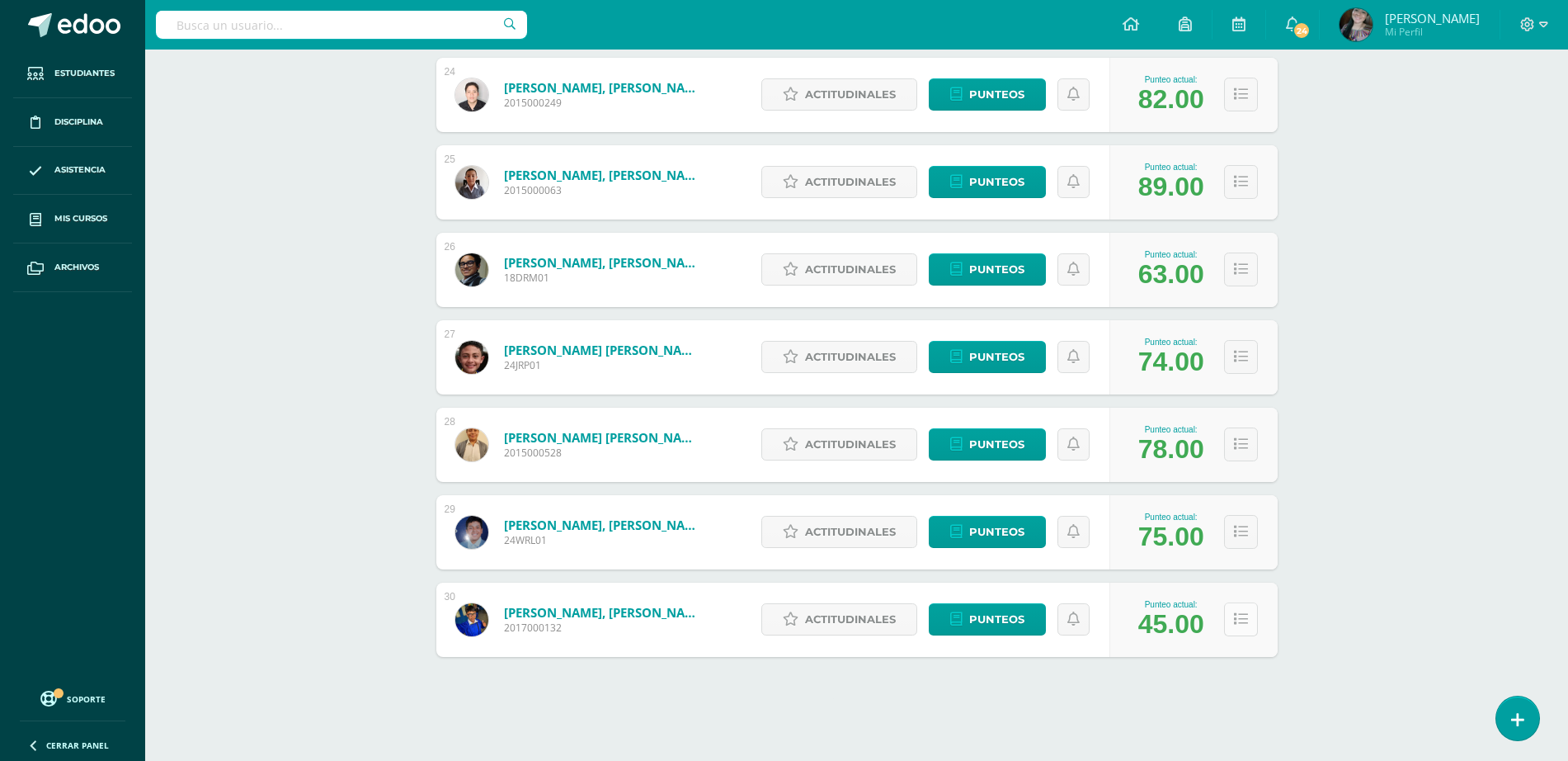
click at [1252, 610] on button at bounding box center [1240, 619] width 33 height 33
click at [1251, 620] on button at bounding box center [1240, 619] width 33 height 33
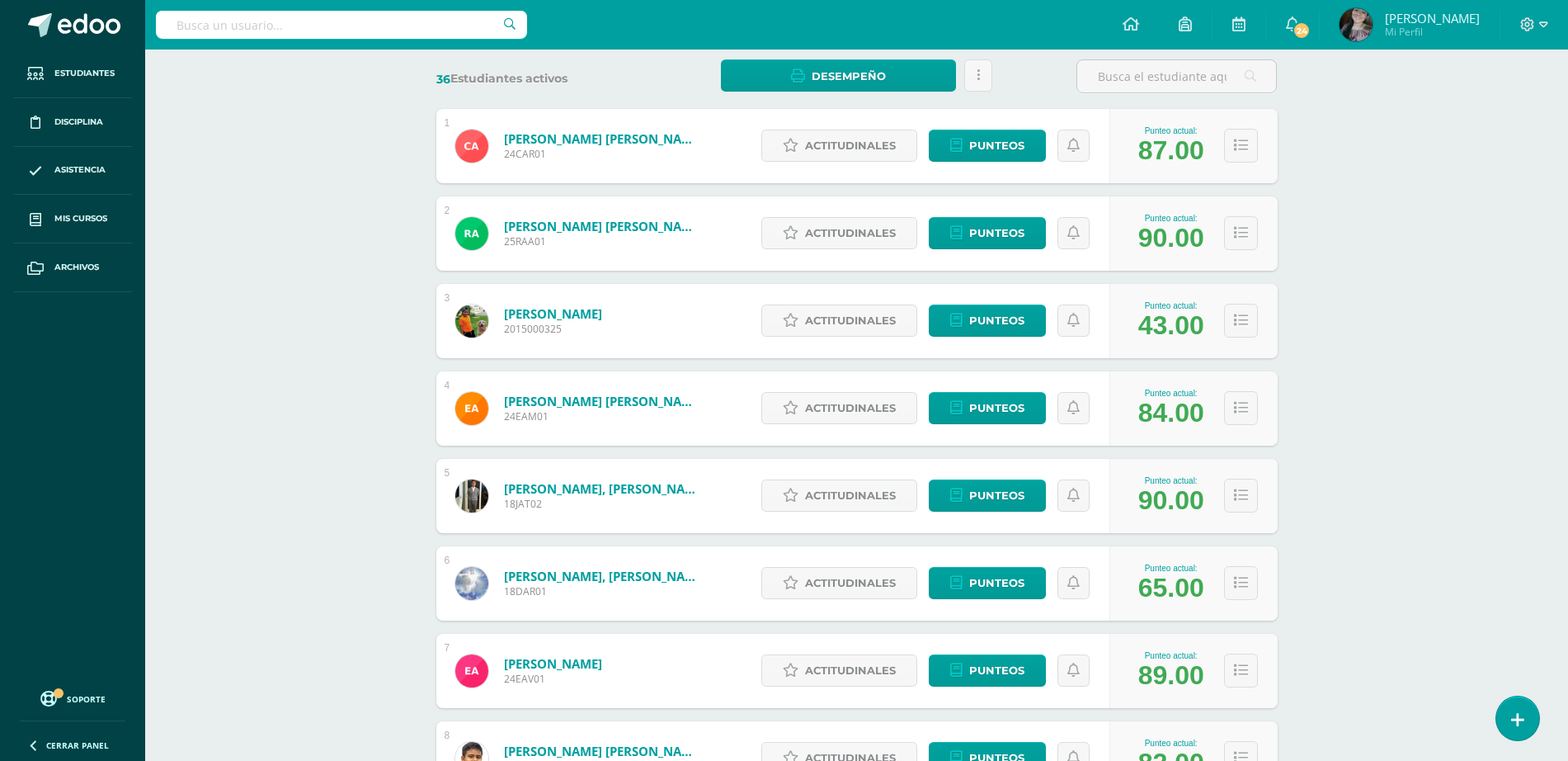
scroll to position [0, 0]
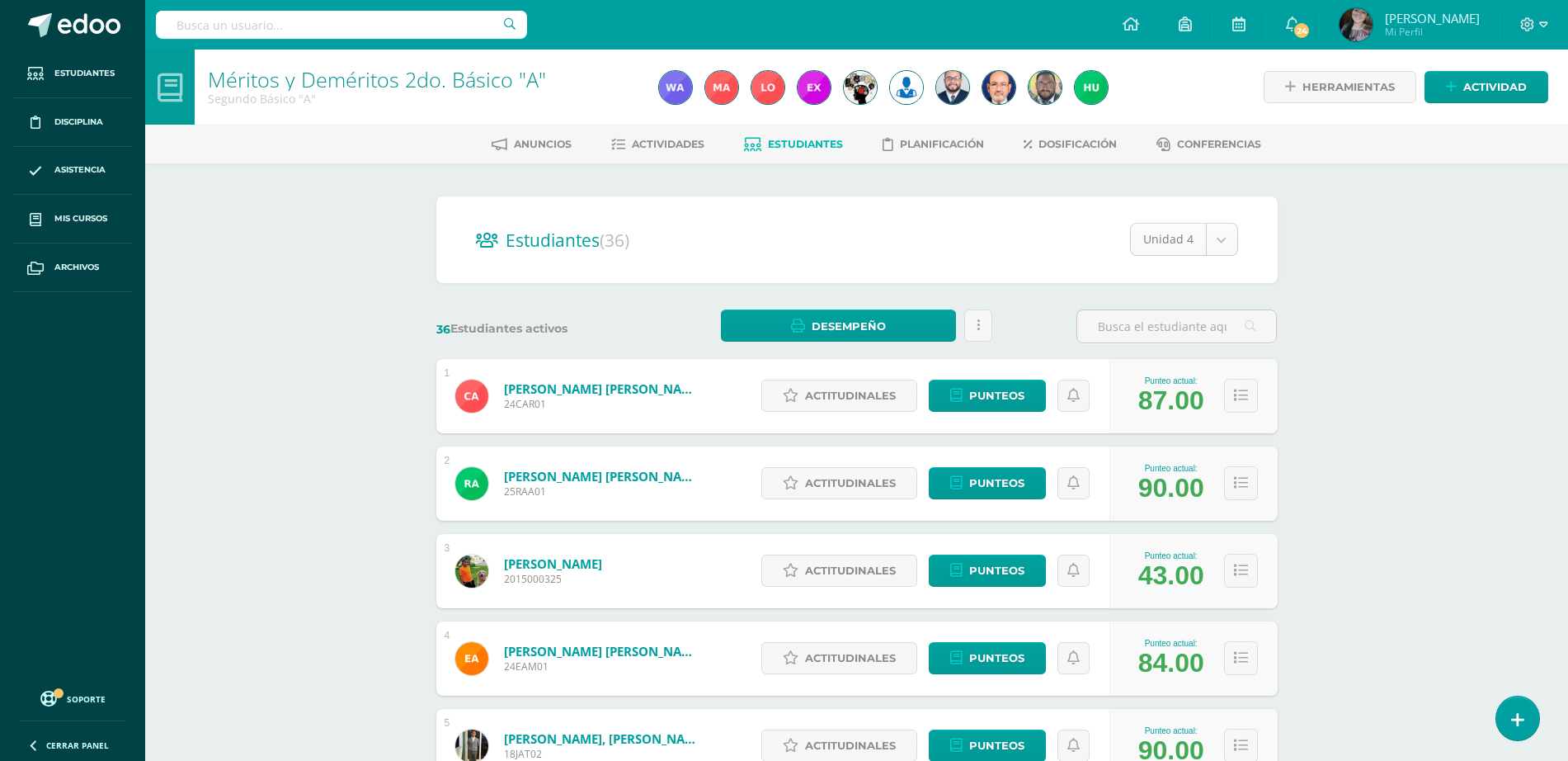
select select "/dashboard/teacher/section/3982/students/?unit=149777"
click at [1172, 311] on input "Romero Girón" at bounding box center [1177, 327] width 199 height 33
click at [1173, 334] on input "Romero Girón" at bounding box center [1177, 327] width 199 height 33
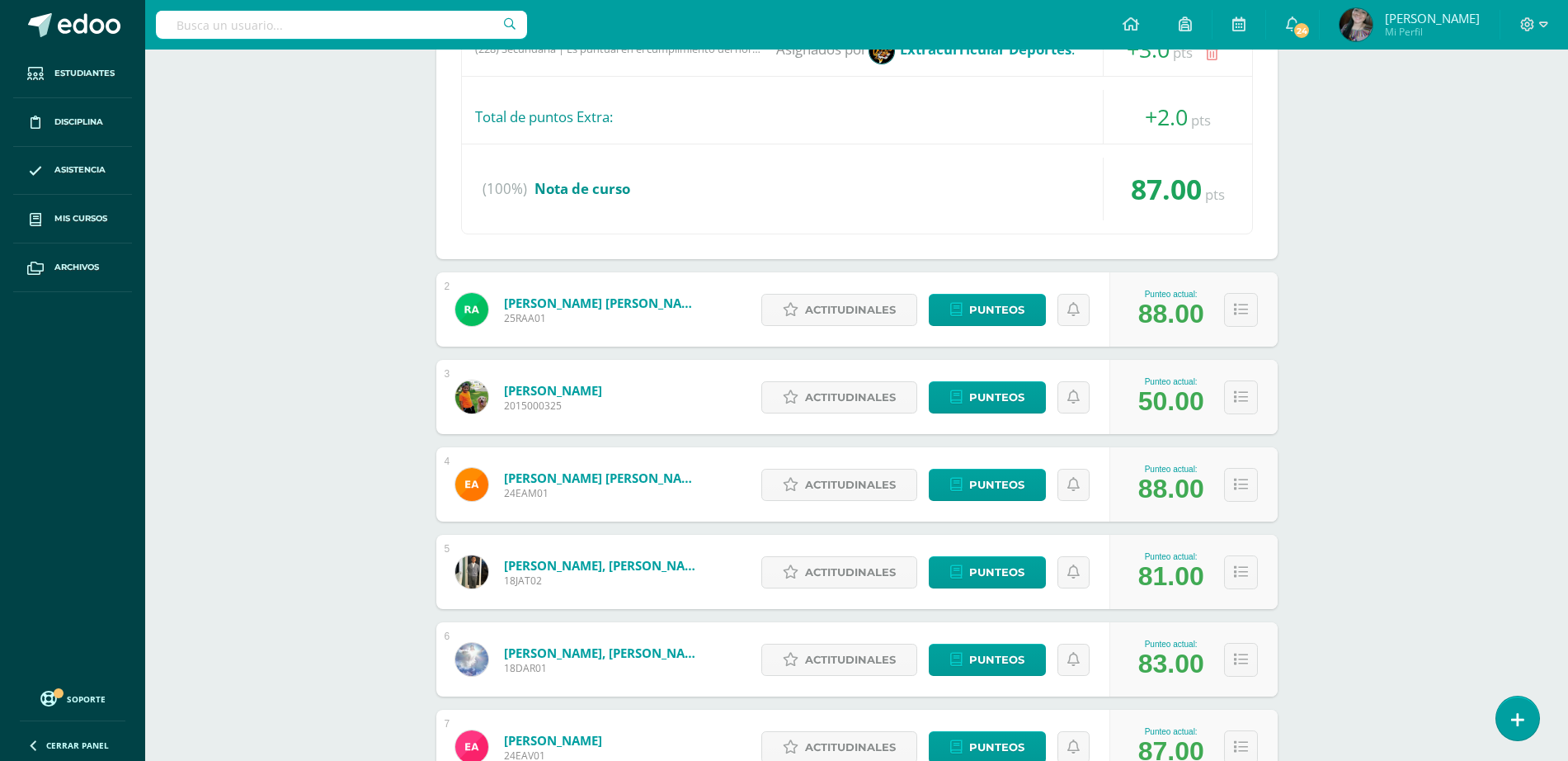
scroll to position [161, 0]
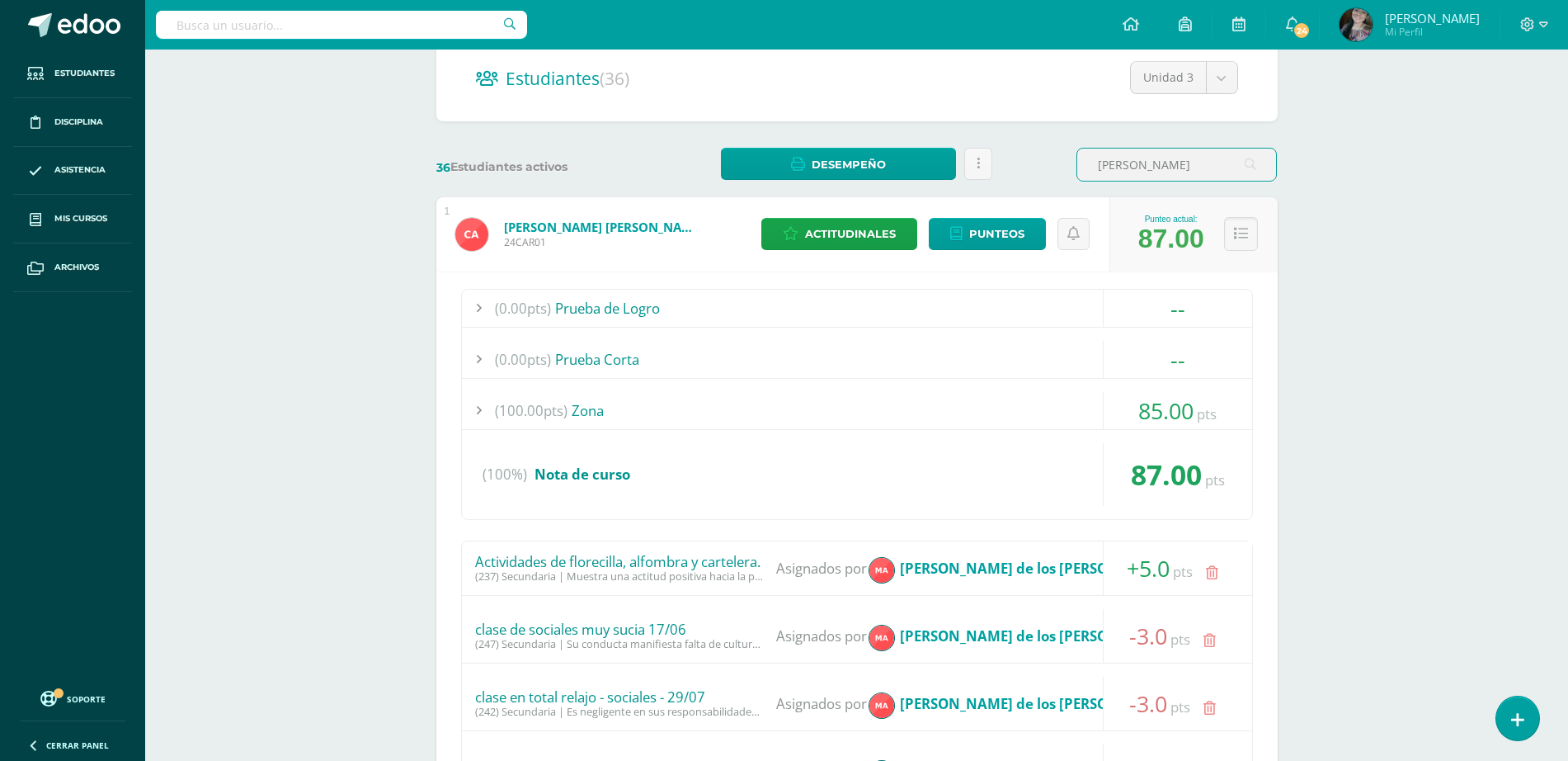
click at [1211, 151] on input "Romero Girón" at bounding box center [1177, 165] width 199 height 33
click at [1203, 172] on input "Romero Girón" at bounding box center [1177, 165] width 199 height 33
drag, startPoint x: 1203, startPoint y: 172, endPoint x: 1140, endPoint y: 172, distance: 63.0
click at [1140, 172] on input "Romero Girón" at bounding box center [1177, 165] width 199 height 33
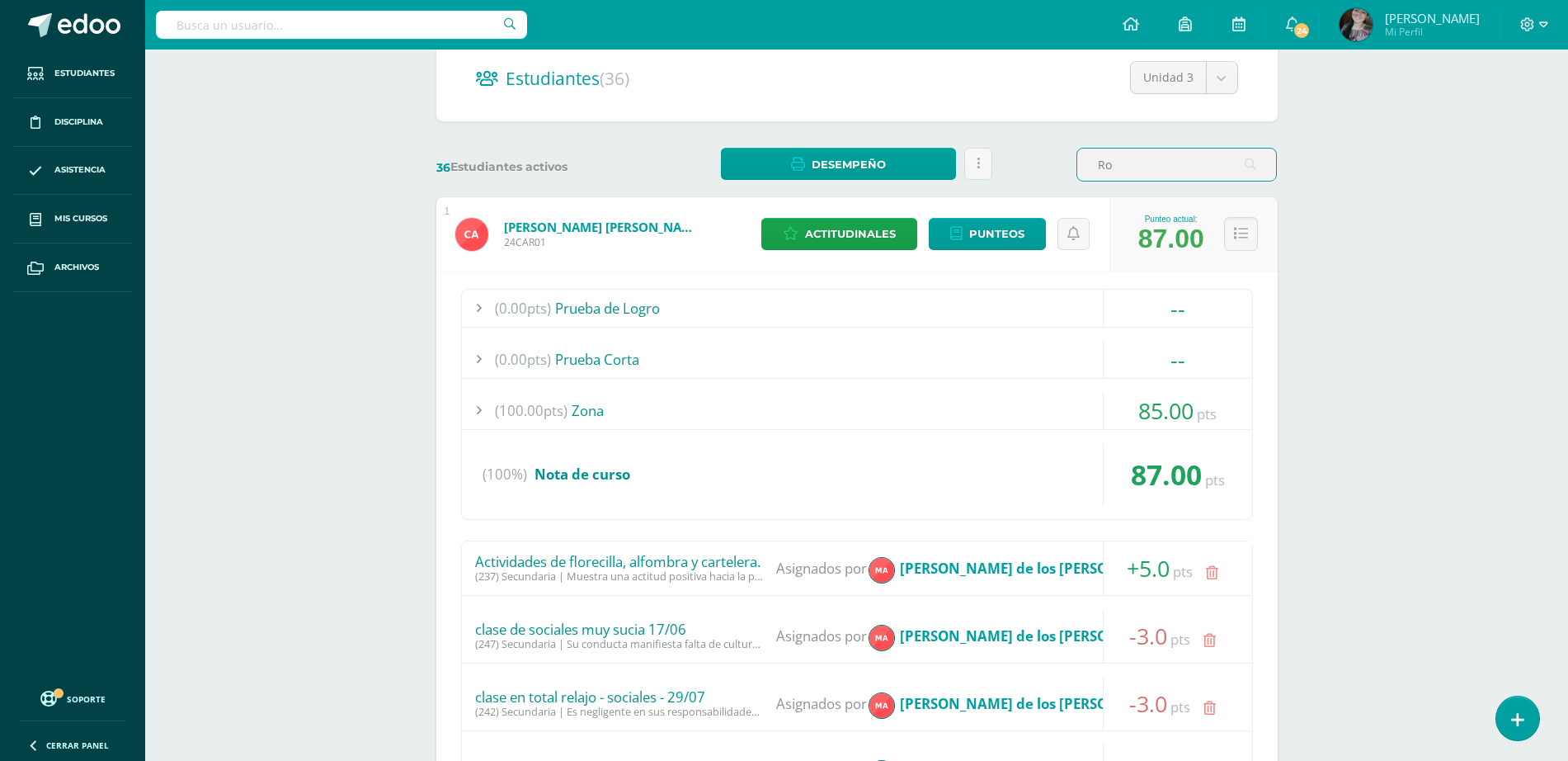
type input "R"
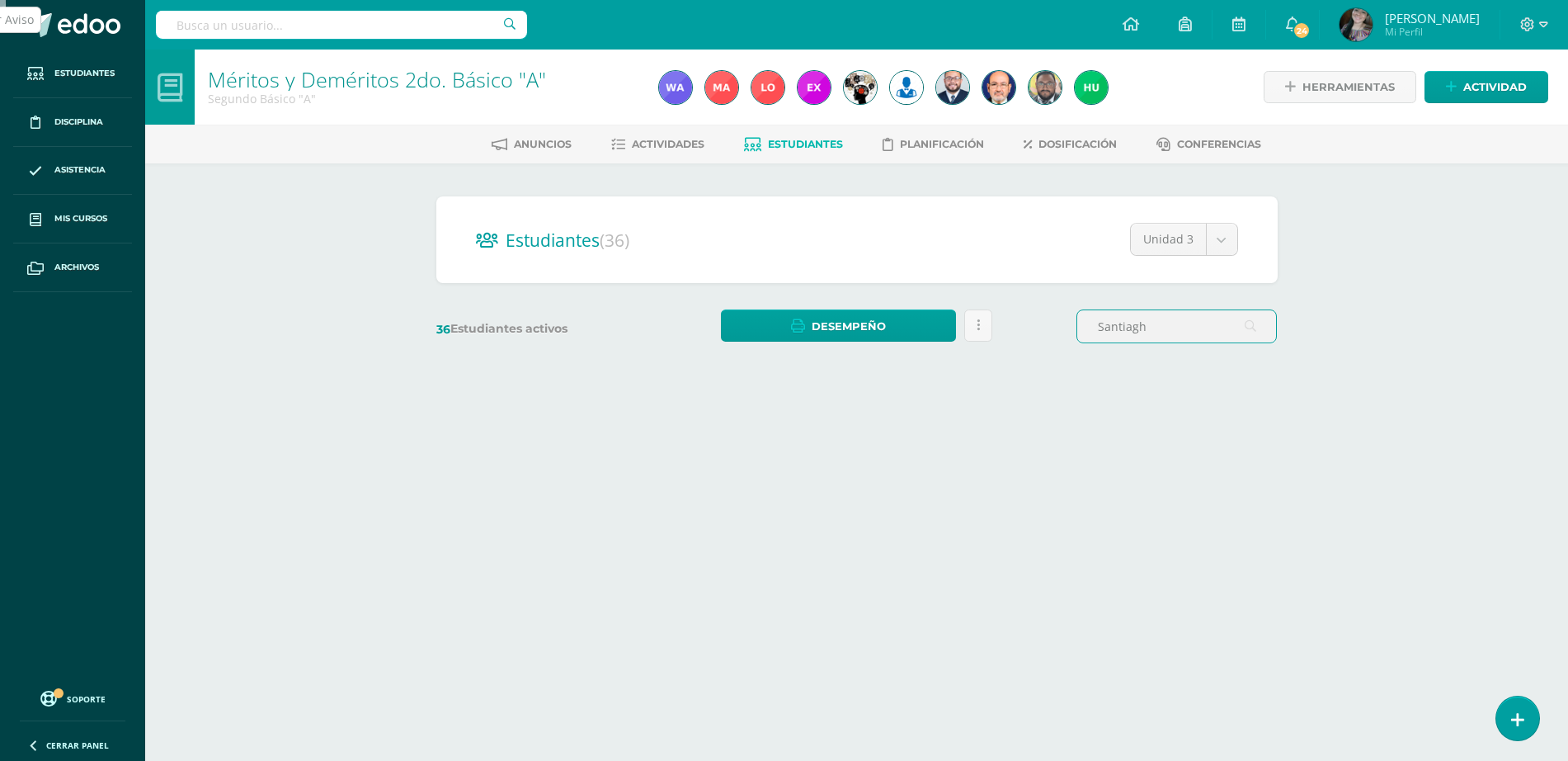
scroll to position [0, 0]
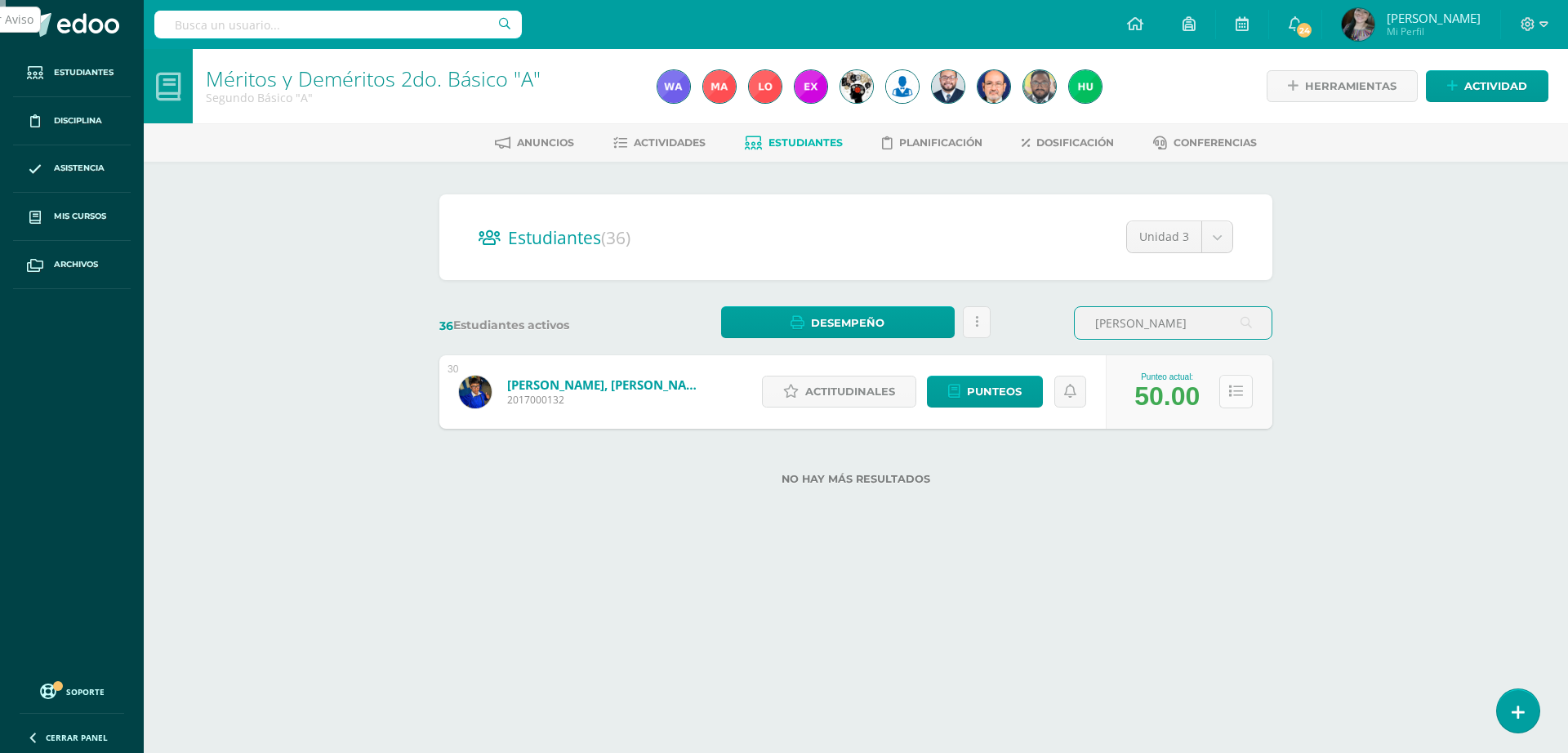
type input "Santiago Nicolás"
click at [1229, 402] on button at bounding box center [1236, 391] width 33 height 33
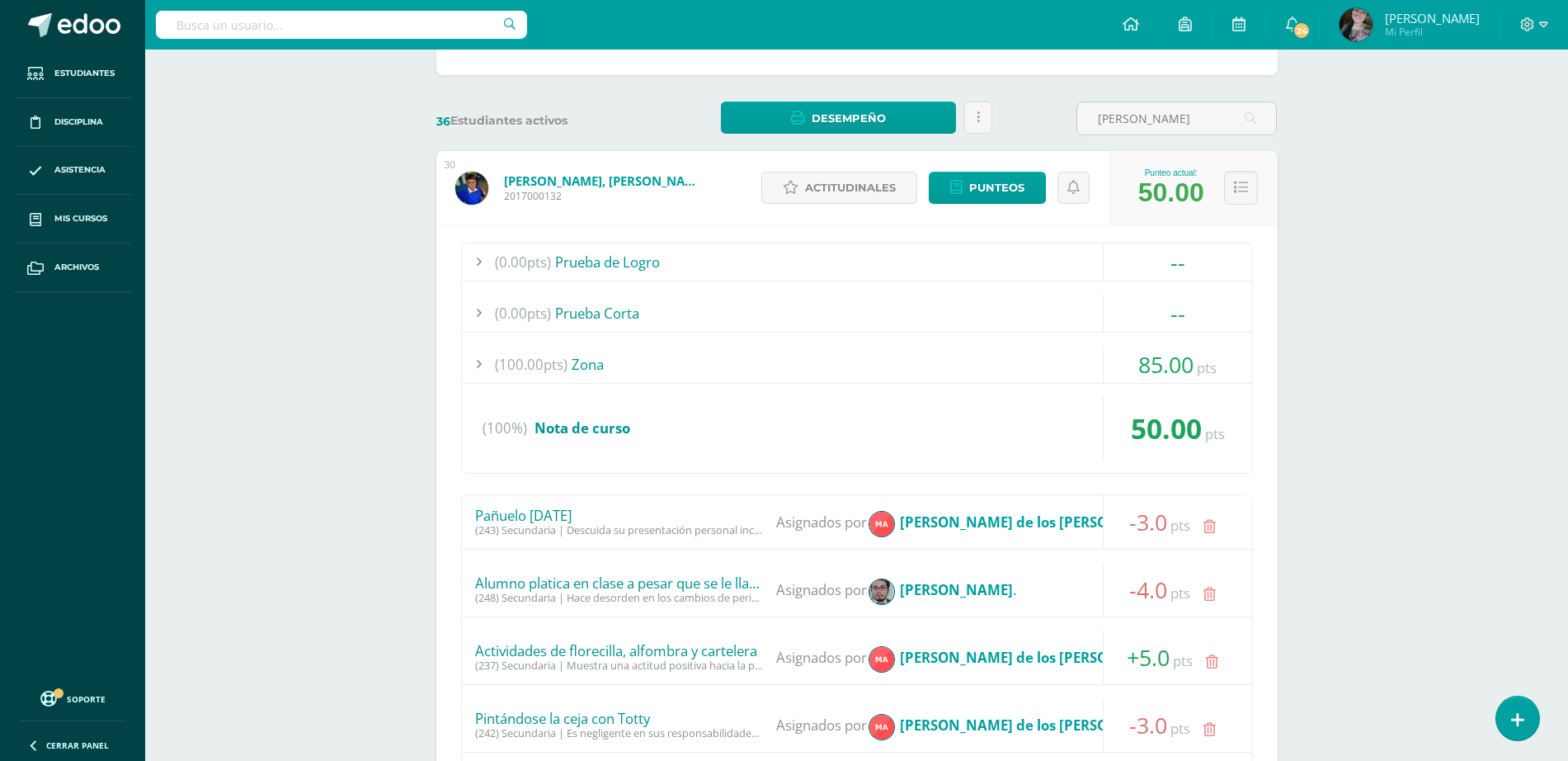
scroll to position [2, 0]
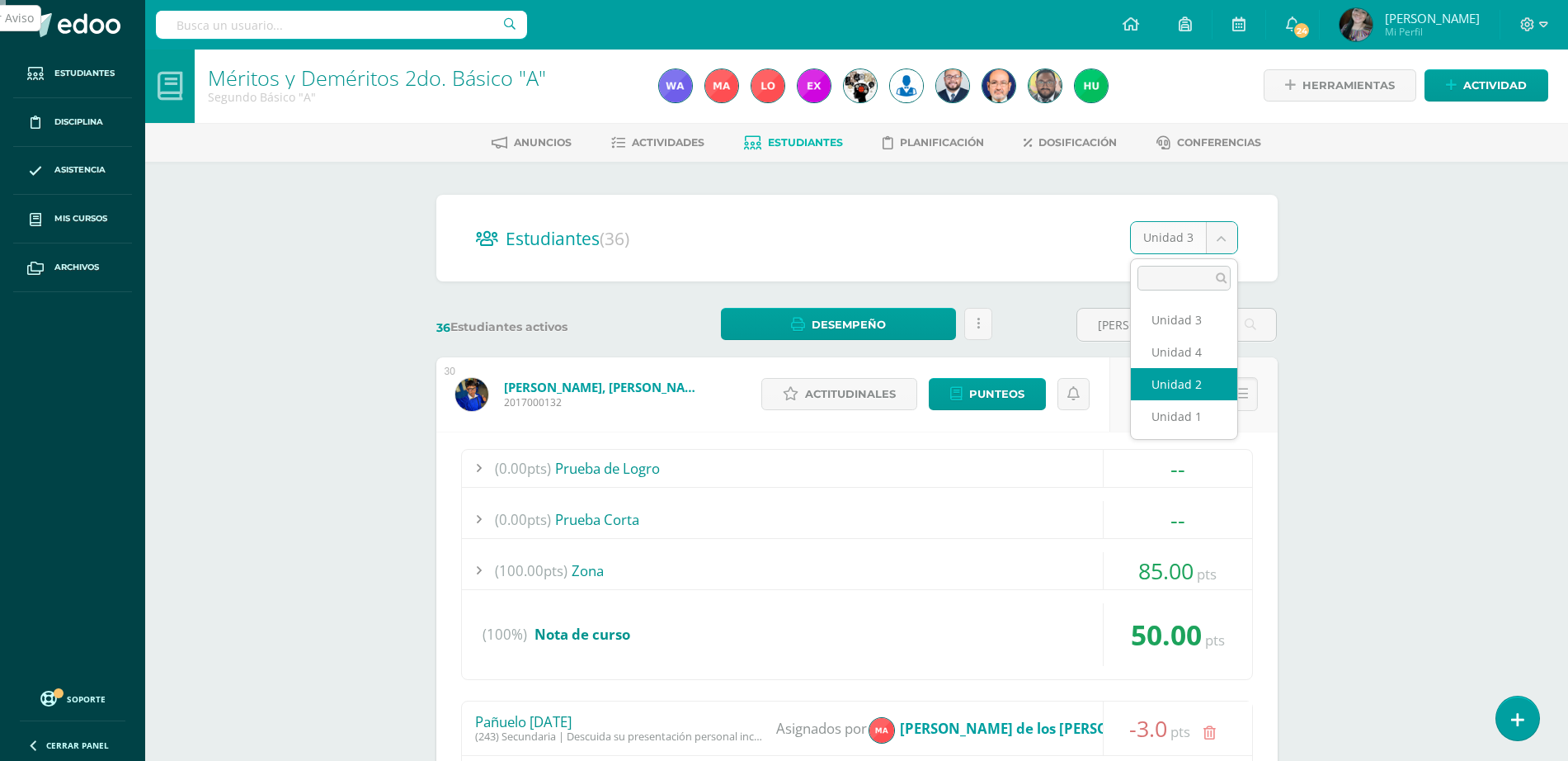
select select "/dashboard/teacher/section/3982/students/?unit=149776"
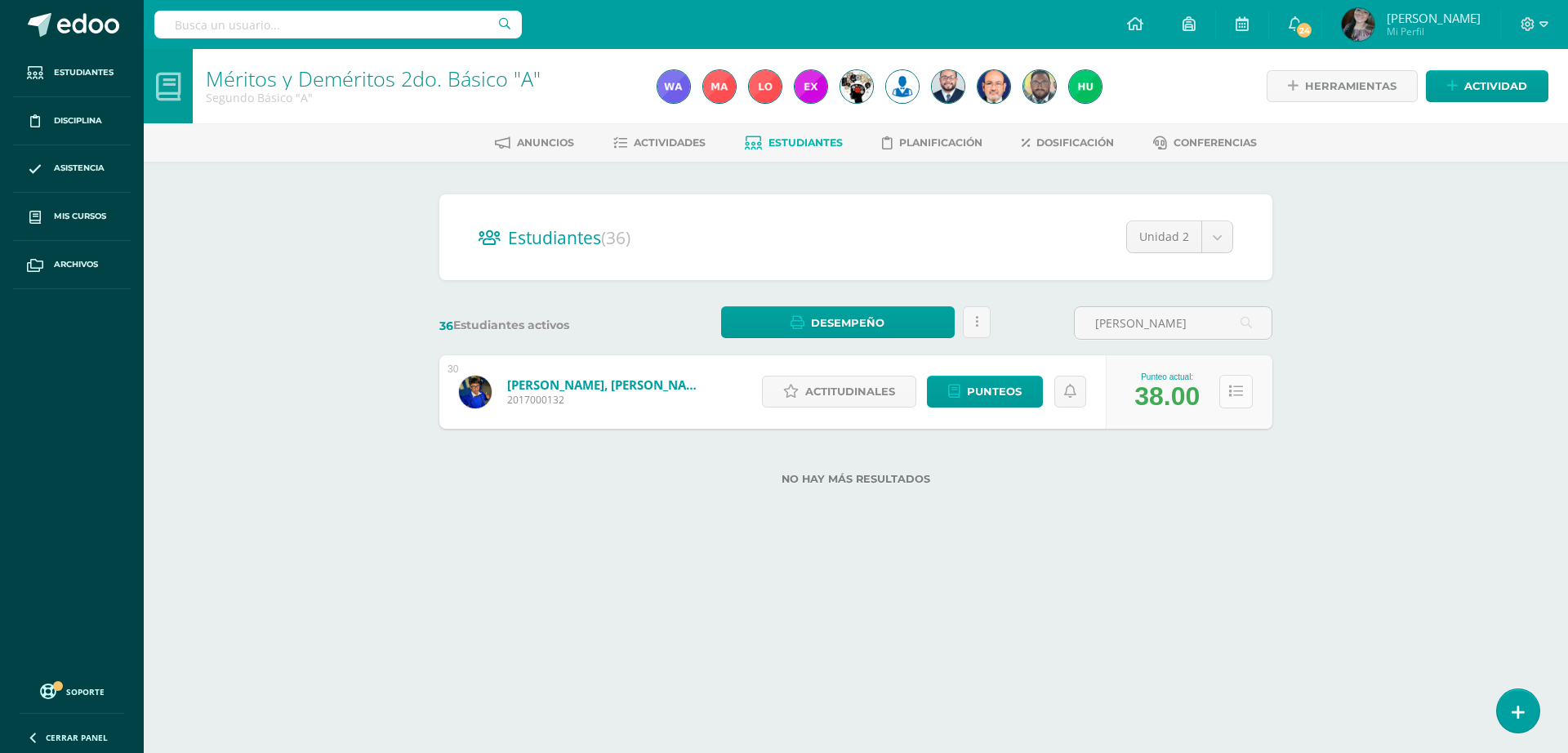
type input "[PERSON_NAME]"
click at [1231, 389] on icon at bounding box center [1236, 391] width 14 height 14
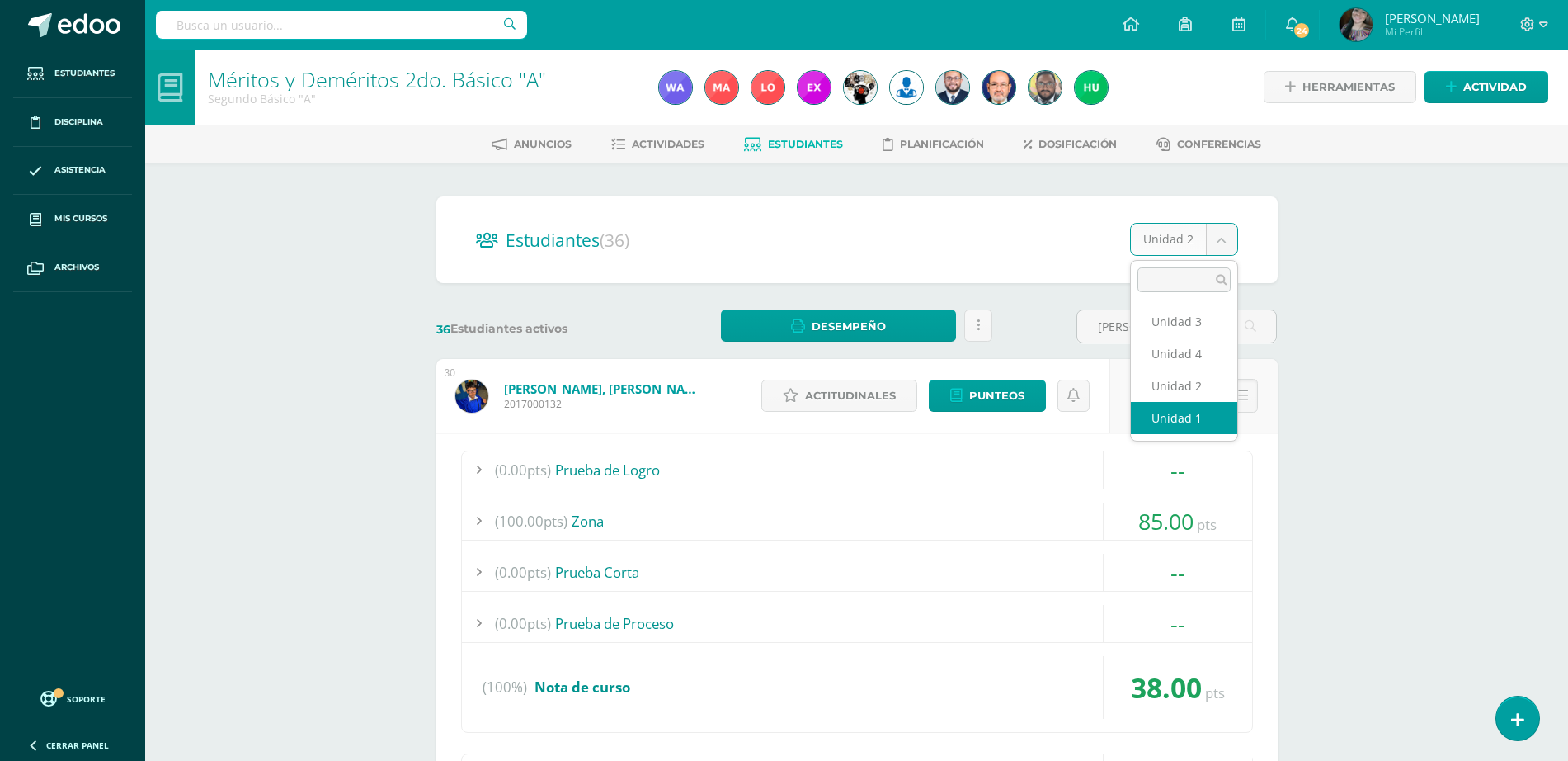
select select "/dashboard/teacher/section/3982/students/?unit=149773"
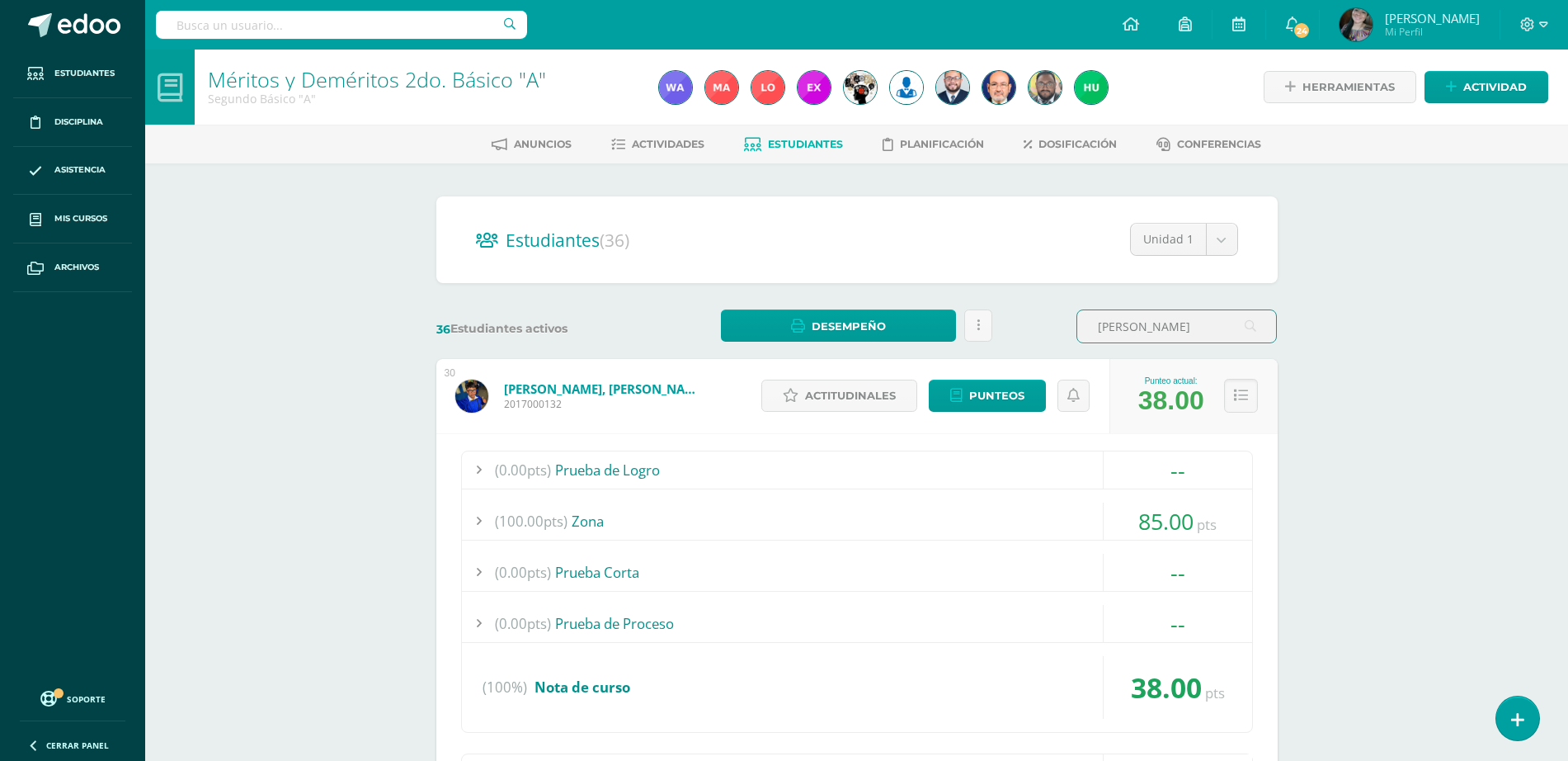
drag, startPoint x: 1195, startPoint y: 330, endPoint x: 1075, endPoint y: 326, distance: 120.1
click at [1075, 326] on div "[PERSON_NAME]" at bounding box center [1176, 326] width 214 height 33
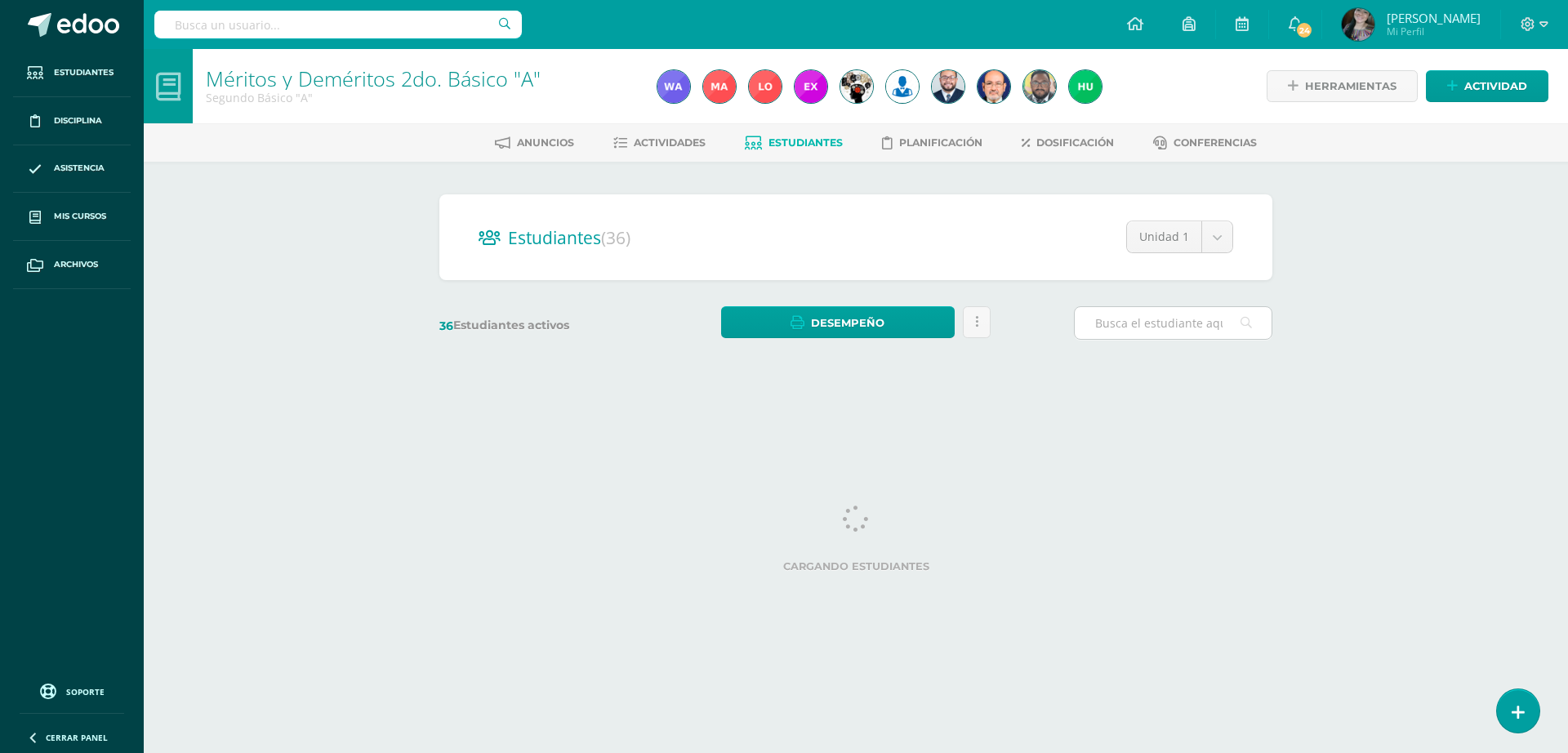
drag, startPoint x: 0, startPoint y: 0, endPoint x: 1098, endPoint y: 316, distance: 1142.6
click at [1098, 316] on input "text" at bounding box center [1174, 323] width 197 height 32
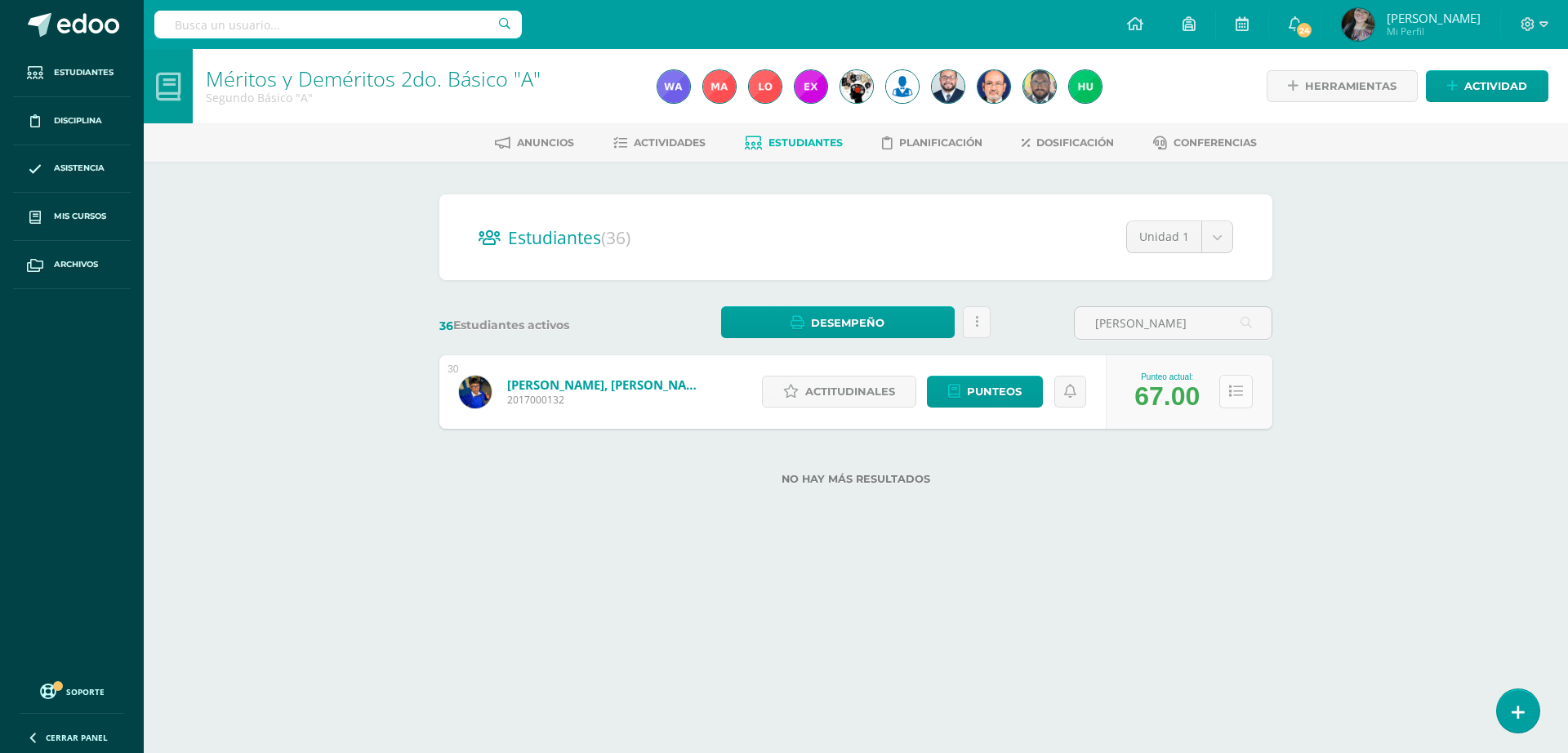
type input "[PERSON_NAME]"
click at [1237, 402] on button at bounding box center [1236, 391] width 33 height 33
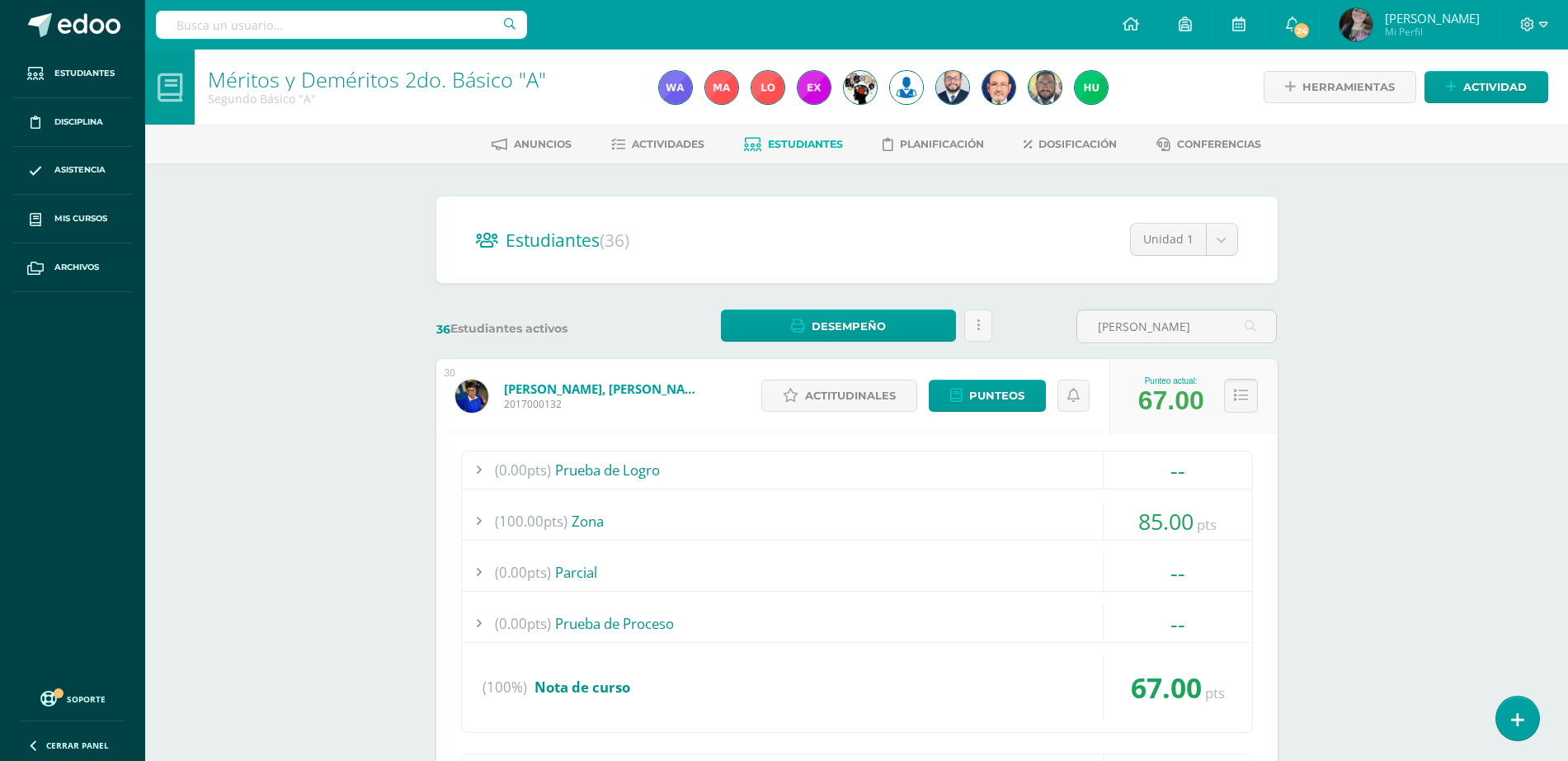
scroll to position [475, 0]
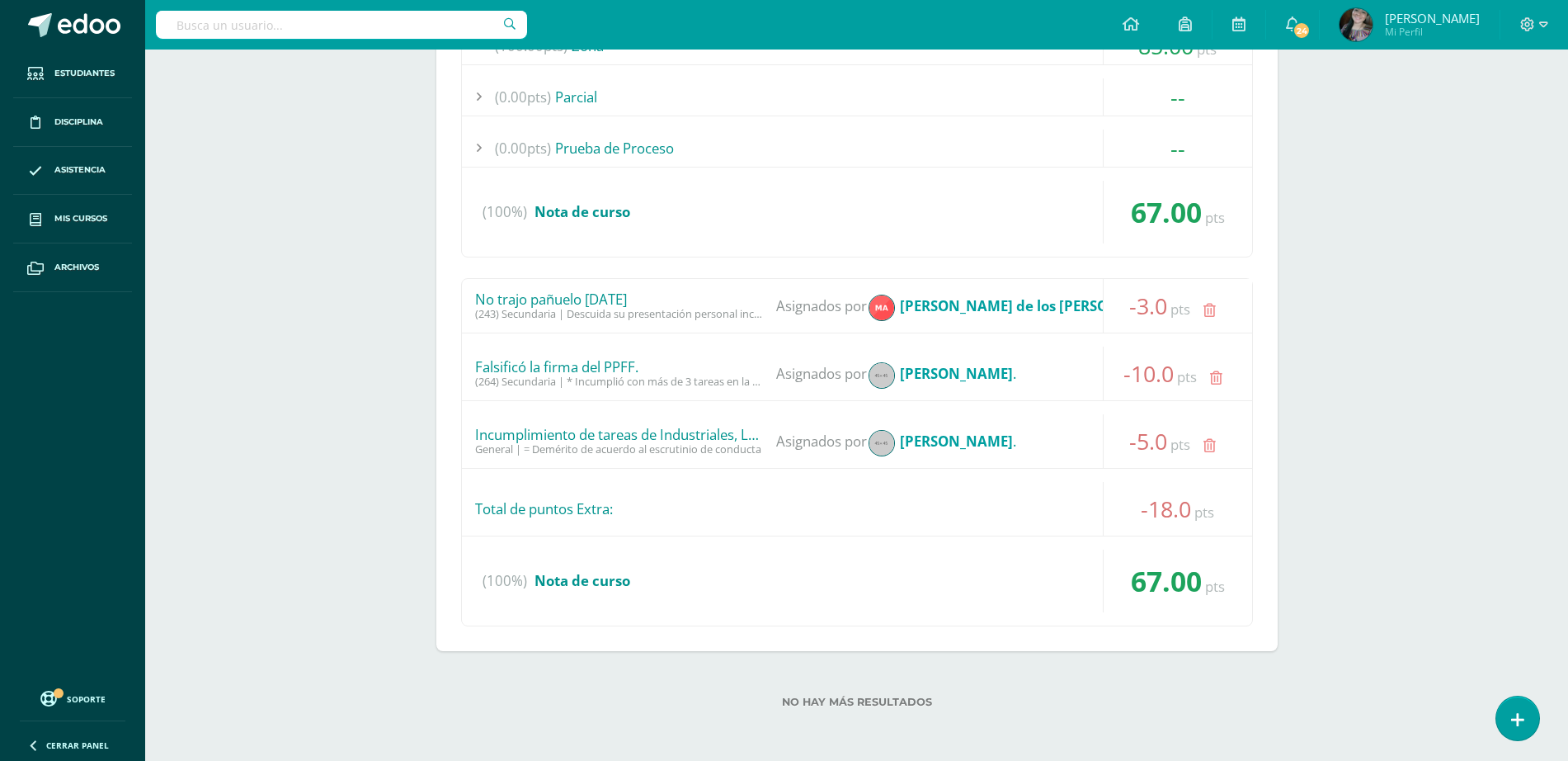
click at [1476, 516] on div "Méritos y Deméritos 2do. Básico "A" Segundo Básico "A" Herramientas Detalle de …" at bounding box center [856, 167] width 1423 height 1187
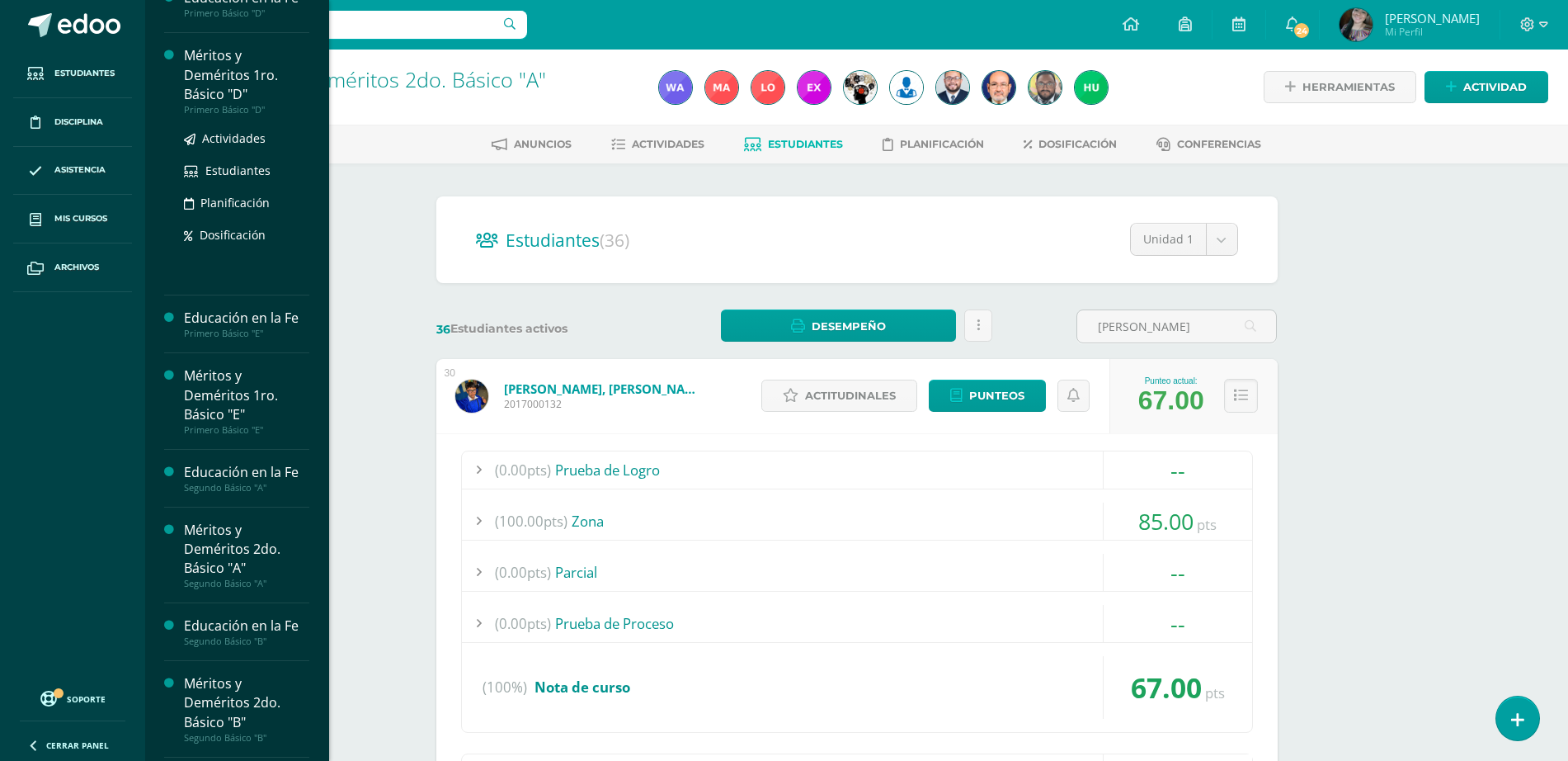
scroll to position [583, 0]
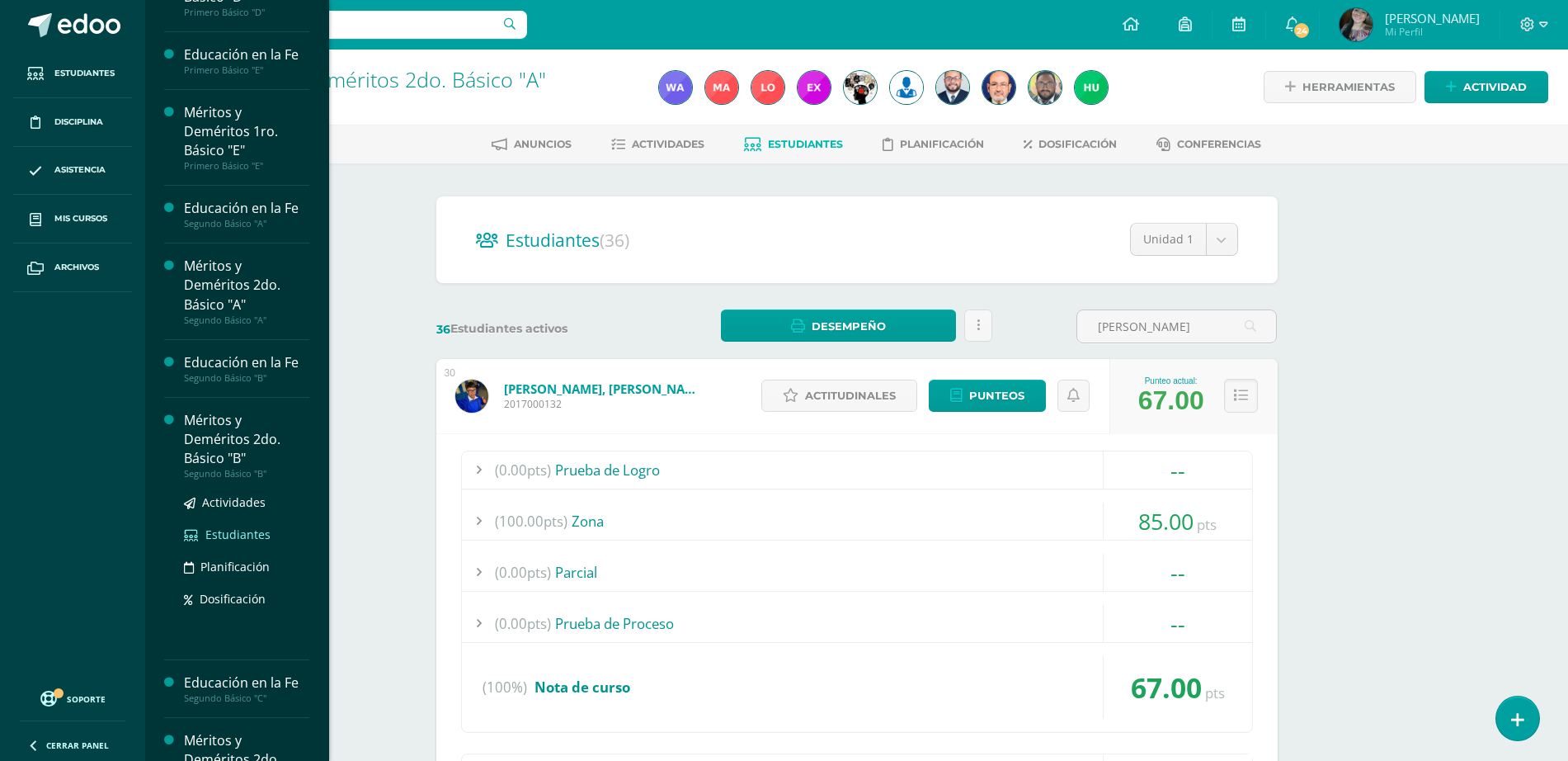
click at [220, 541] on span "Estudiantes" at bounding box center [238, 535] width 65 height 15
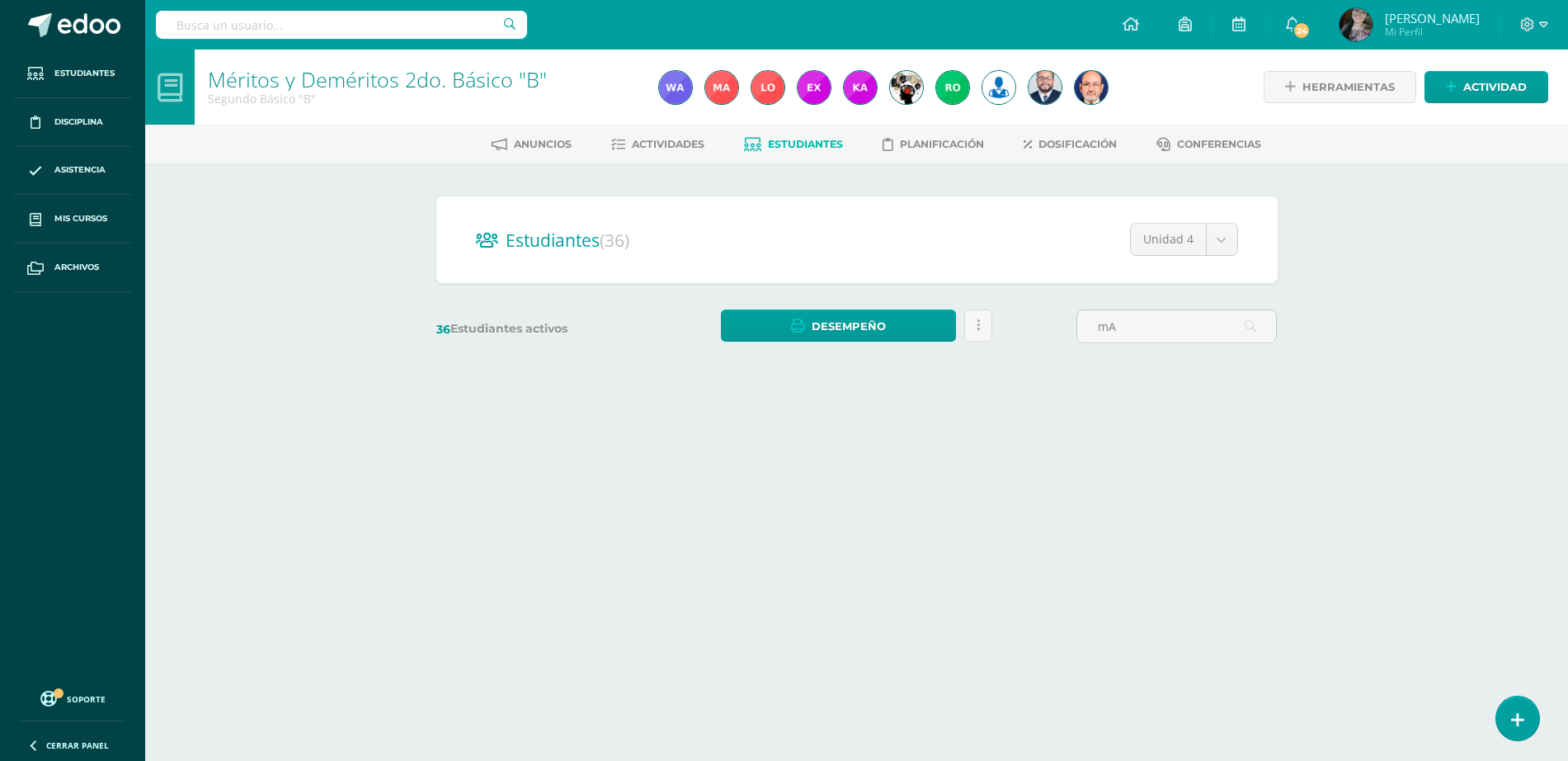
type input "m"
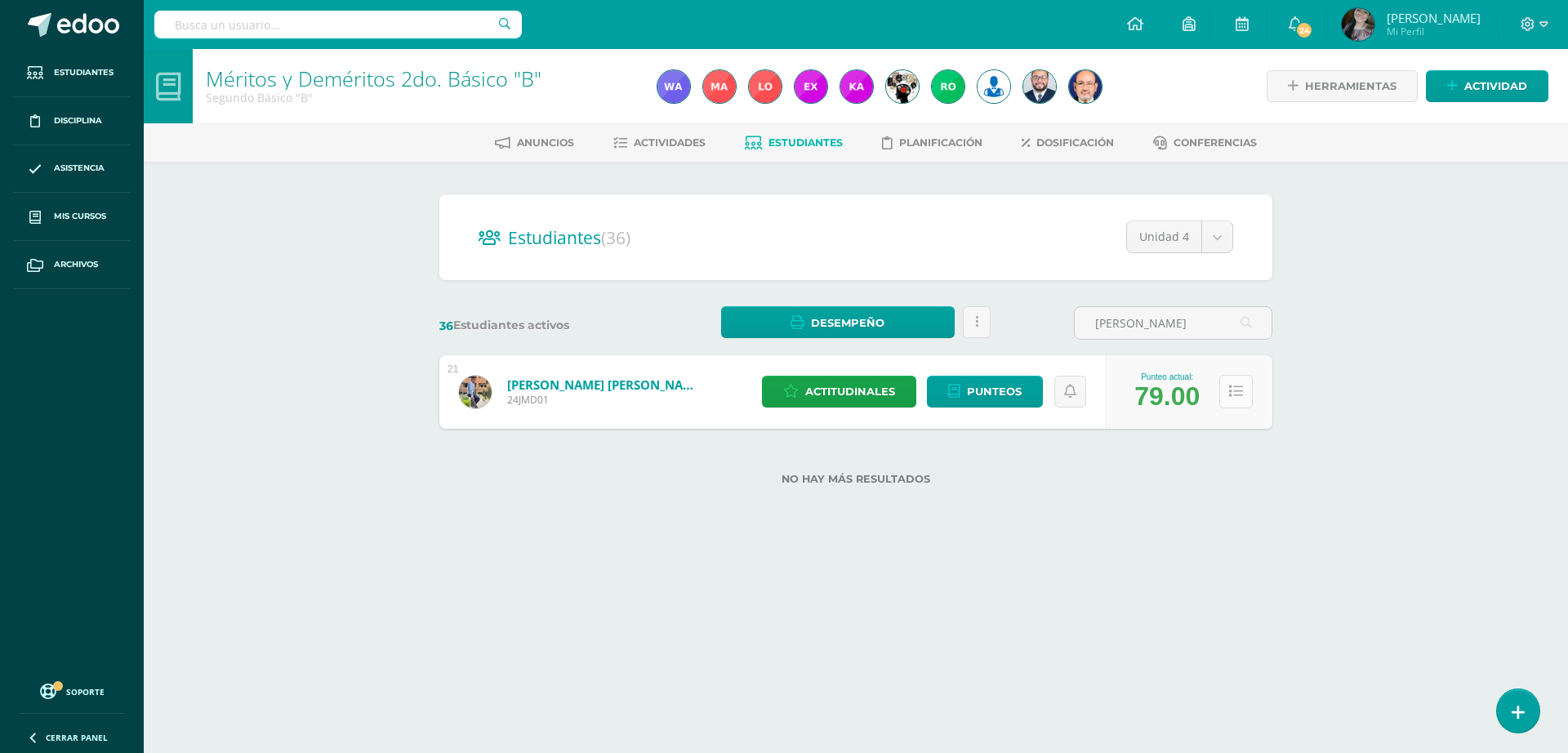
type input "[PERSON_NAME]"
click at [1240, 385] on icon at bounding box center [1236, 391] width 14 height 14
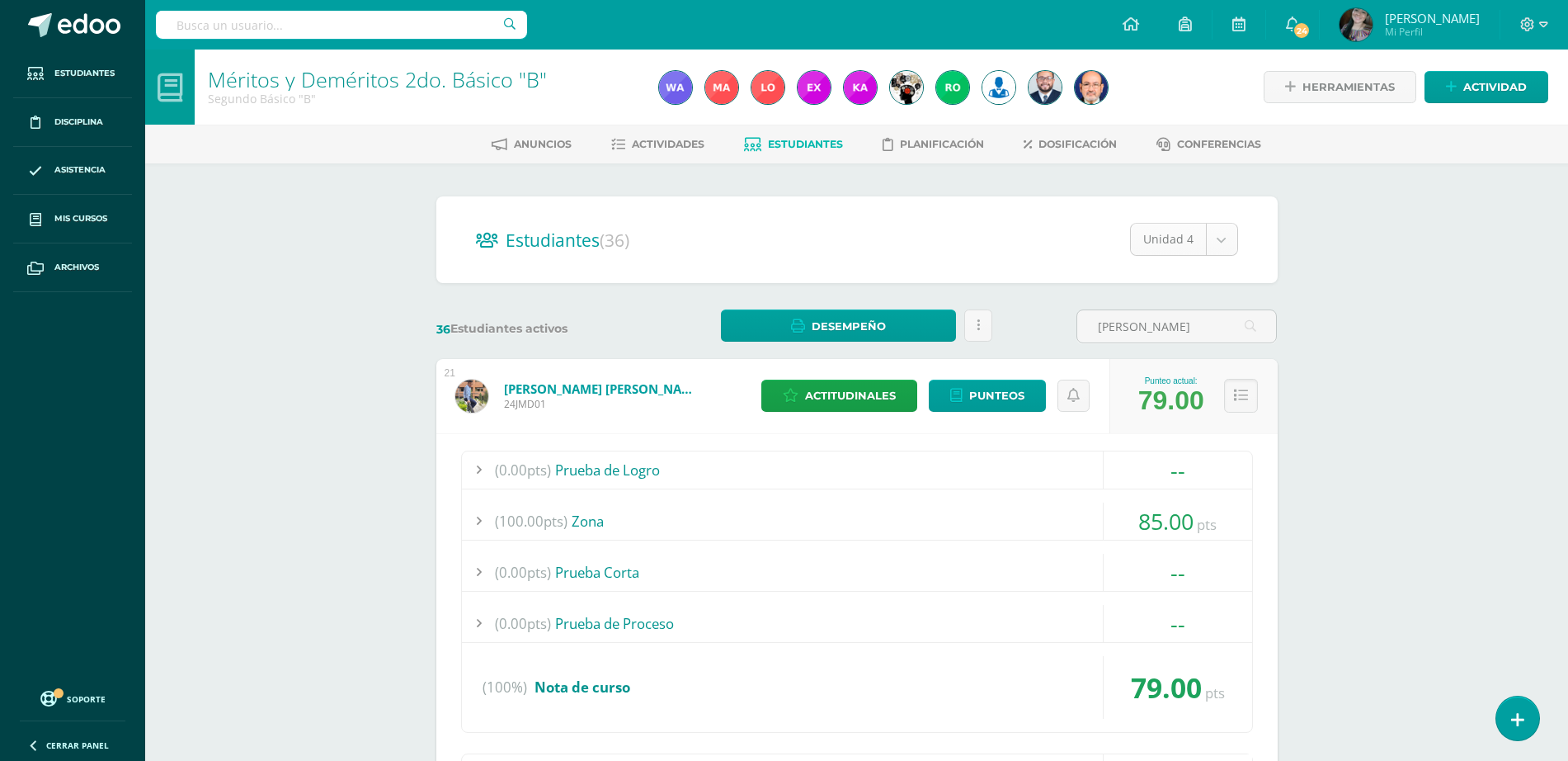
click at [1217, 227] on body "Estudiantes Disciplina Asistencia Mis cursos Archivos Soporte Ayuda Reportar un…" at bounding box center [784, 629] width 1568 height 1258
select select "/dashboard/teacher/section/3999/students/?unit=149896"
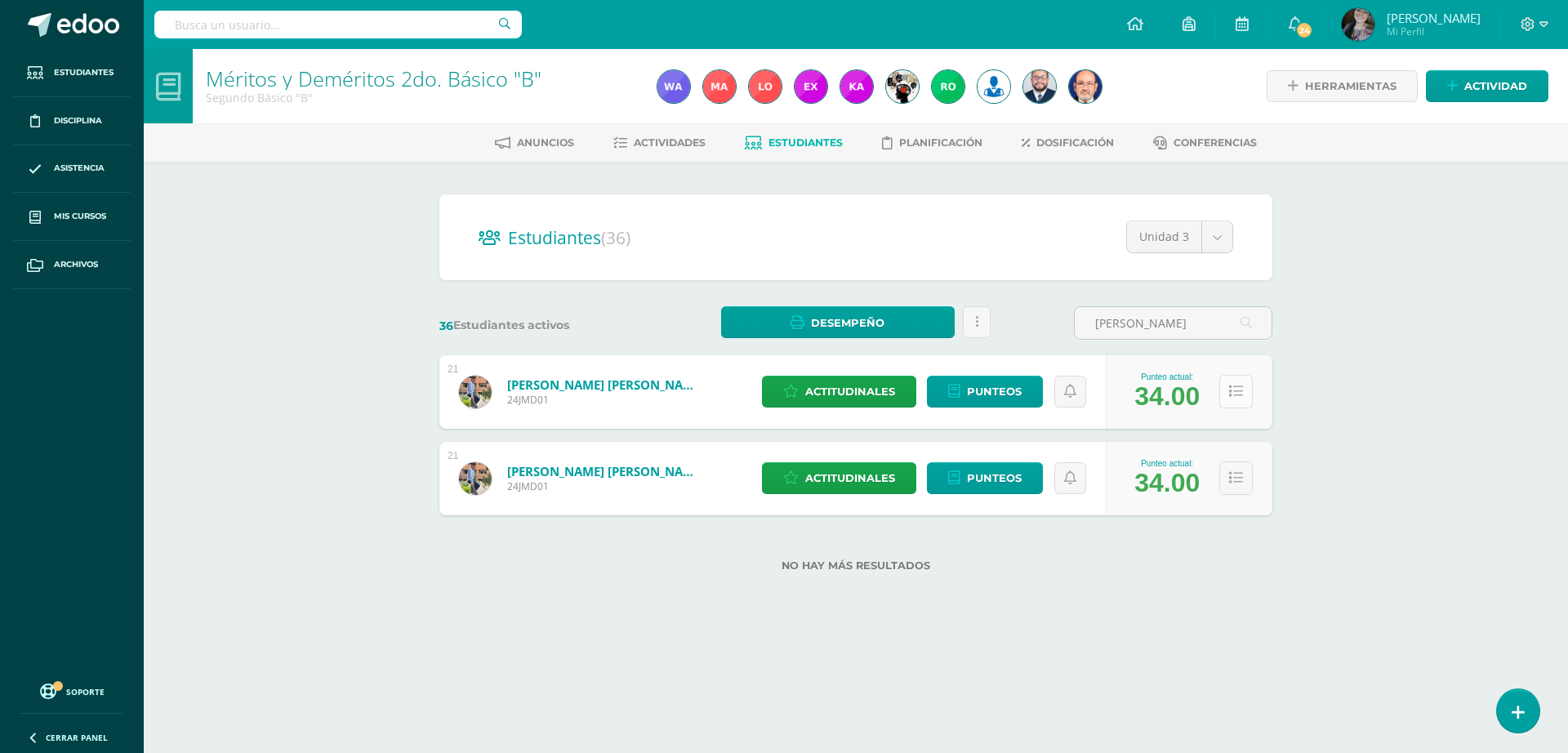
type input "[PERSON_NAME]"
click at [1233, 392] on icon at bounding box center [1236, 391] width 14 height 14
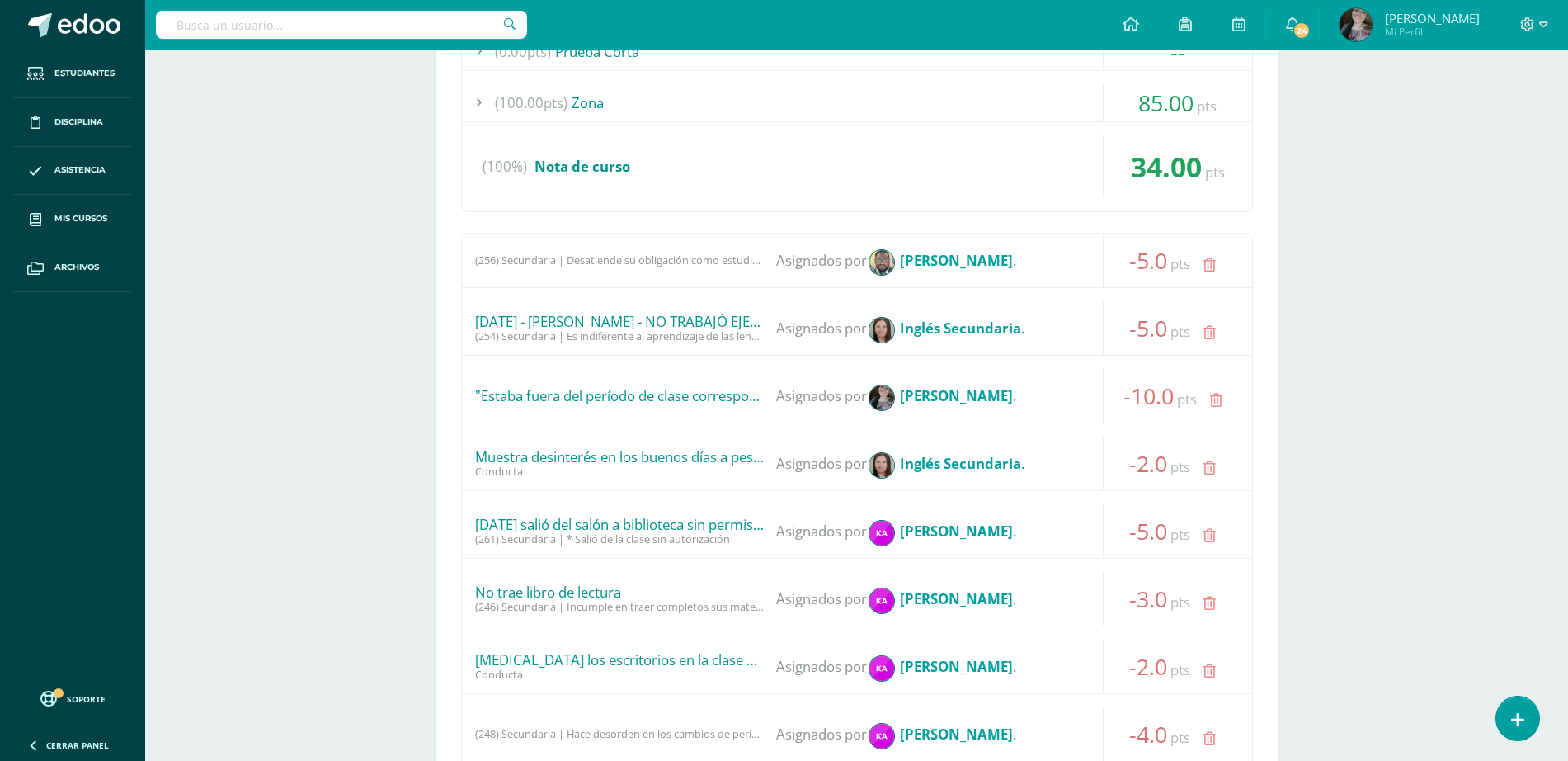
scroll to position [57, 0]
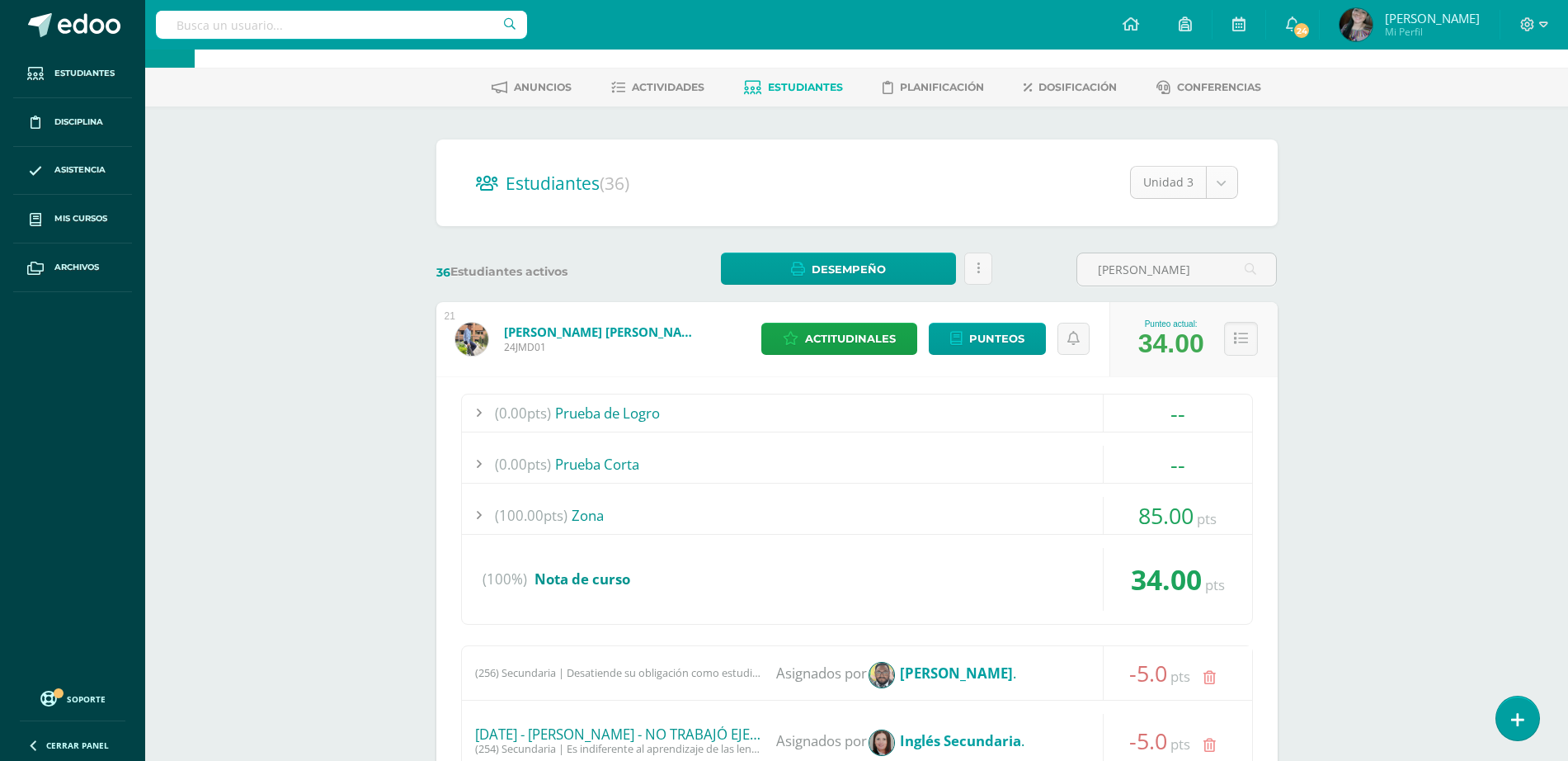
select select "/dashboard/teacher/section/3999/students/?unit=149895"
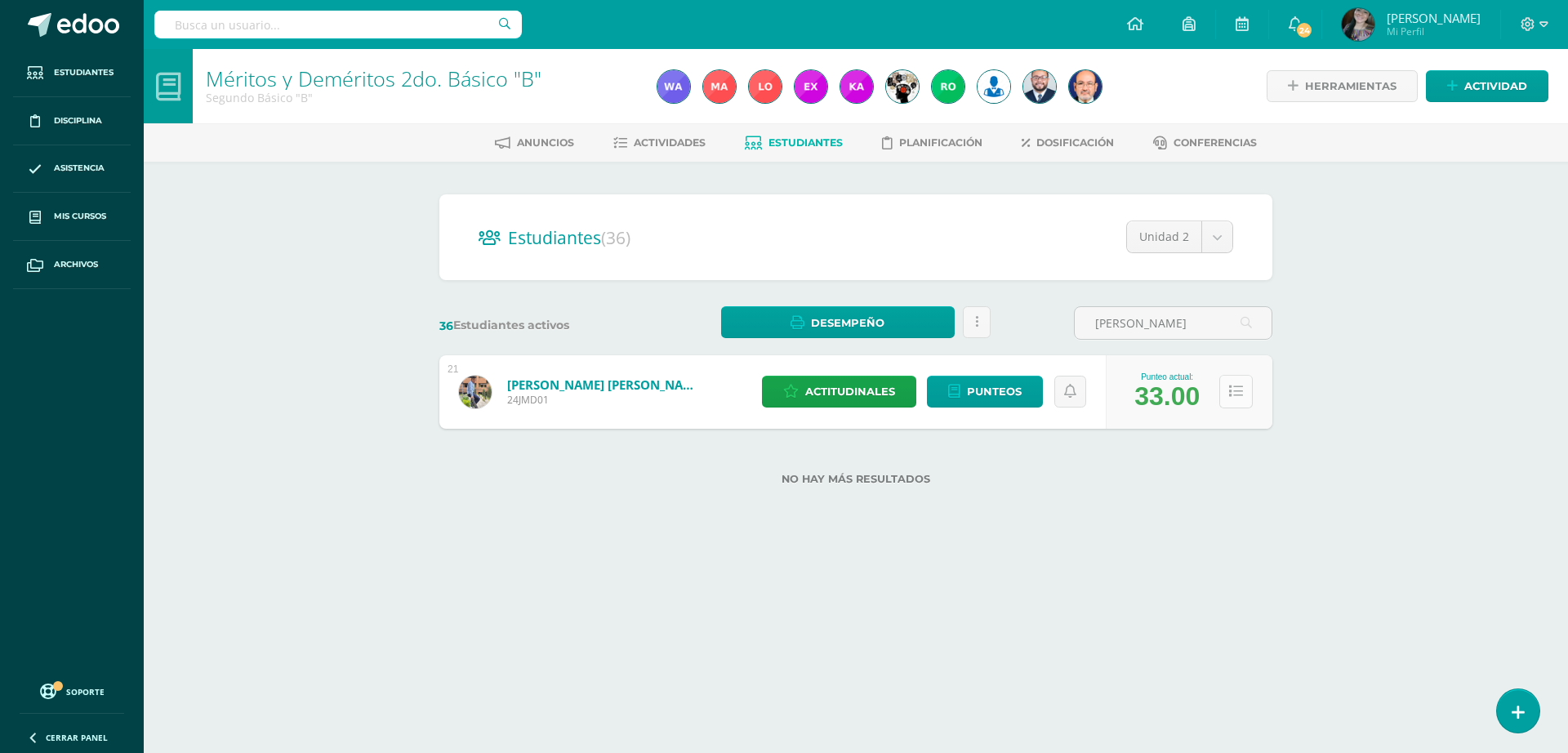
type input "[PERSON_NAME]"
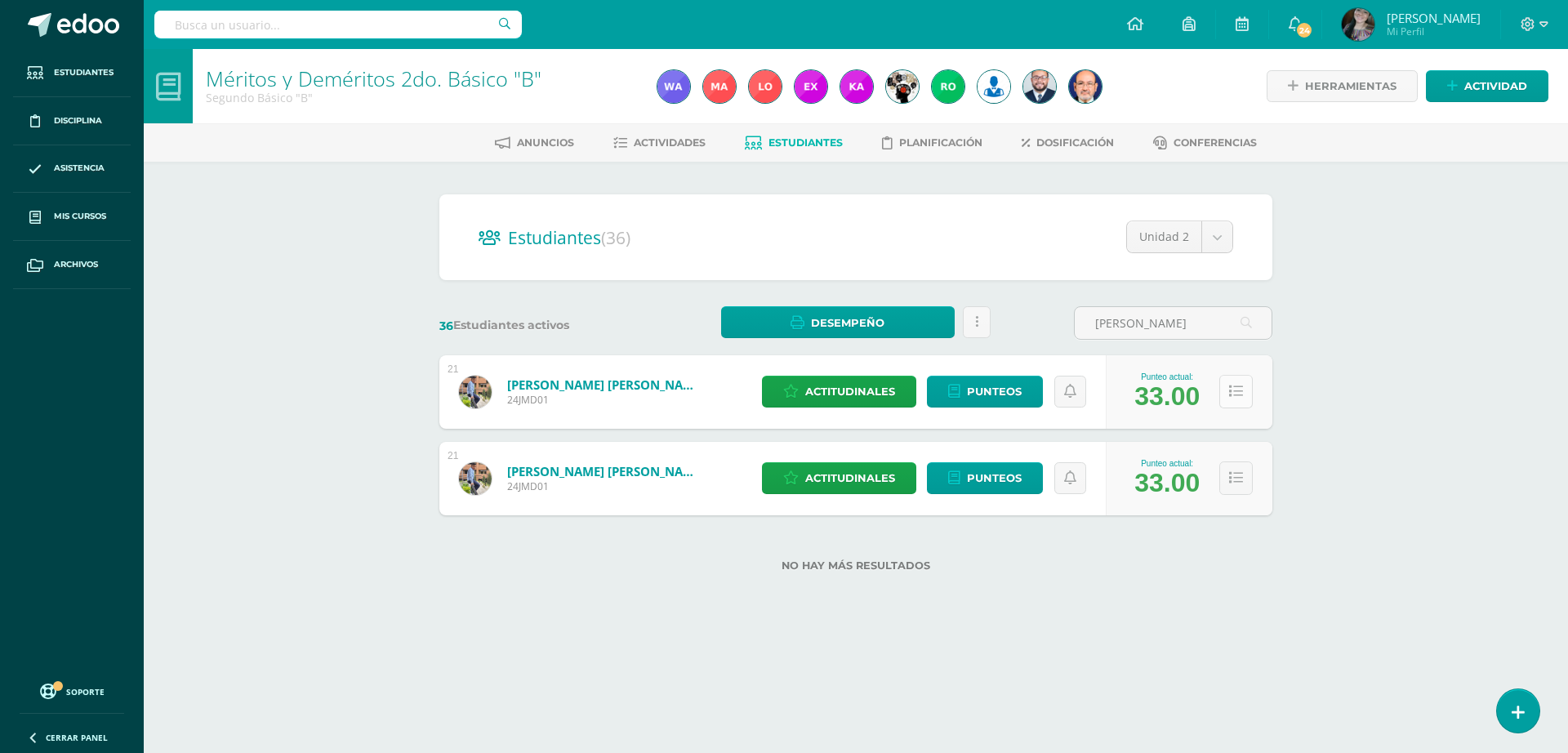
click at [1247, 388] on button at bounding box center [1236, 391] width 33 height 33
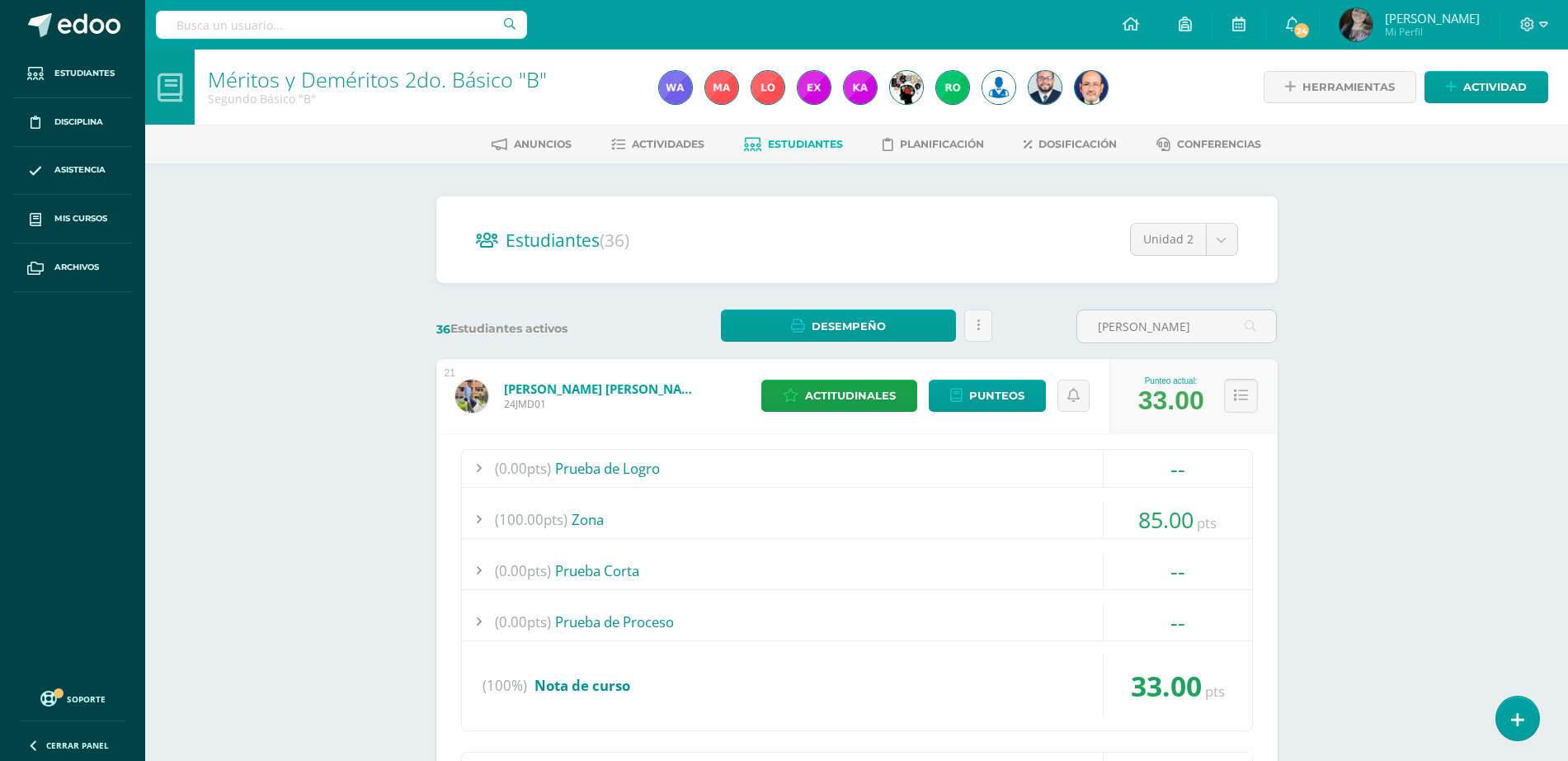
click at [1257, 396] on button at bounding box center [1240, 395] width 33 height 33
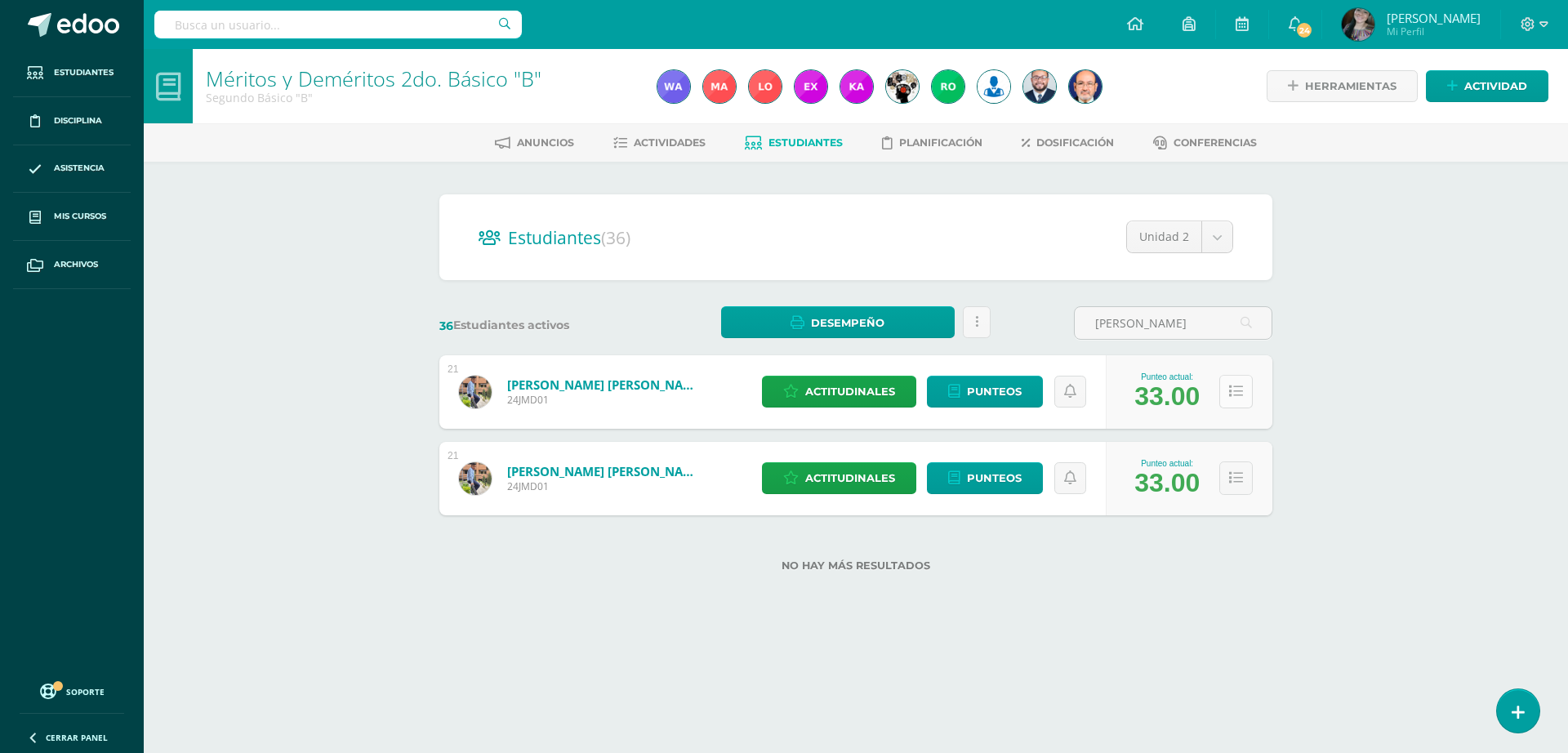
click at [1245, 392] on button at bounding box center [1236, 391] width 33 height 33
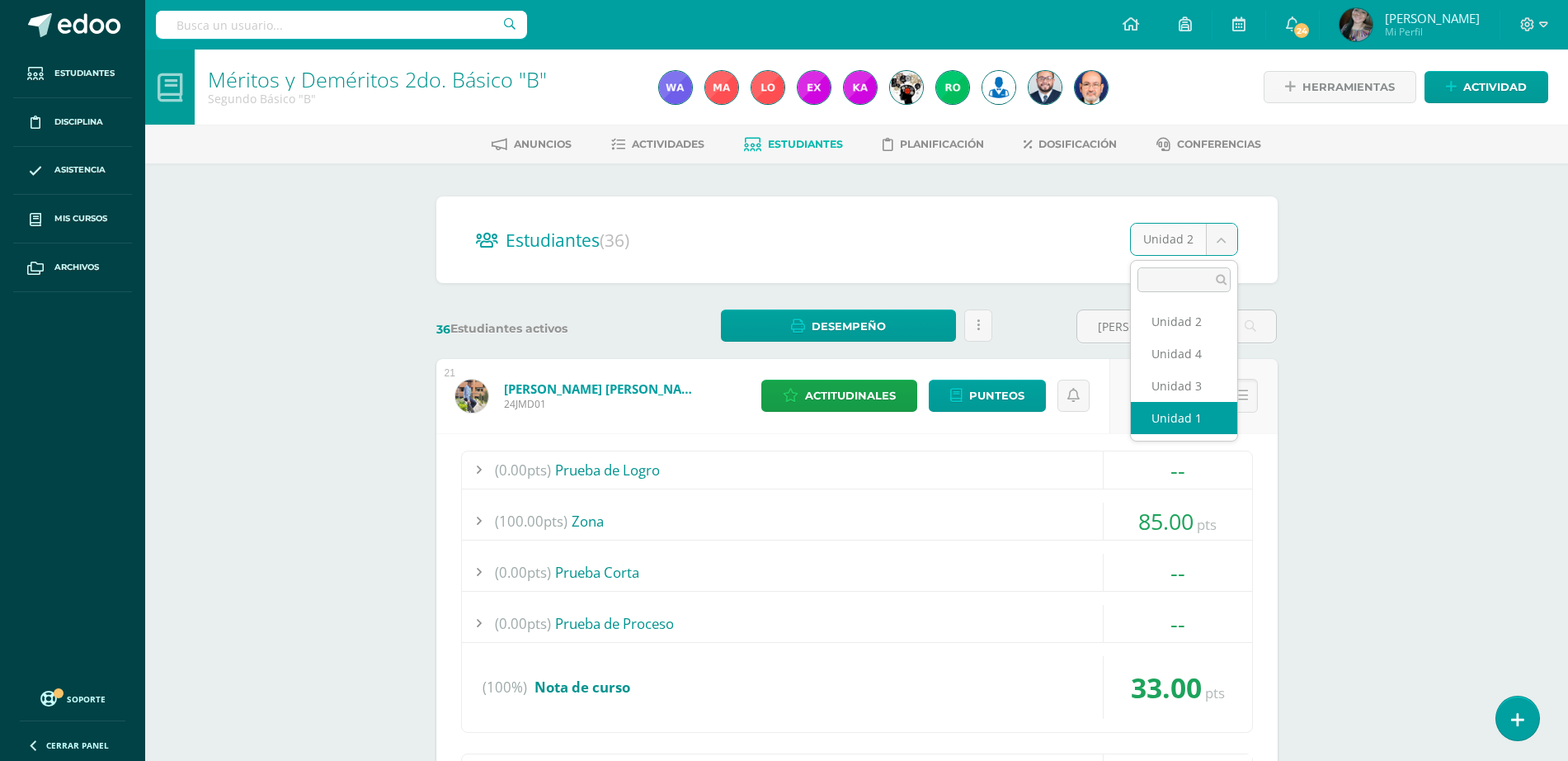
select select "/dashboard/teacher/section/3999/students/?unit=149892"
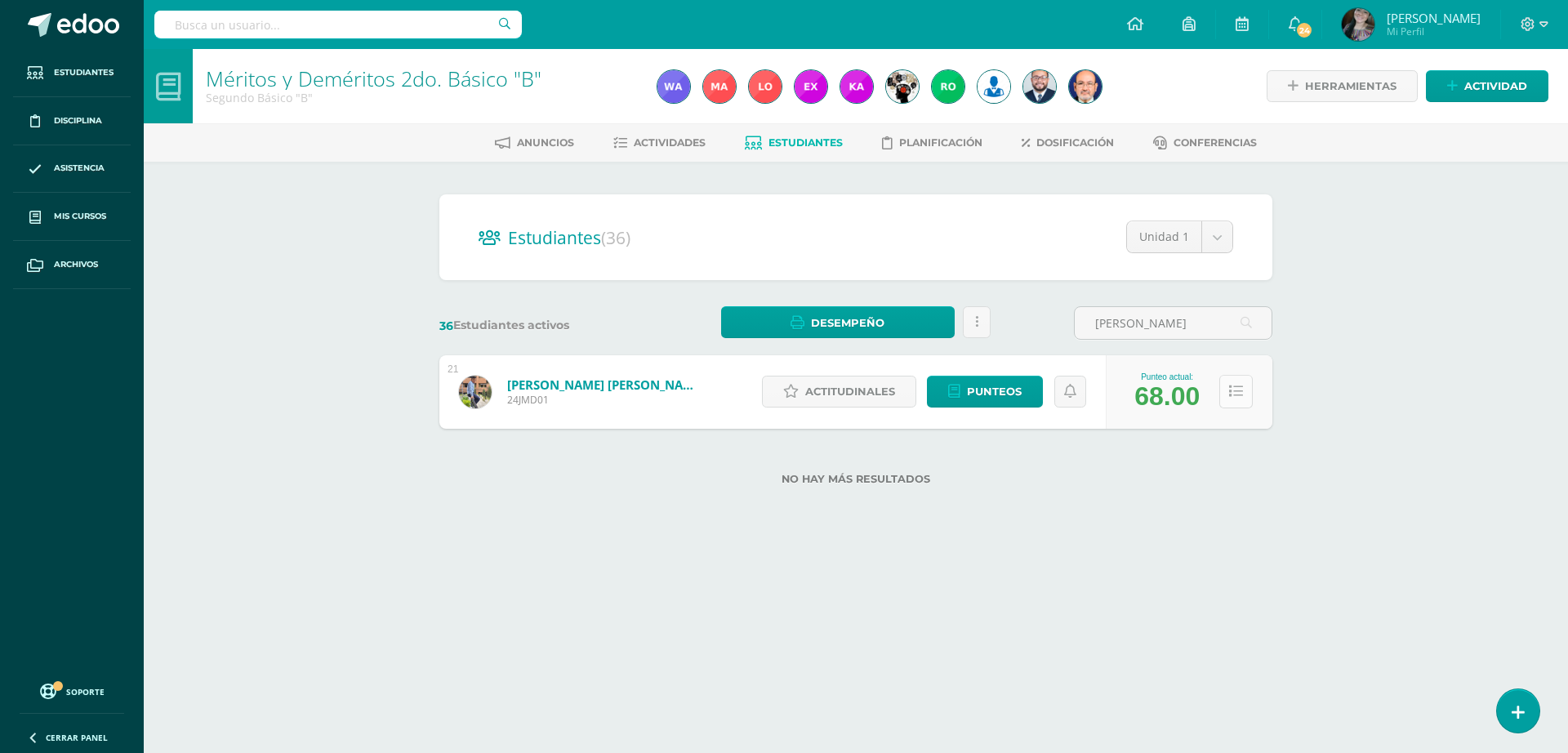
click at [1236, 385] on icon at bounding box center [1236, 391] width 14 height 14
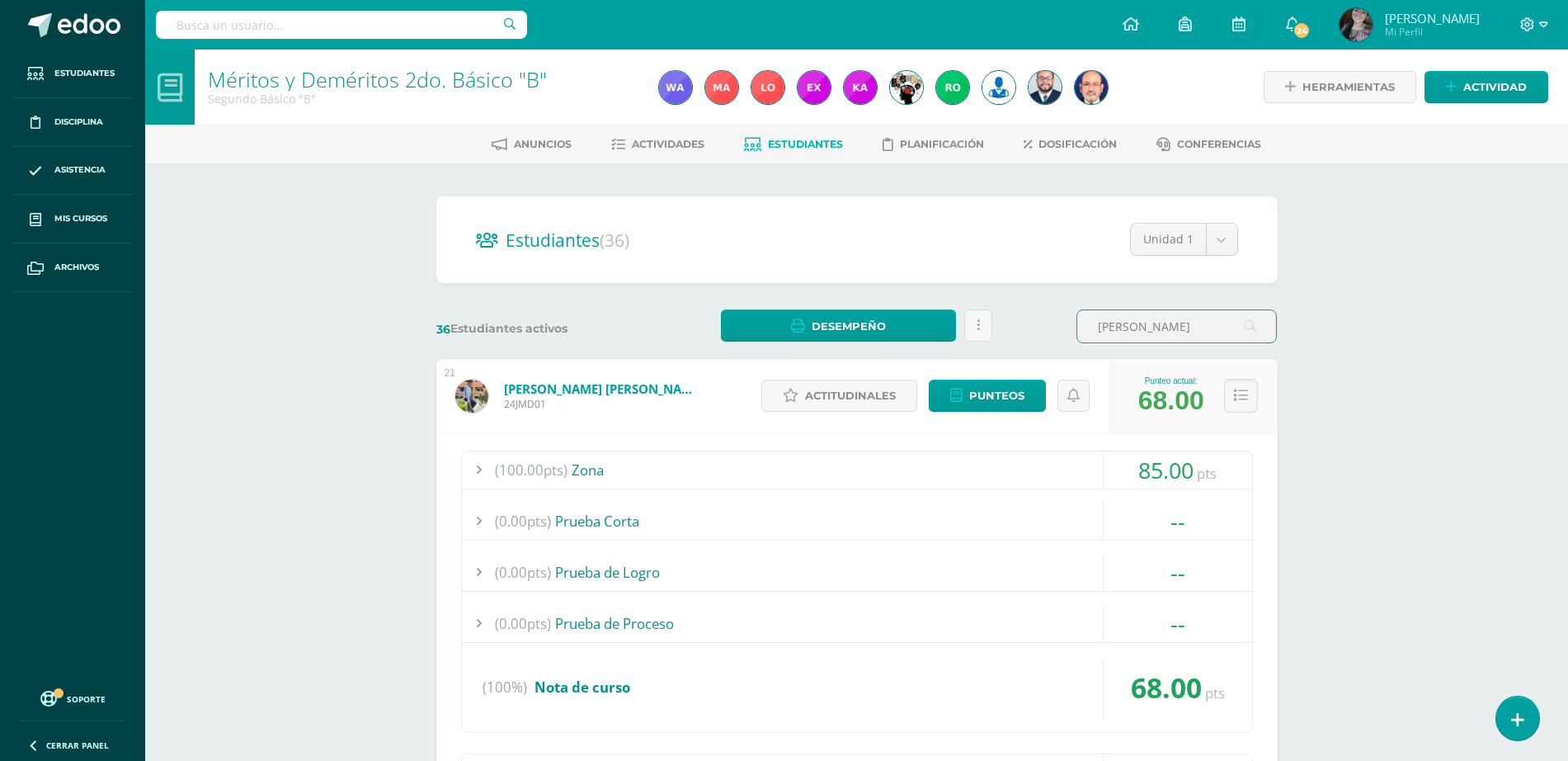
drag, startPoint x: 1158, startPoint y: 322, endPoint x: 1110, endPoint y: 339, distance: 50.9
click at [1110, 339] on input "Mazariegos" at bounding box center [1177, 327] width 199 height 33
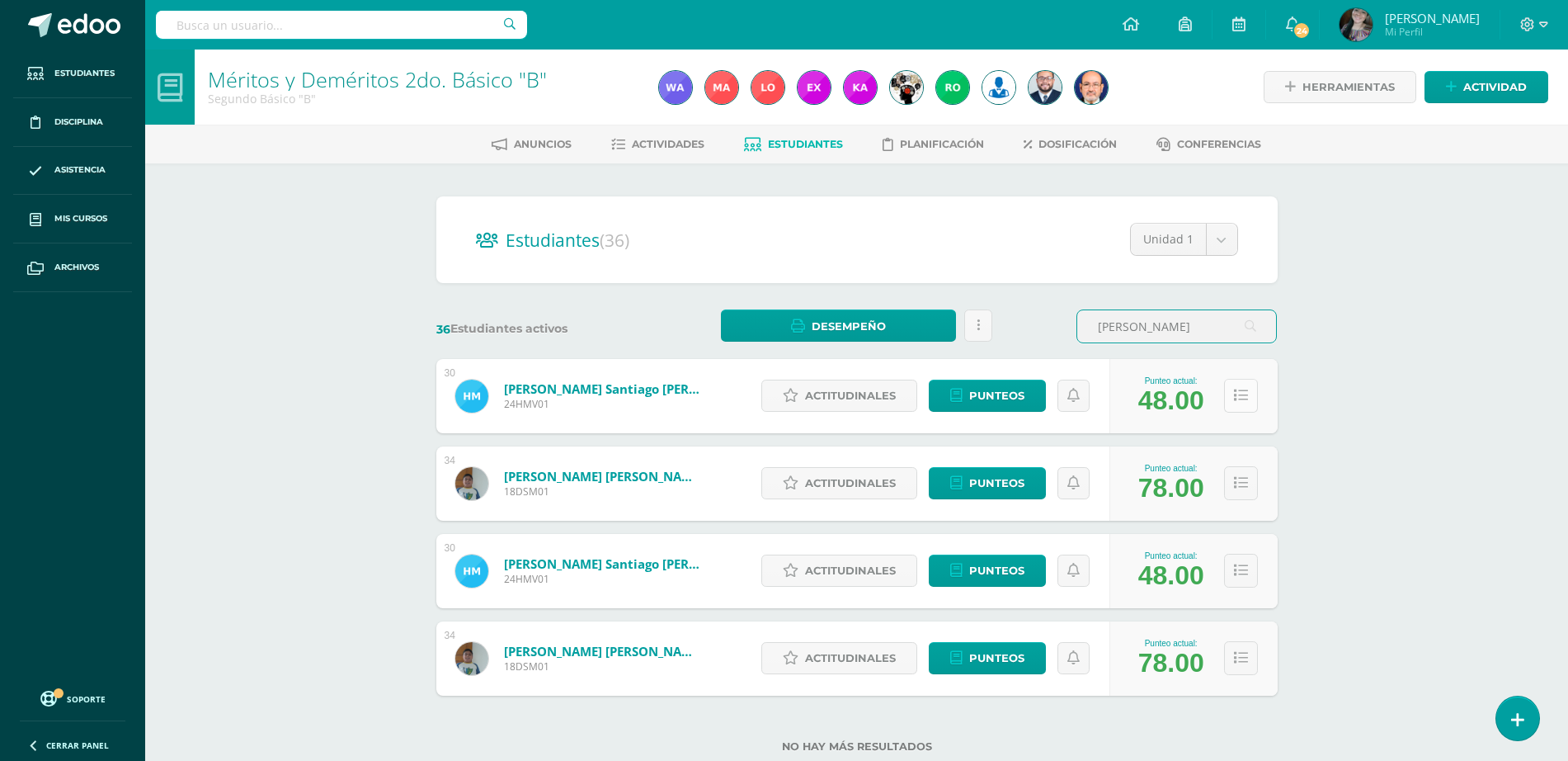
type input "MORATAYA"
click at [1245, 398] on icon at bounding box center [1241, 396] width 14 height 14
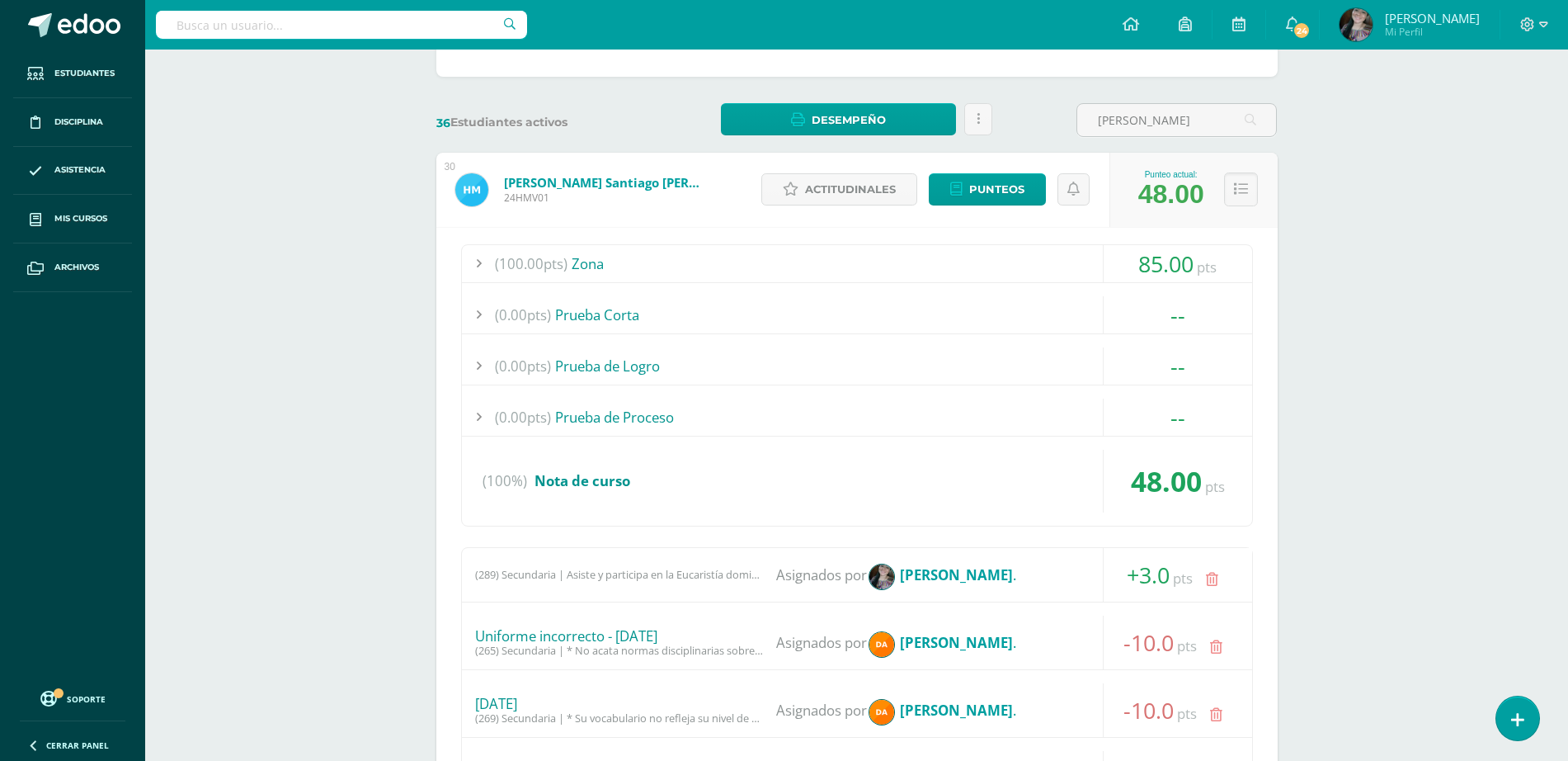
scroll to position [103, 0]
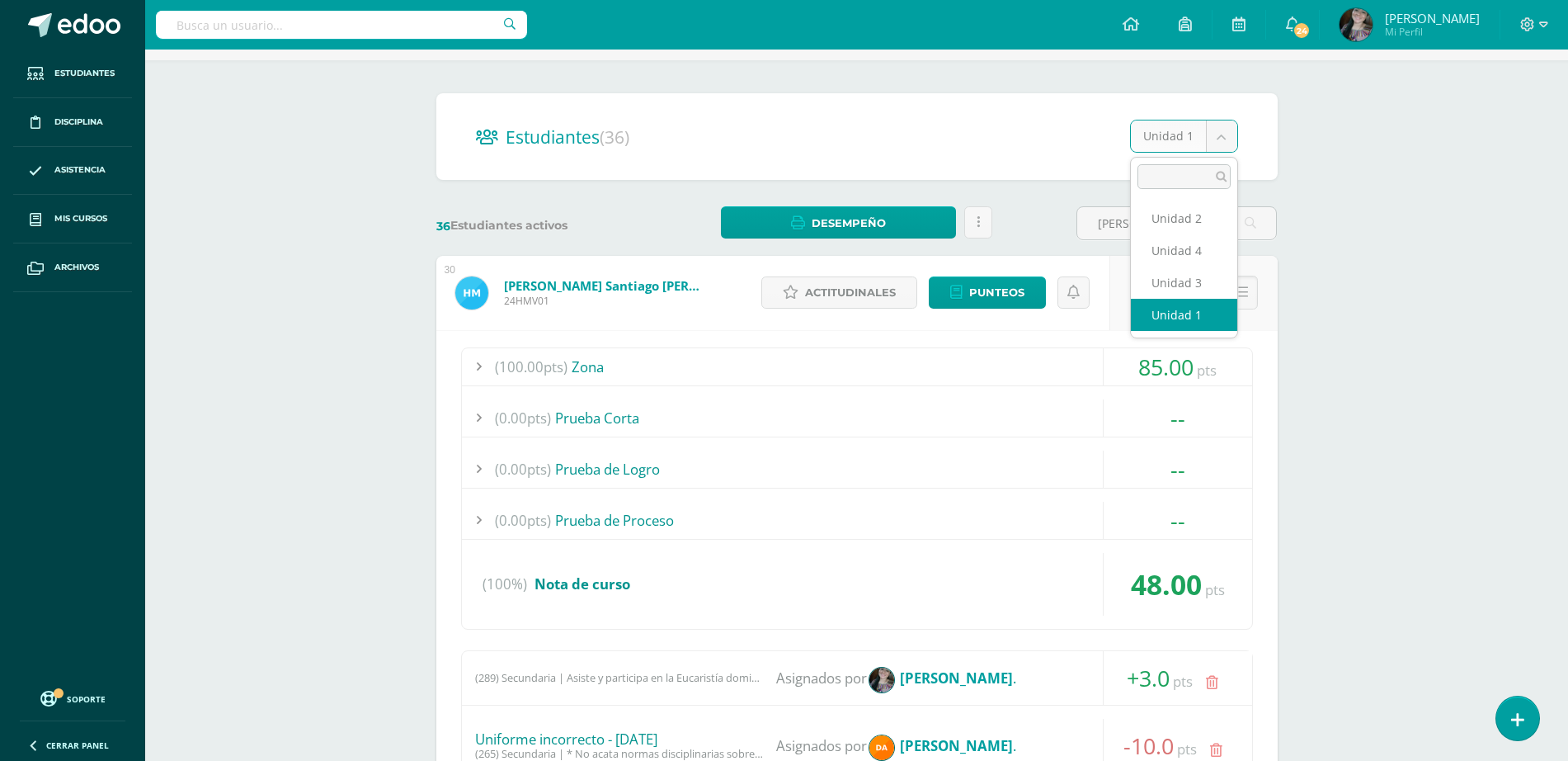
click at [1227, 135] on body "Estudiantes Disciplina Asistencia Mis cursos Archivos Soporte Ayuda Reportar un…" at bounding box center [784, 679] width 1568 height 1566
select select "/dashboard/teacher/section/3999/students/?unit=149895"
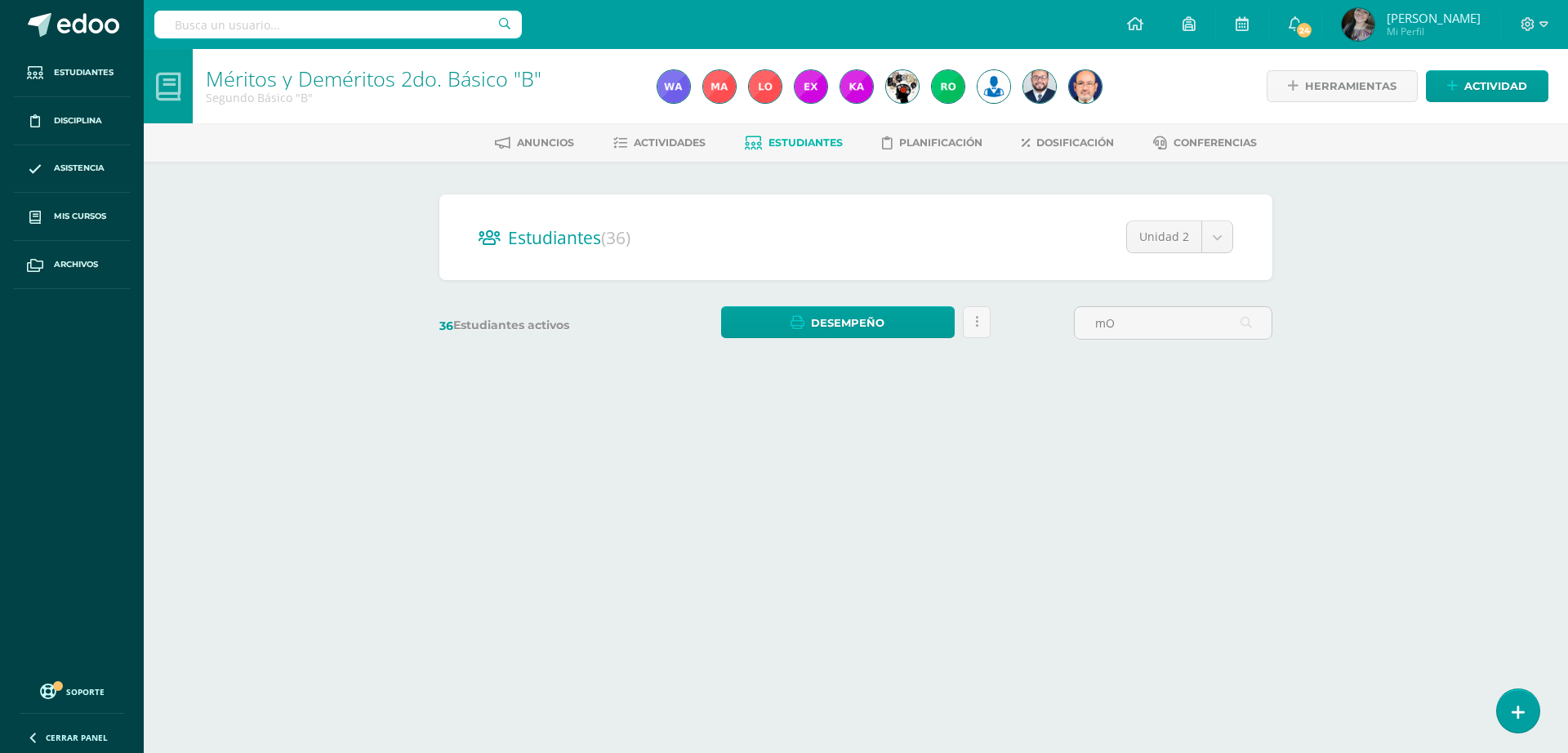
type input "m"
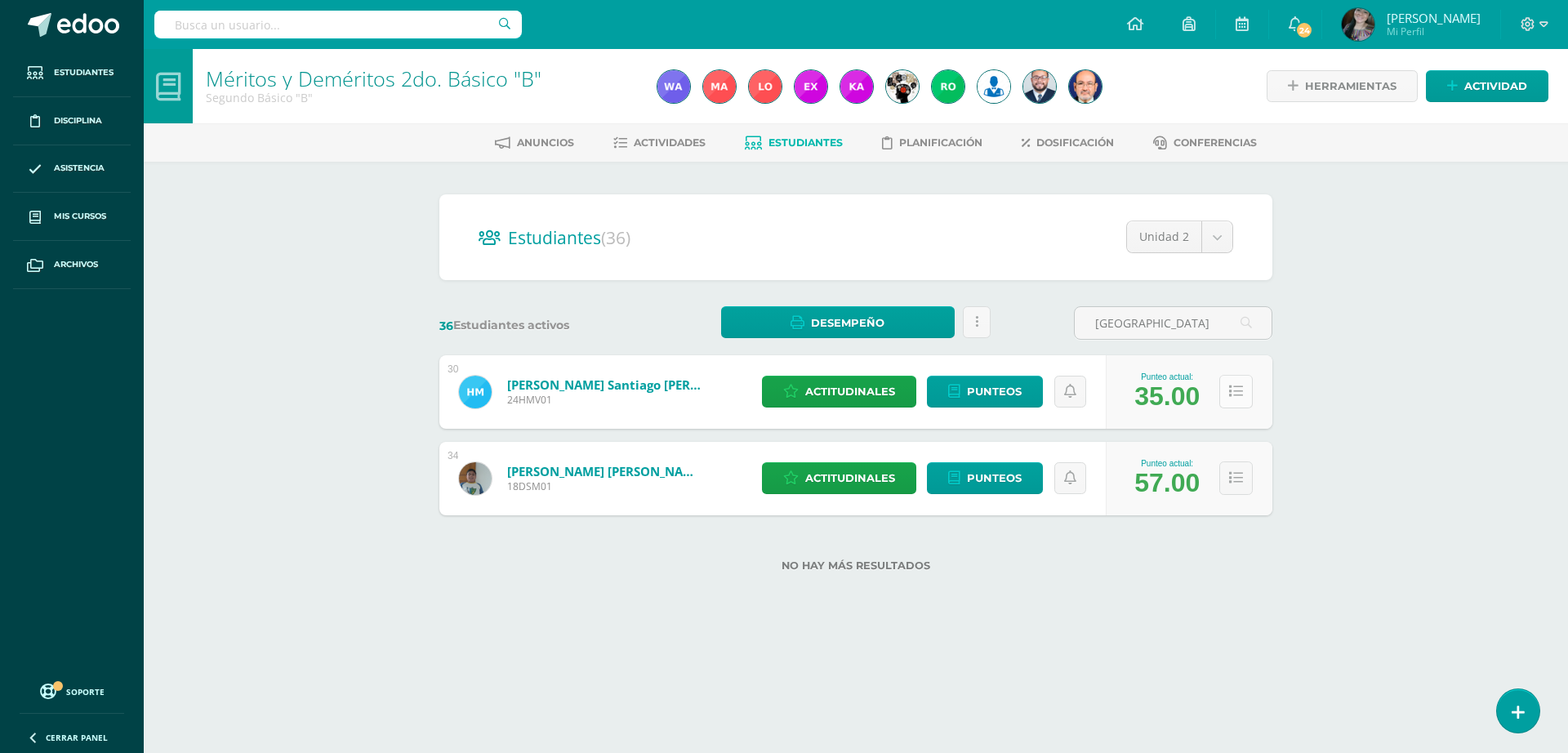
type input "[GEOGRAPHIC_DATA]"
click at [1237, 402] on button at bounding box center [1236, 391] width 33 height 33
click at [1240, 394] on button at bounding box center [1236, 391] width 33 height 33
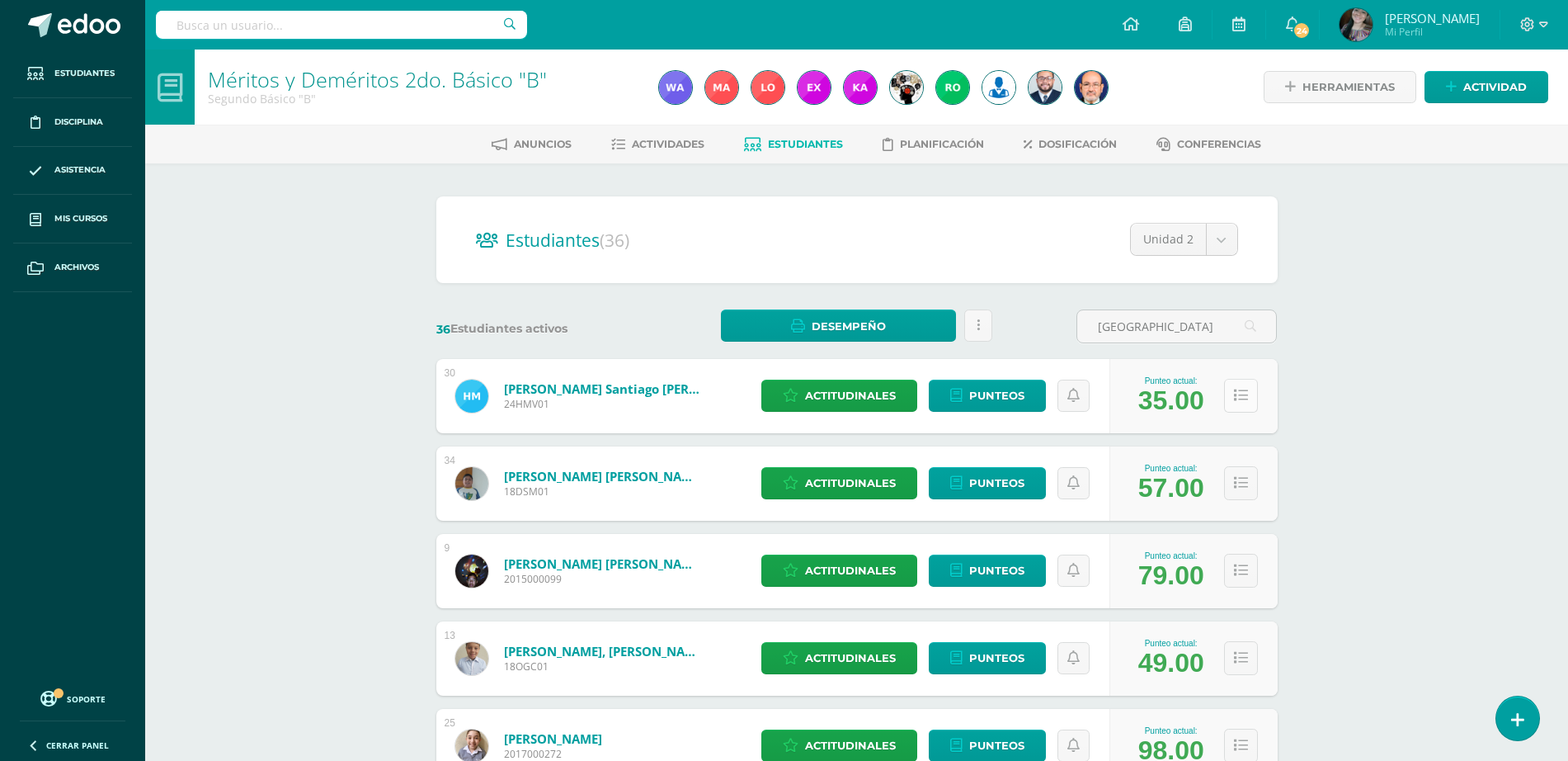
click at [1246, 397] on icon at bounding box center [1241, 396] width 14 height 14
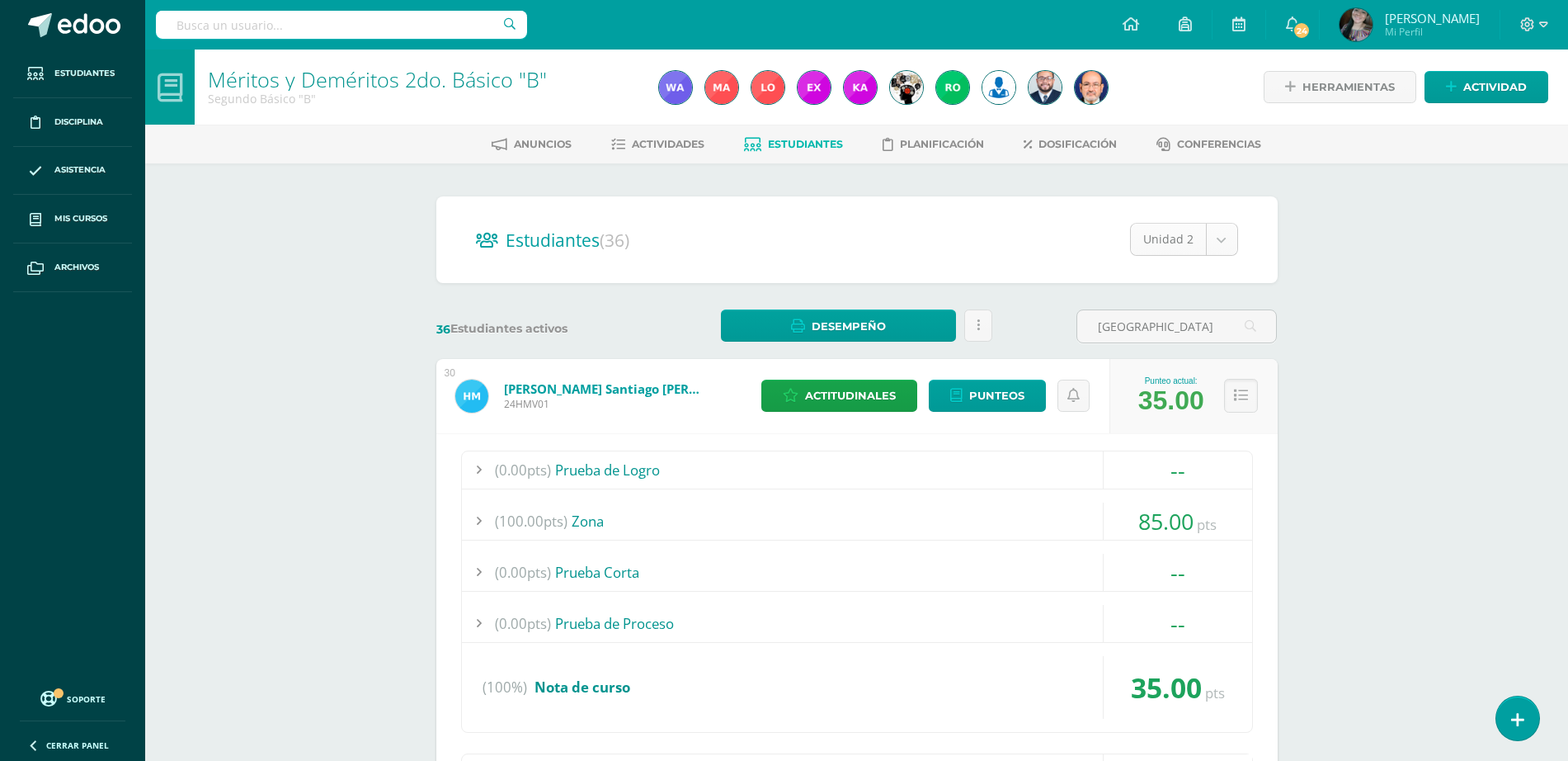
select select "/dashboard/teacher/section/3999/students/?unit=149896"
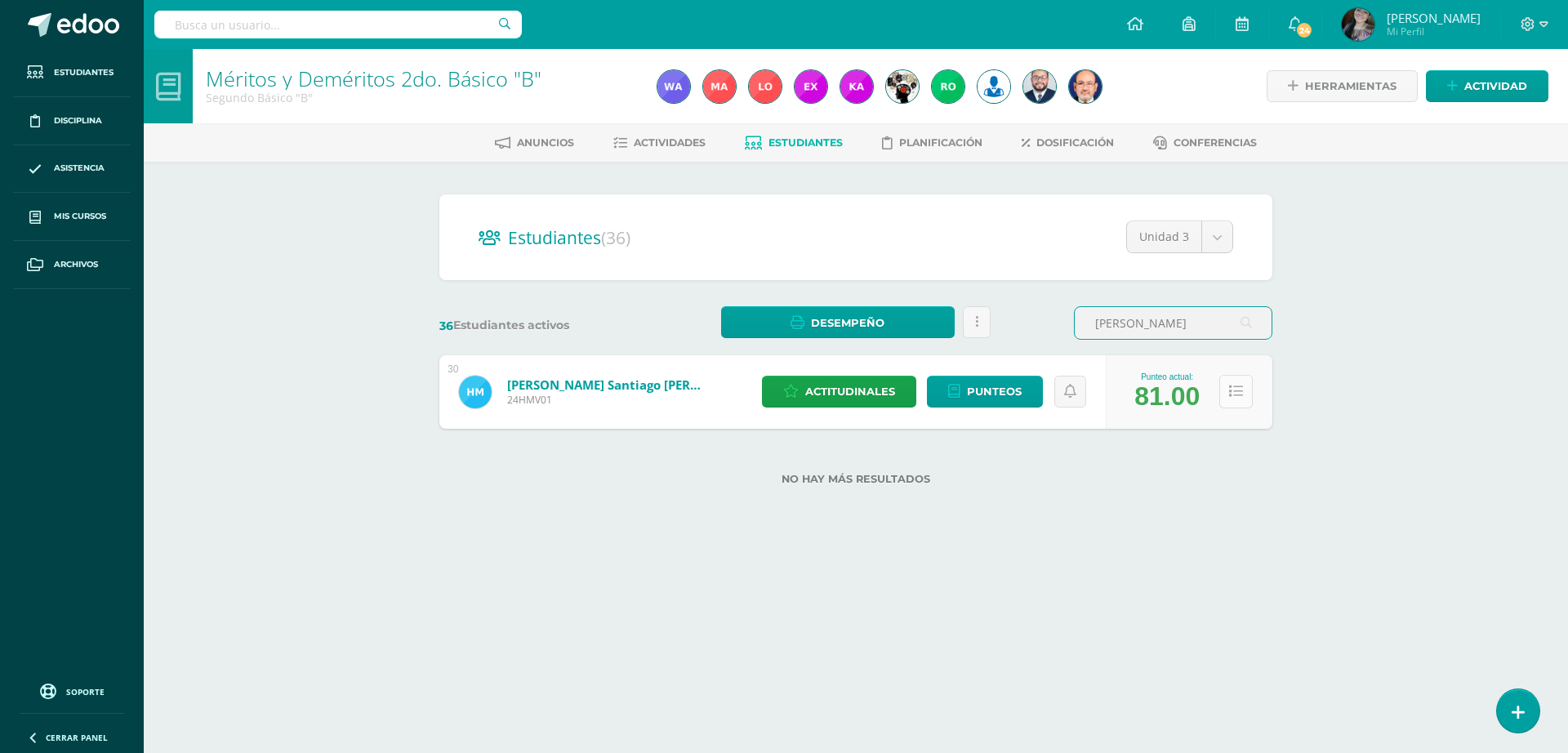
type input "[PERSON_NAME]"
click at [1236, 397] on icon at bounding box center [1236, 391] width 14 height 14
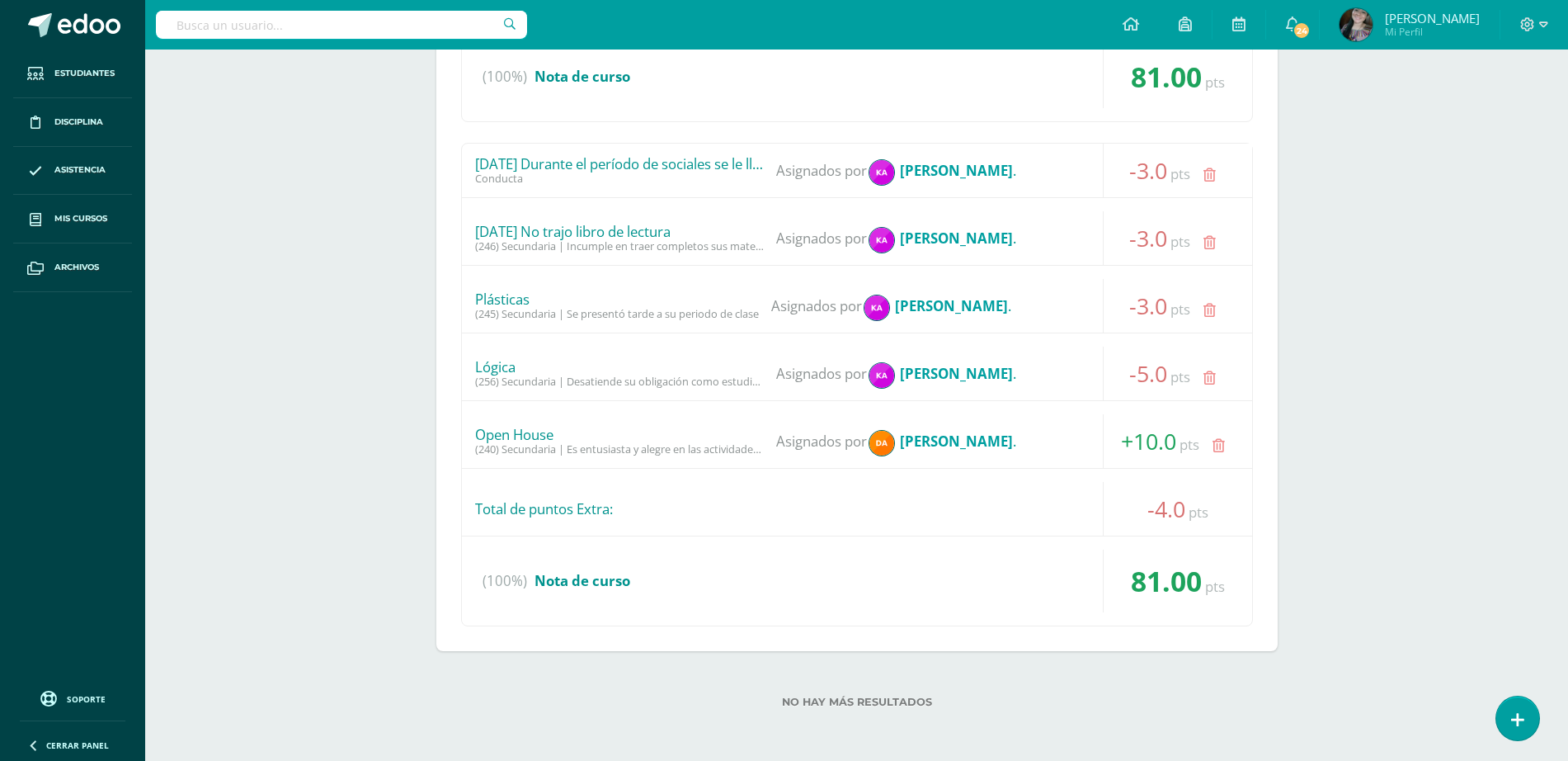
scroll to position [44, 0]
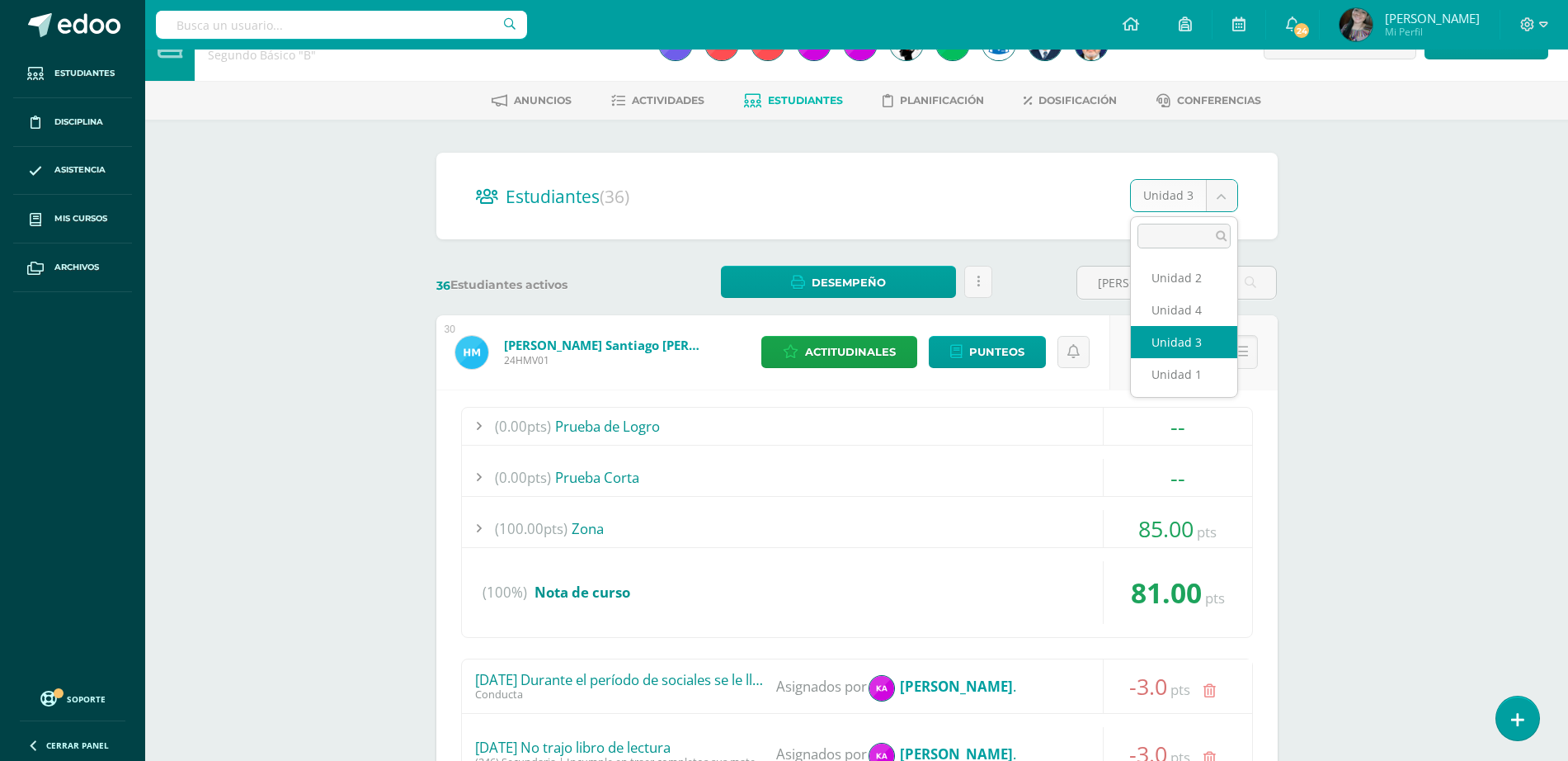
click at [1221, 201] on body "Estudiantes Disciplina Asistencia Mis cursos Archivos Soporte Ayuda Reportar un…" at bounding box center [784, 616] width 1568 height 1320
select select "/dashboard/teacher/section/3999/students/?unit=149897"
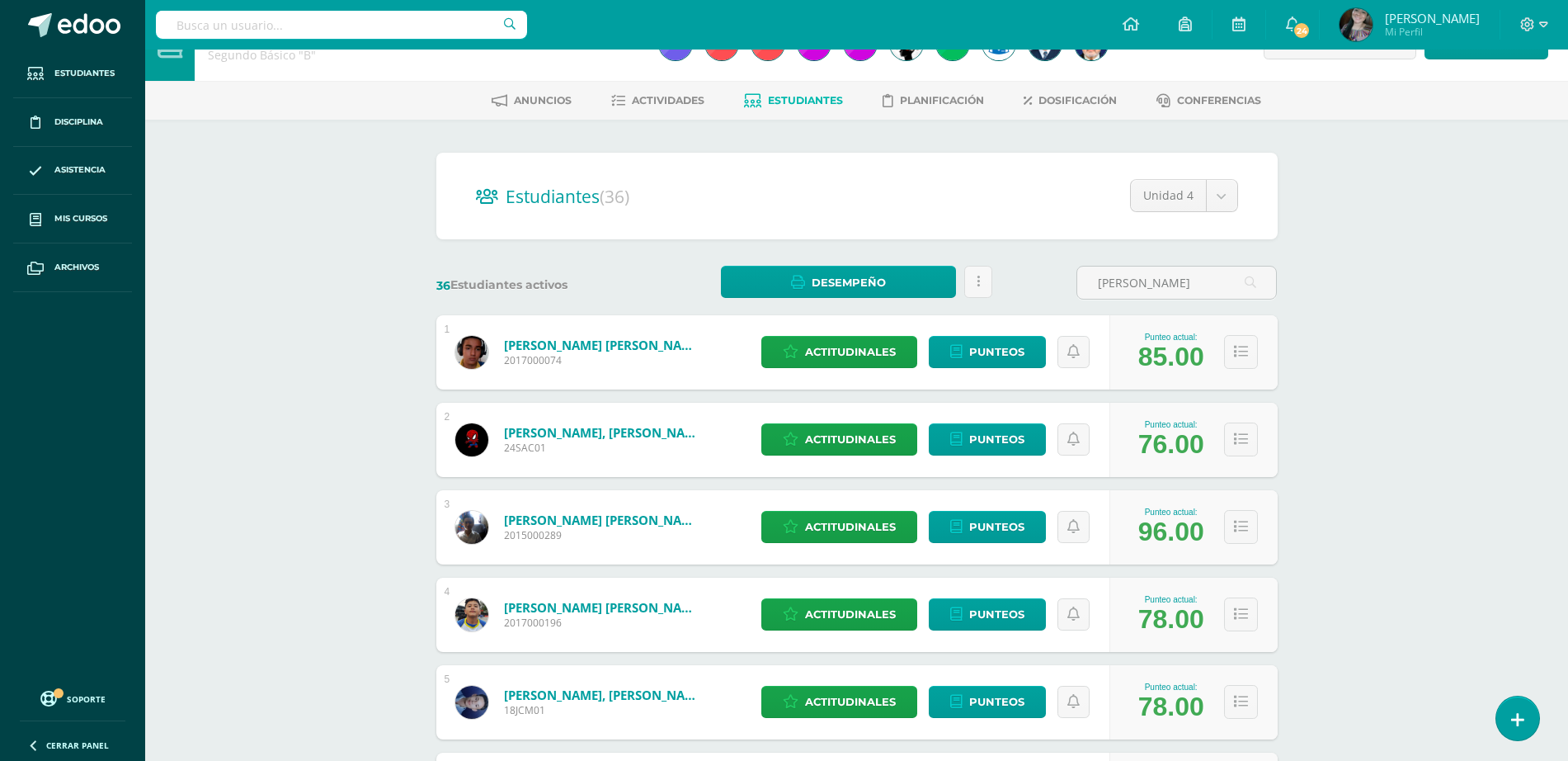
scroll to position [0, 0]
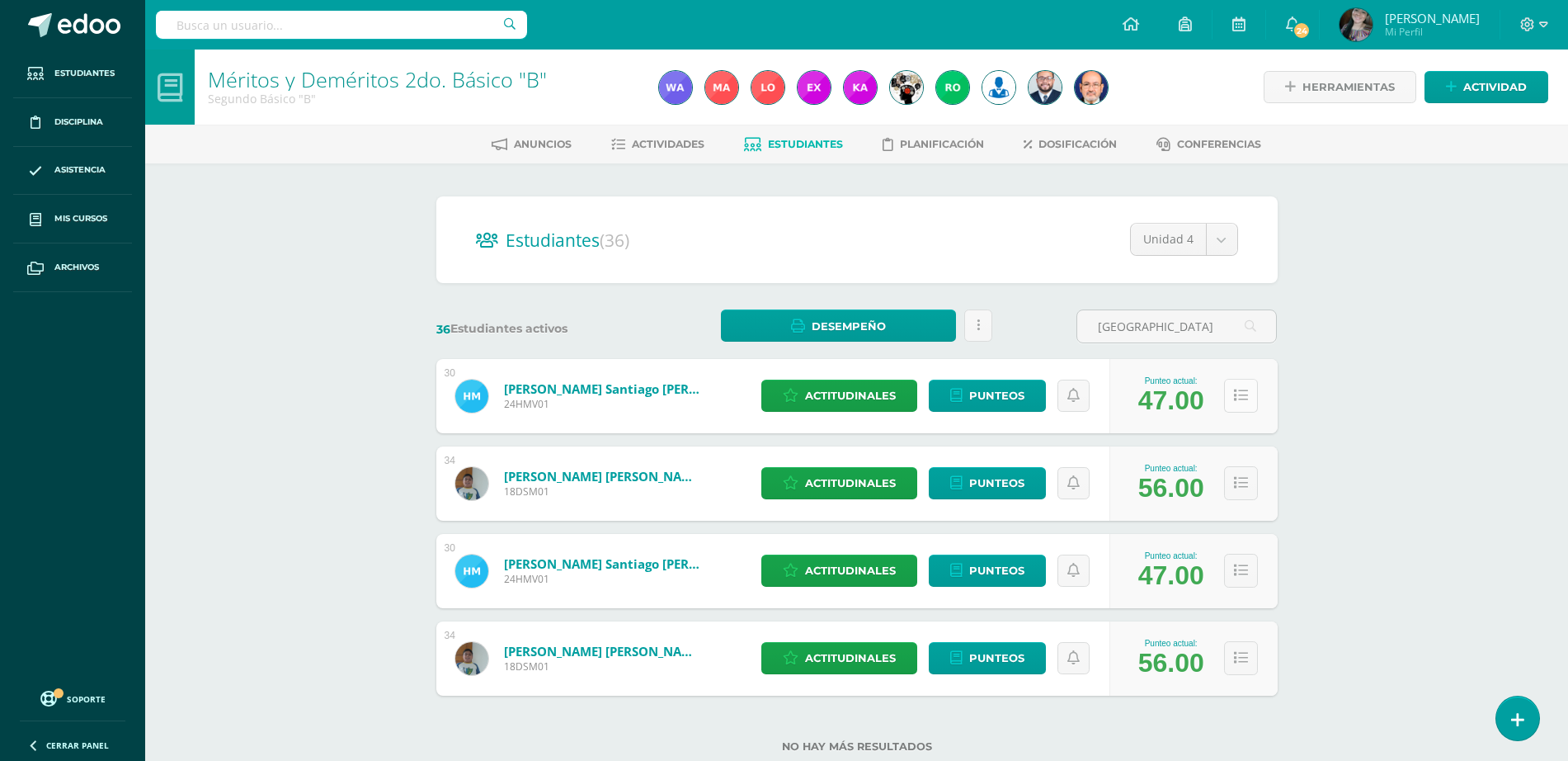
type input "[GEOGRAPHIC_DATA]"
click at [1252, 386] on button at bounding box center [1240, 395] width 33 height 33
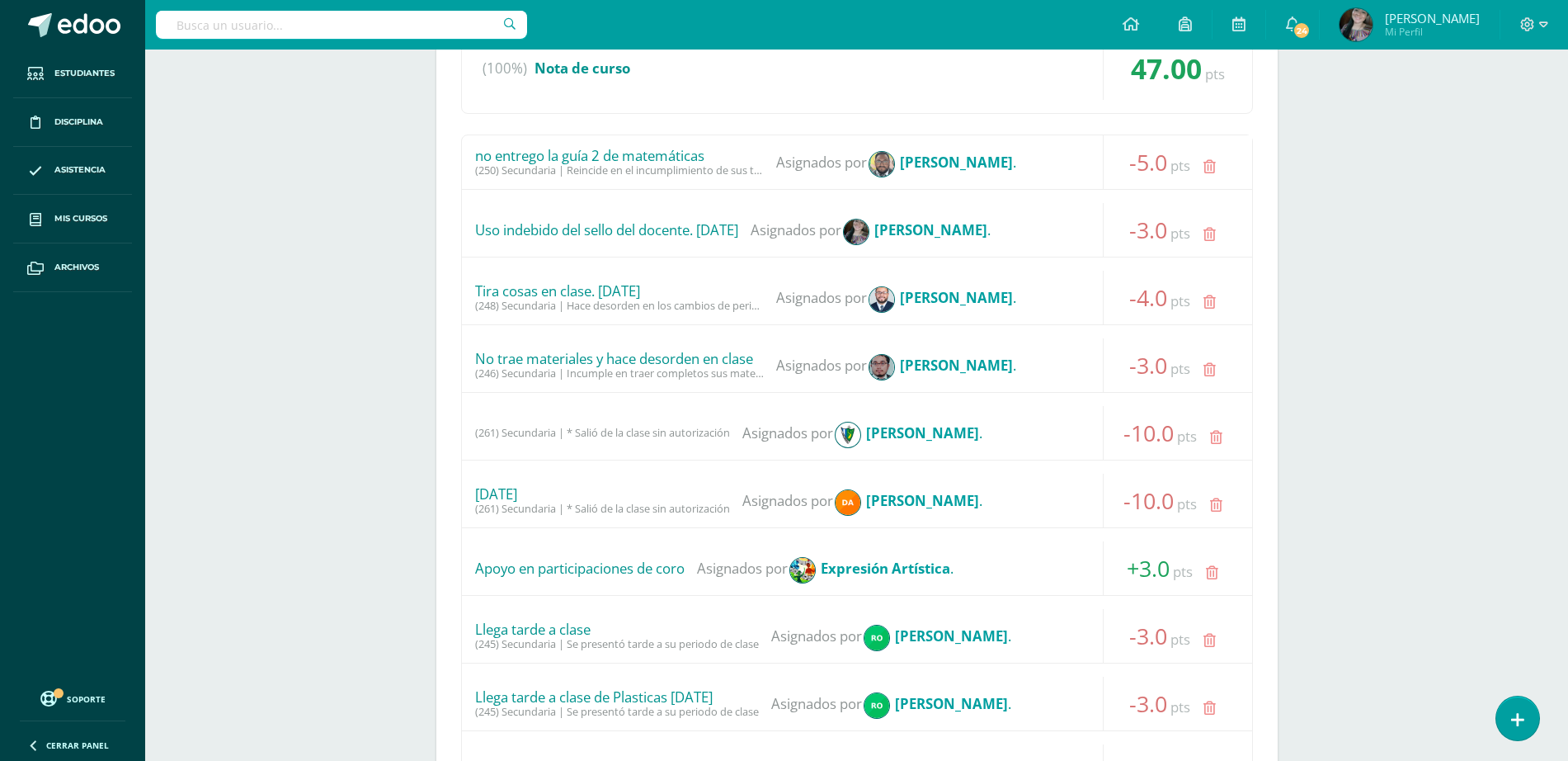
scroll to position [825, 0]
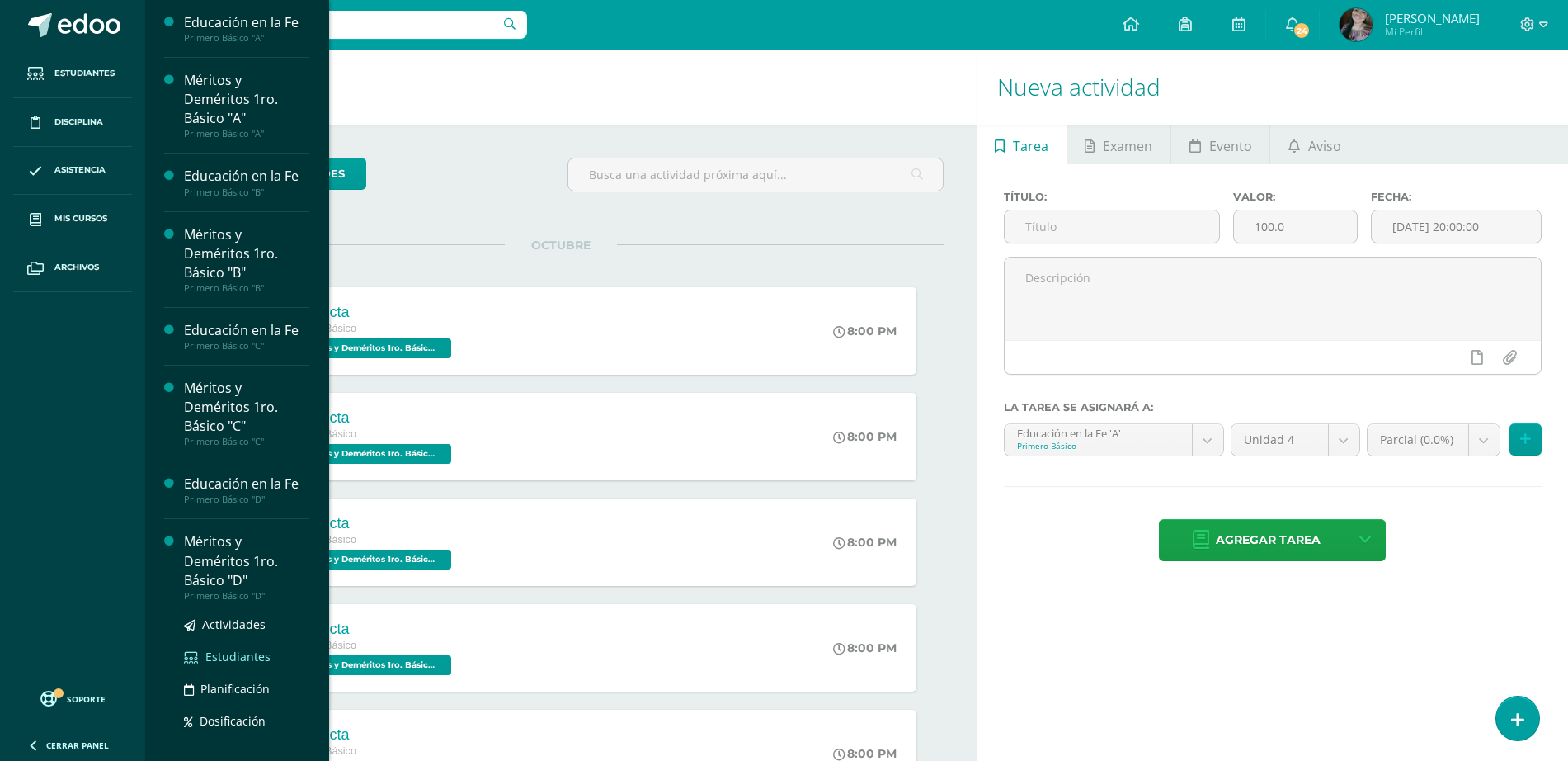
click at [221, 654] on span "Estudiantes" at bounding box center [238, 656] width 65 height 15
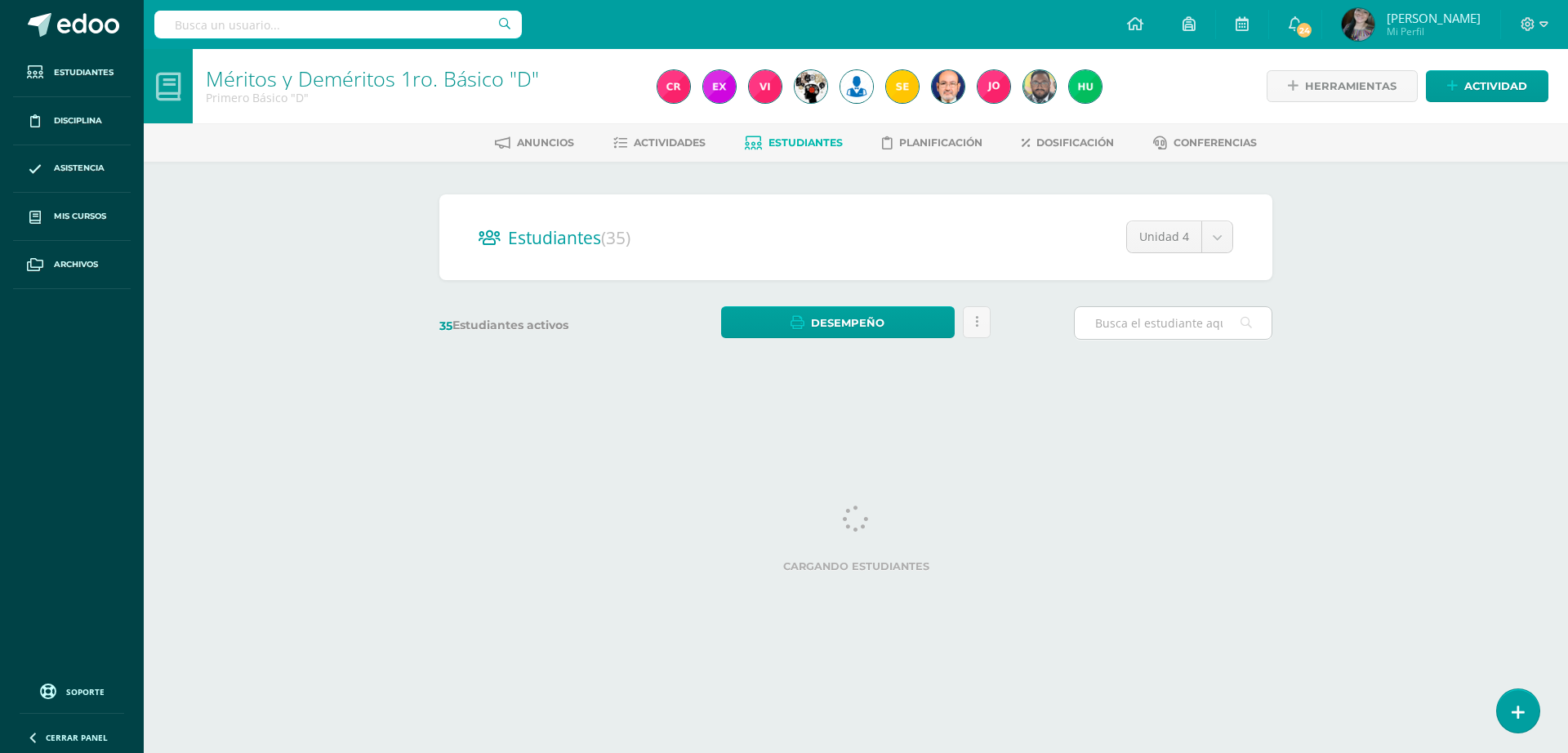
type input "r"
type input "4"
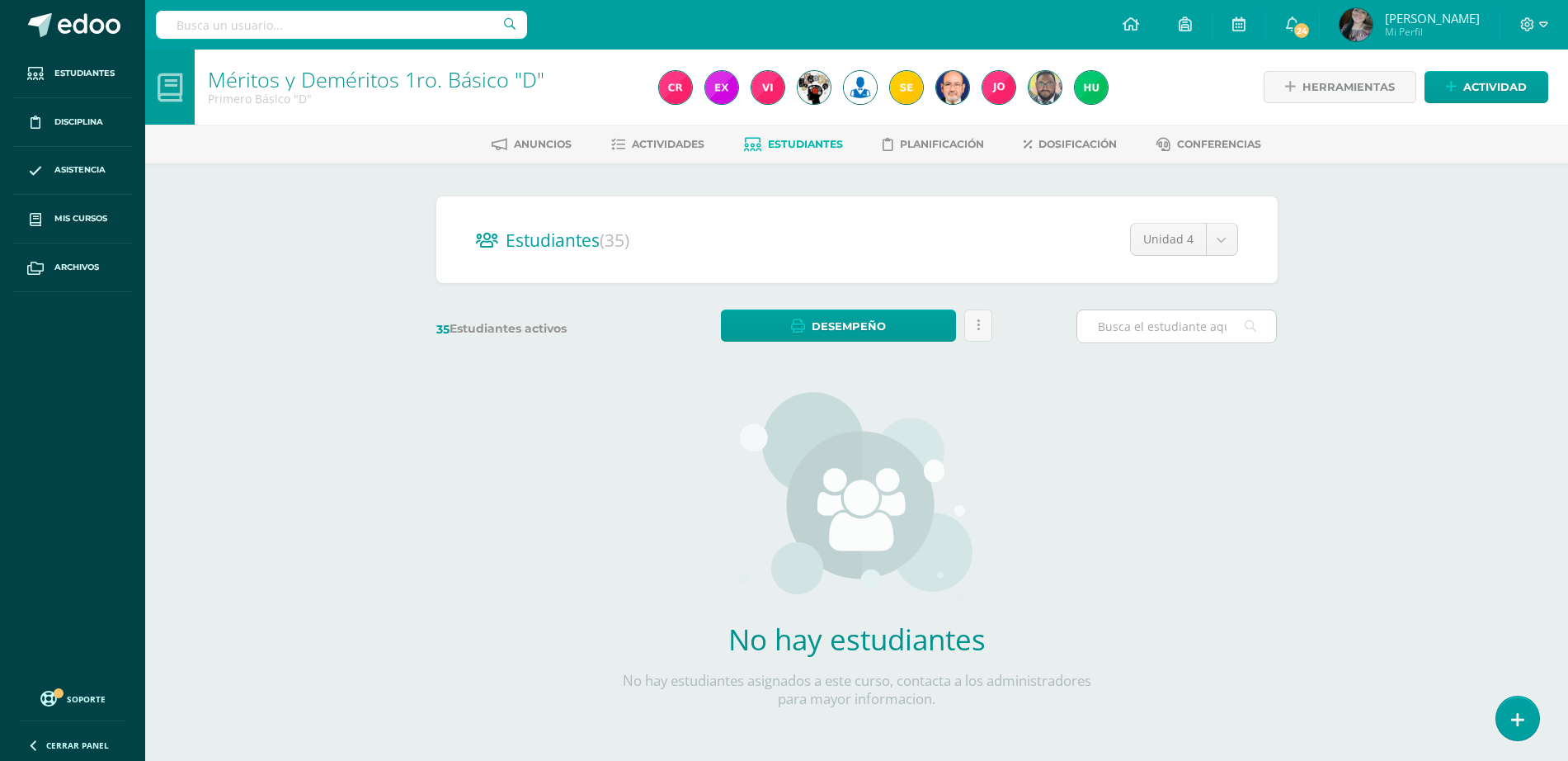
type input "r"
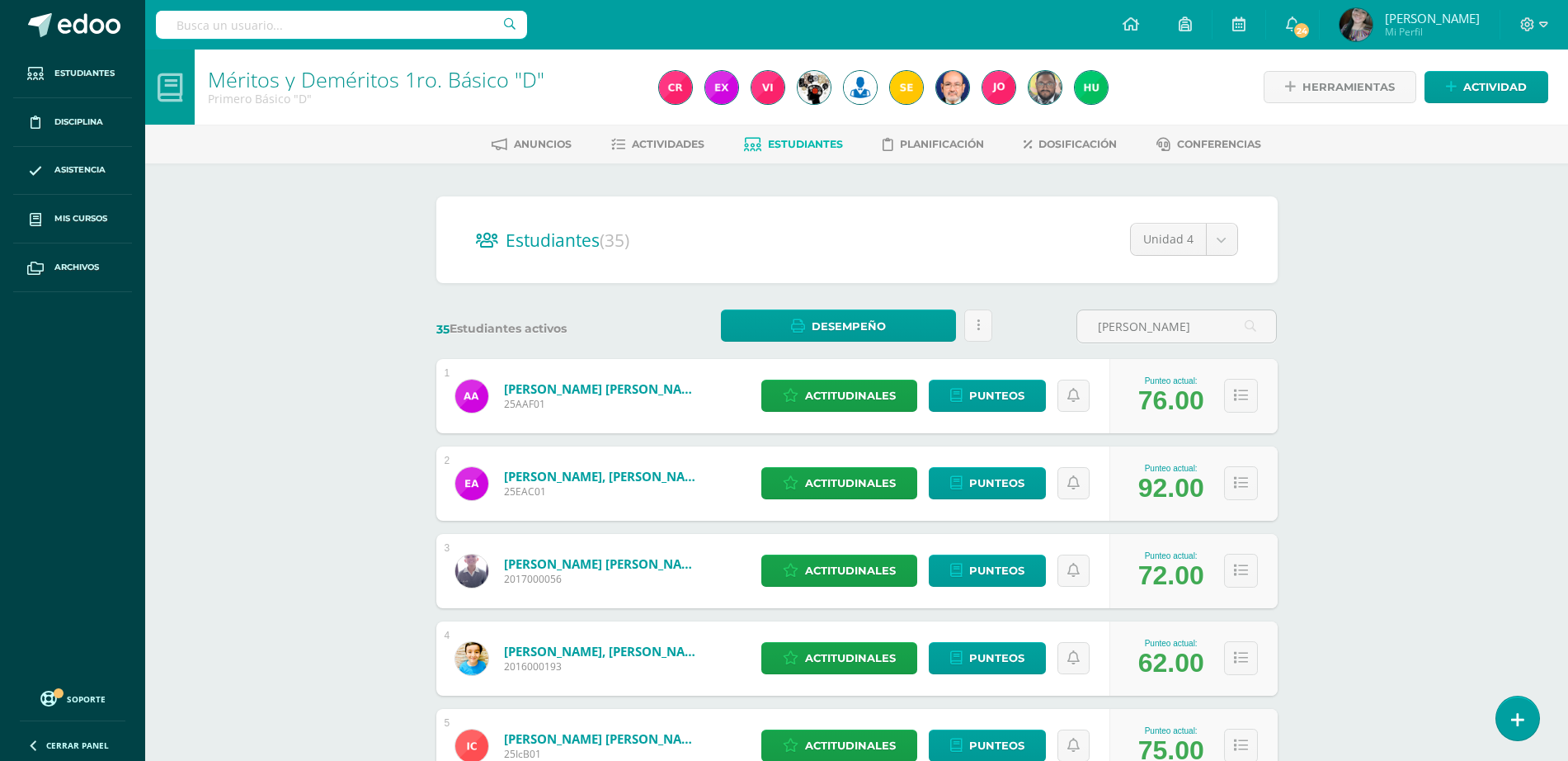
scroll to position [619, 0]
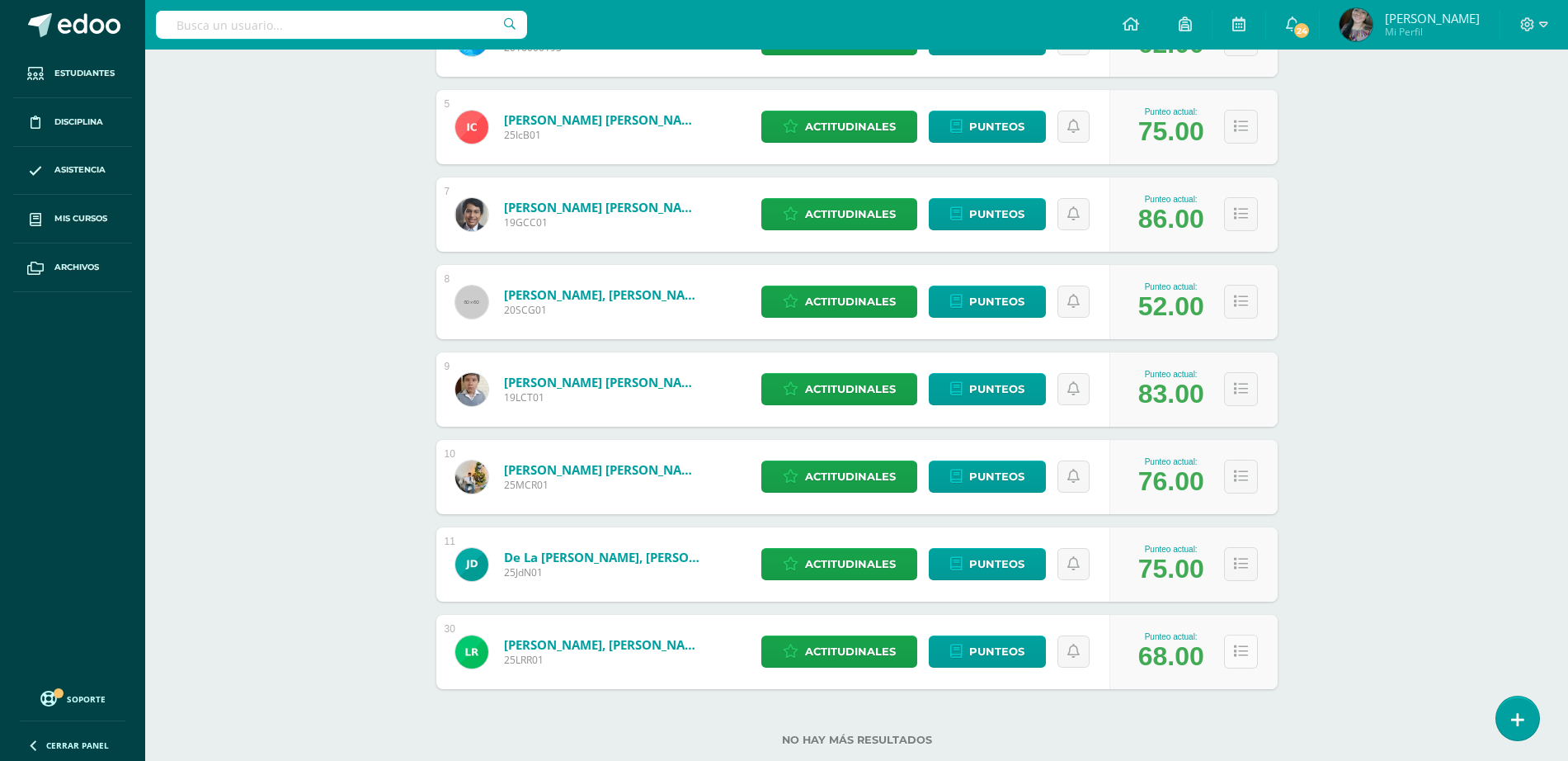
type input "[PERSON_NAME]"
click at [1241, 641] on button at bounding box center [1240, 650] width 33 height 33
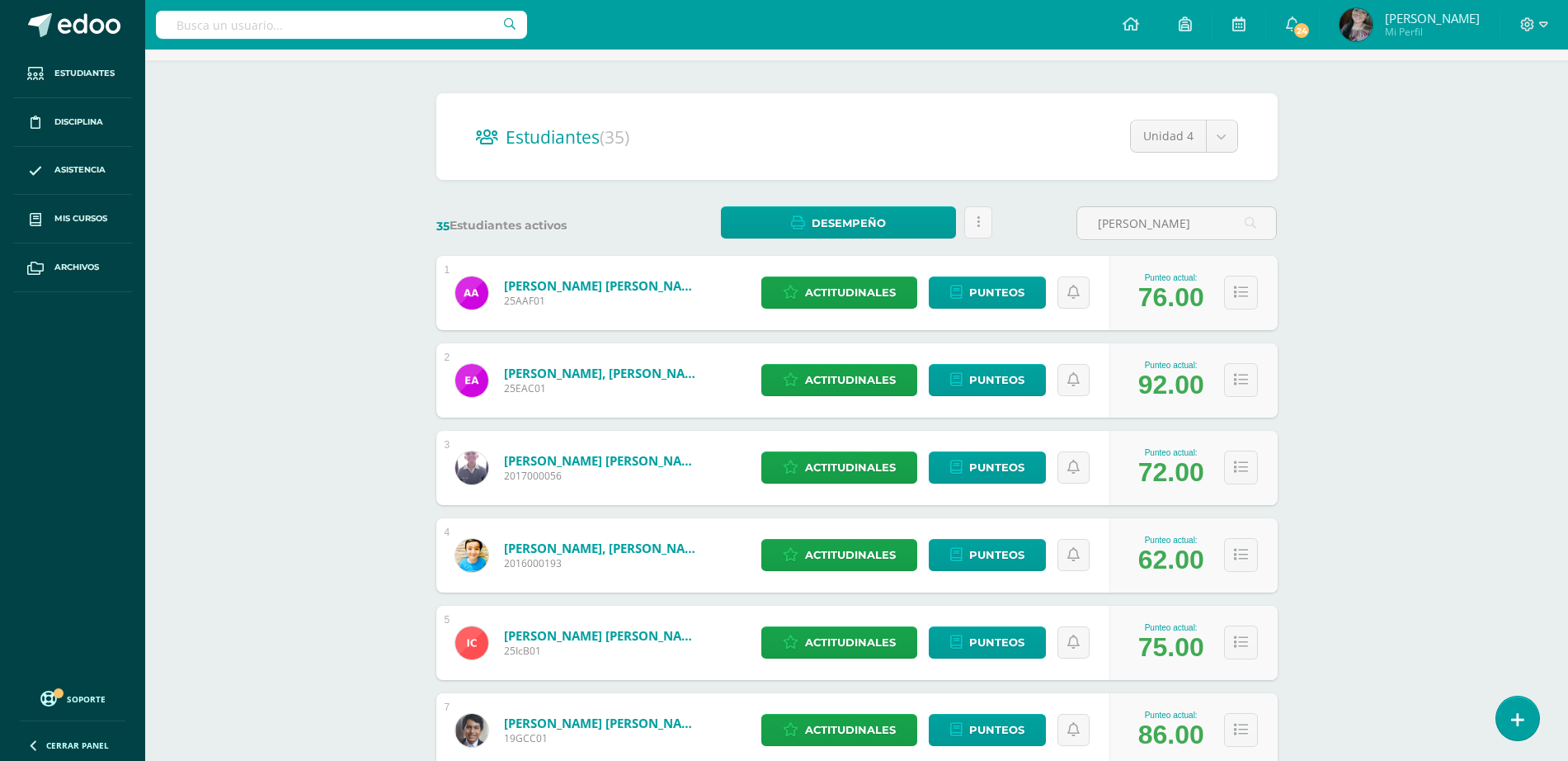
scroll to position [0, 0]
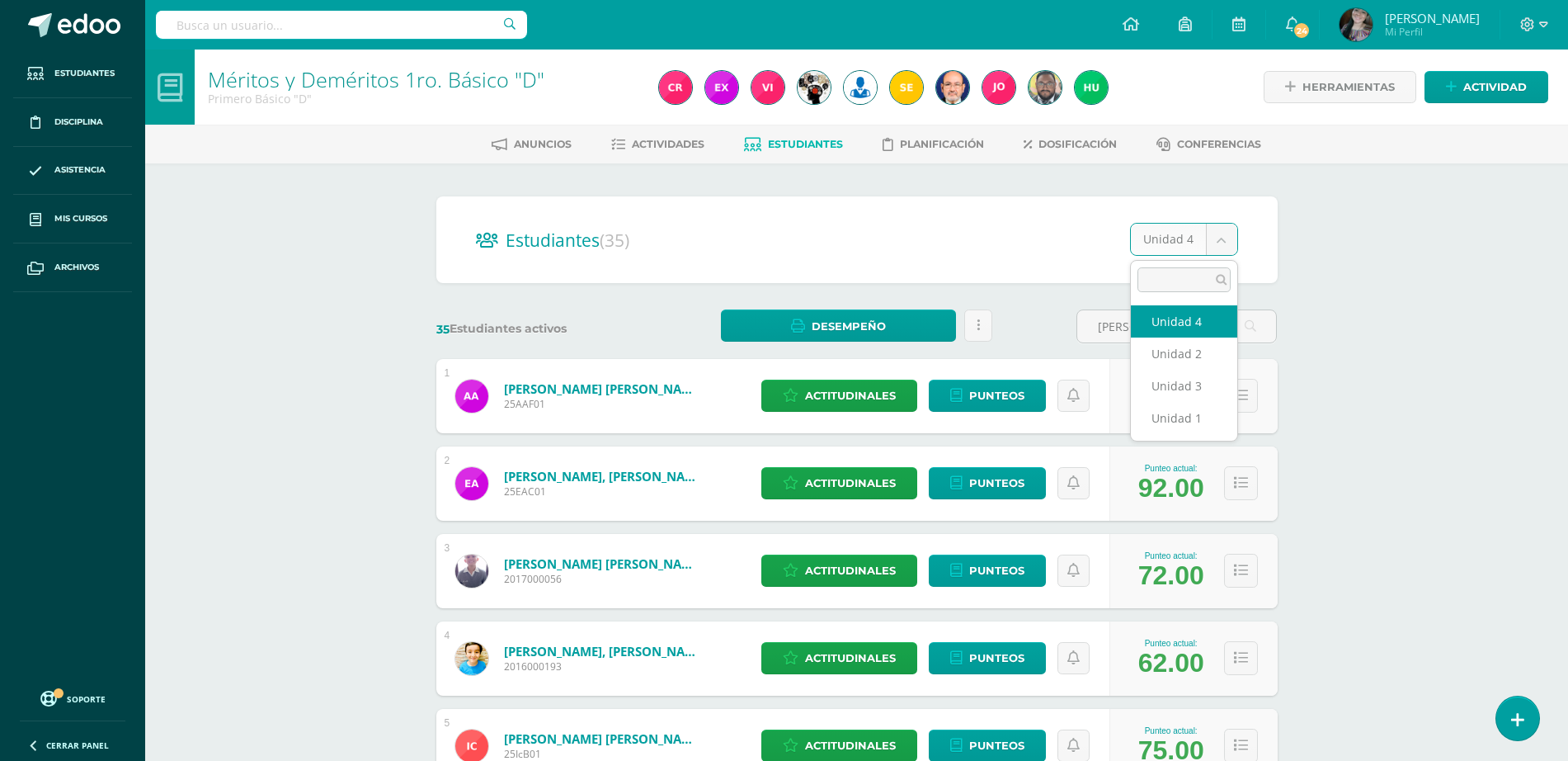
select select "/dashboard/teacher/section/3853/students/?unit=148873"
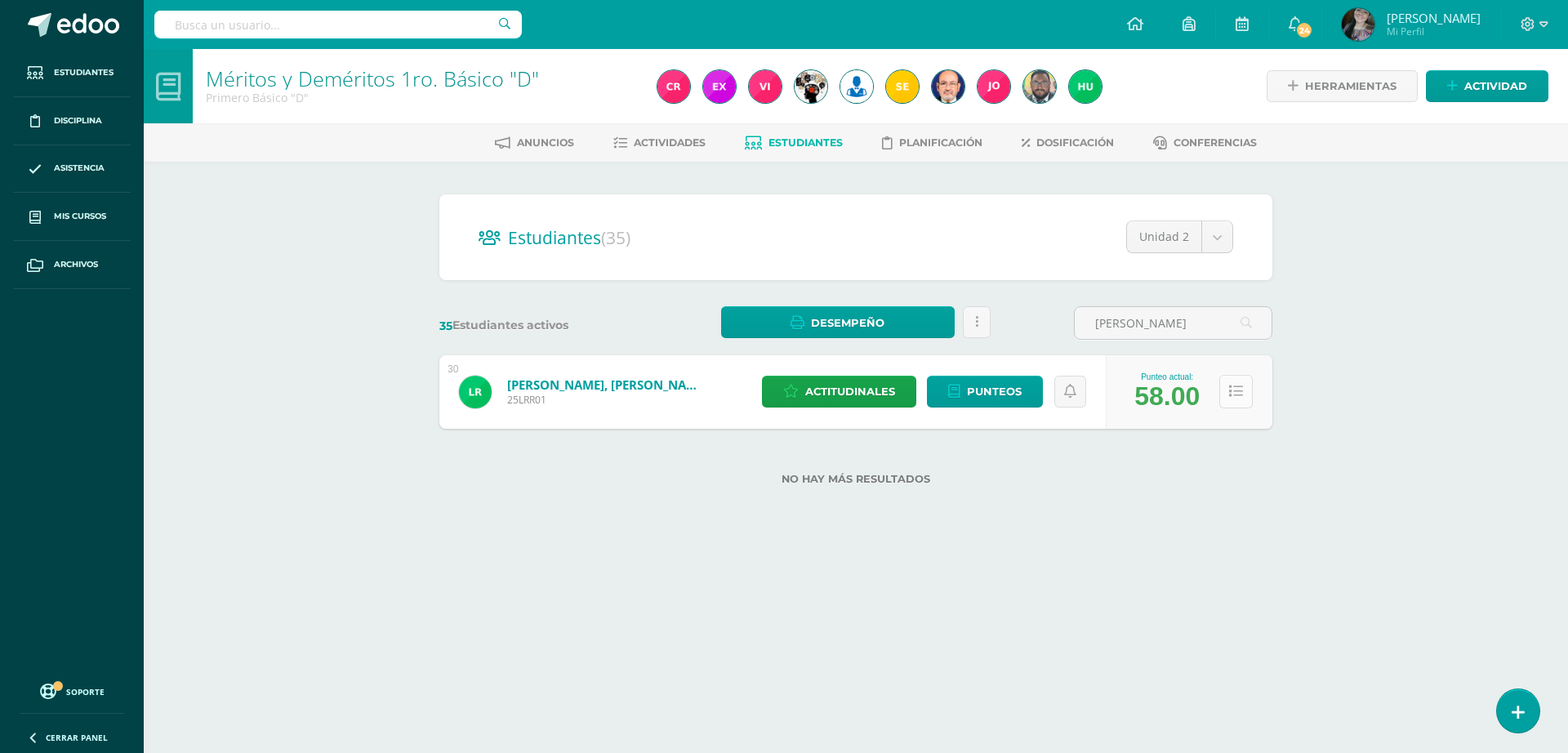
click at [1227, 394] on button at bounding box center [1236, 391] width 33 height 33
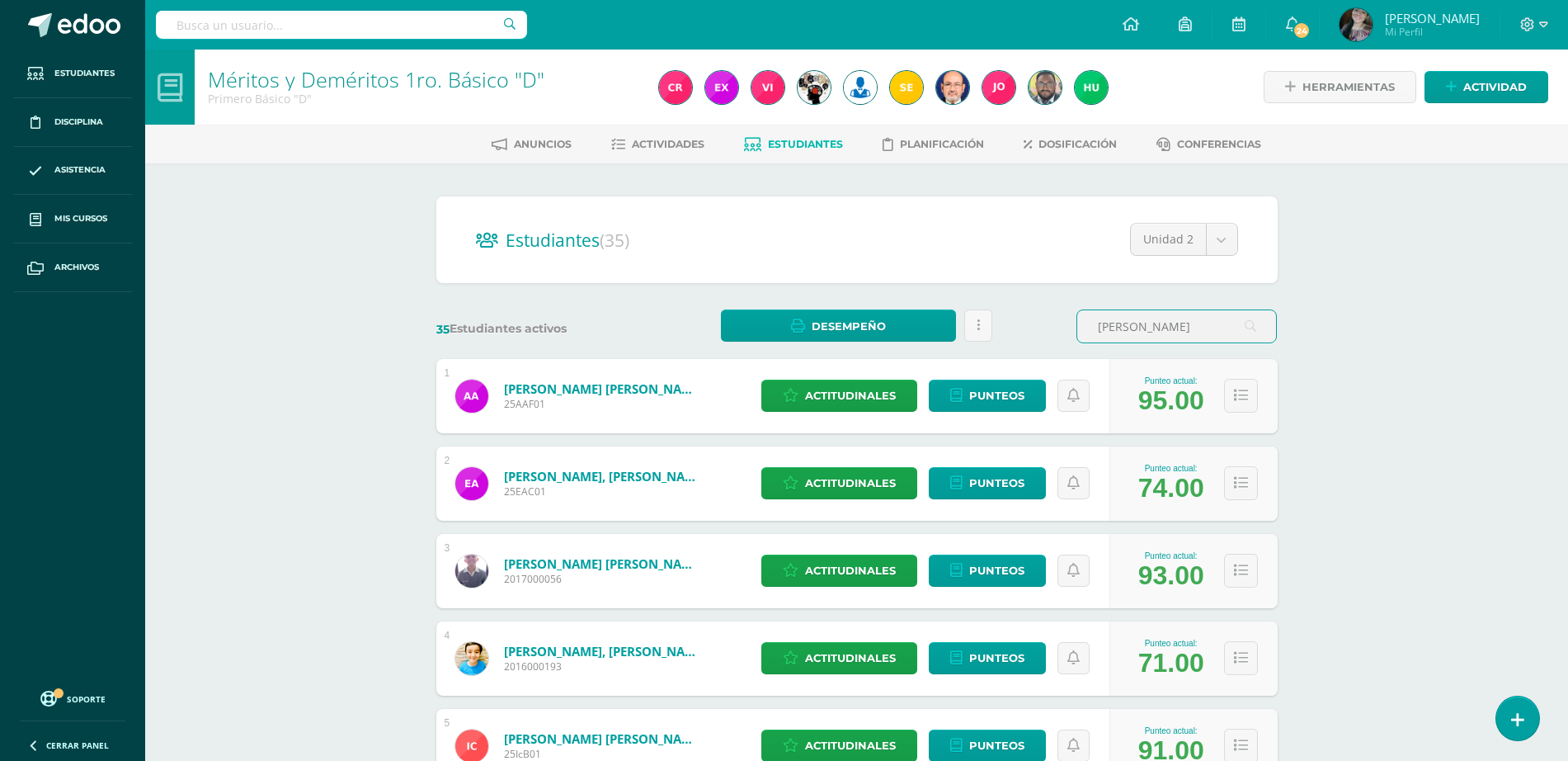
click at [1191, 329] on input "[PERSON_NAME]" at bounding box center [1177, 327] width 199 height 33
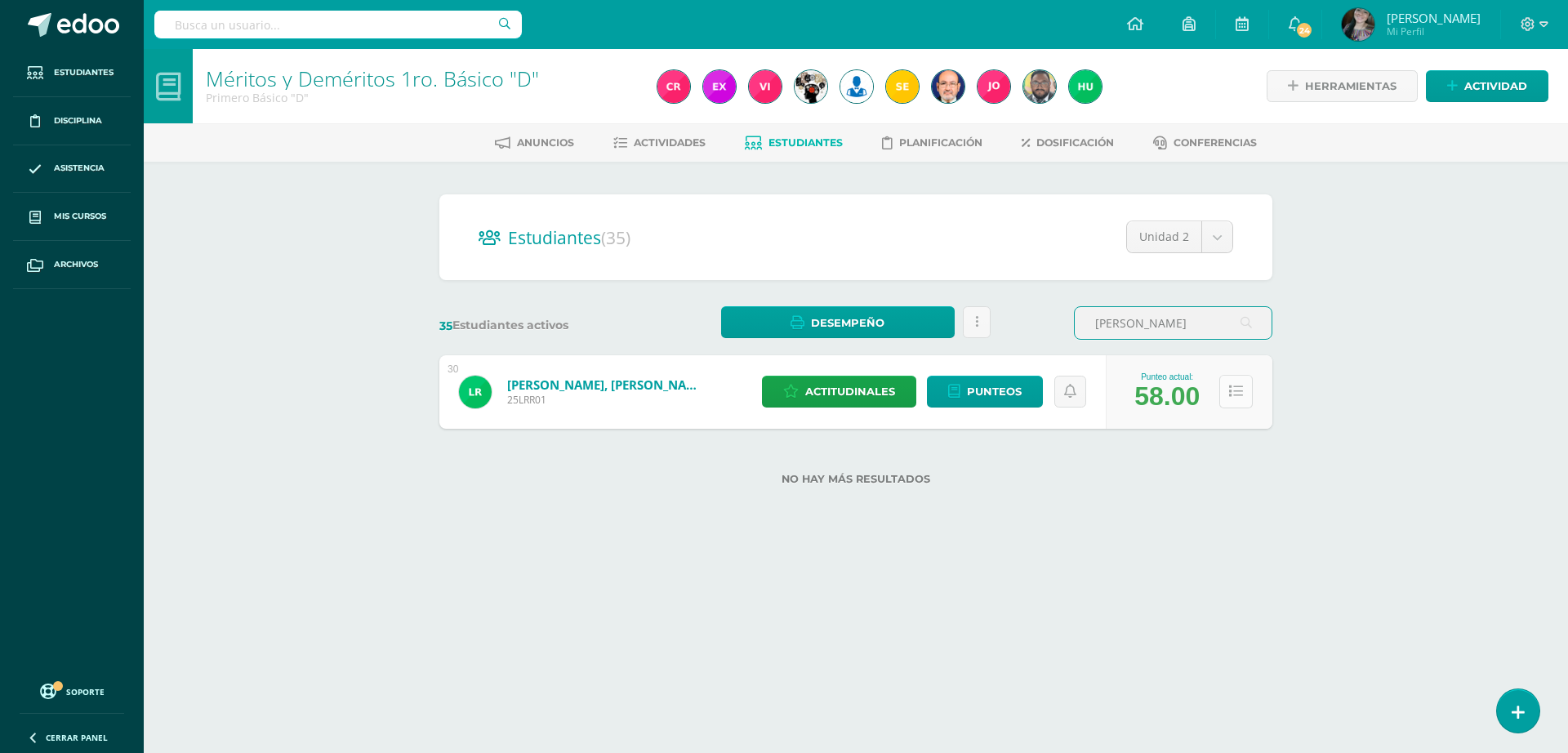
type input "[PERSON_NAME]"
click at [1234, 406] on button at bounding box center [1236, 391] width 33 height 33
click at [1237, 400] on button at bounding box center [1236, 391] width 33 height 33
click at [1238, 394] on icon at bounding box center [1236, 391] width 14 height 14
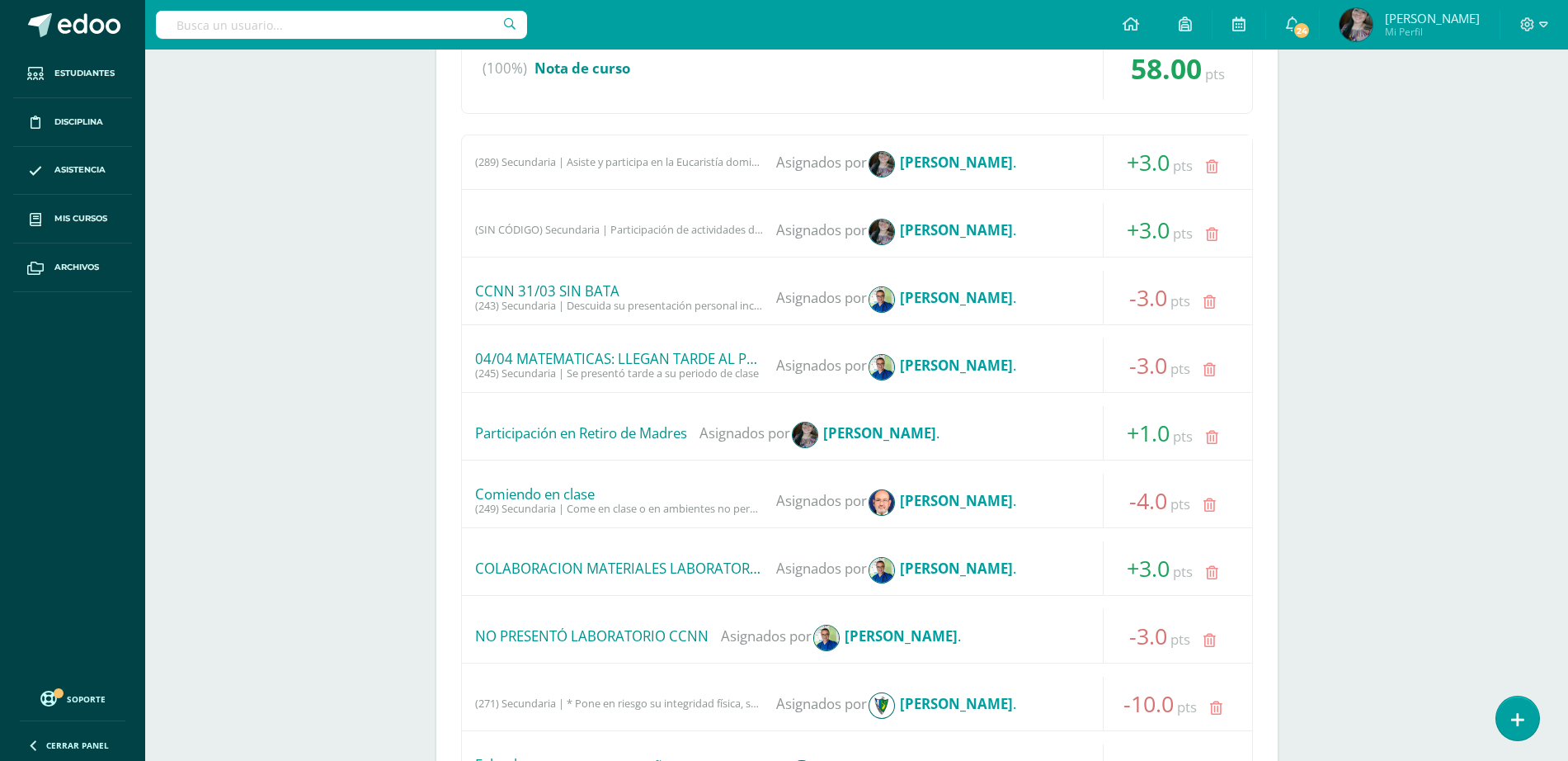
scroll to position [103, 0]
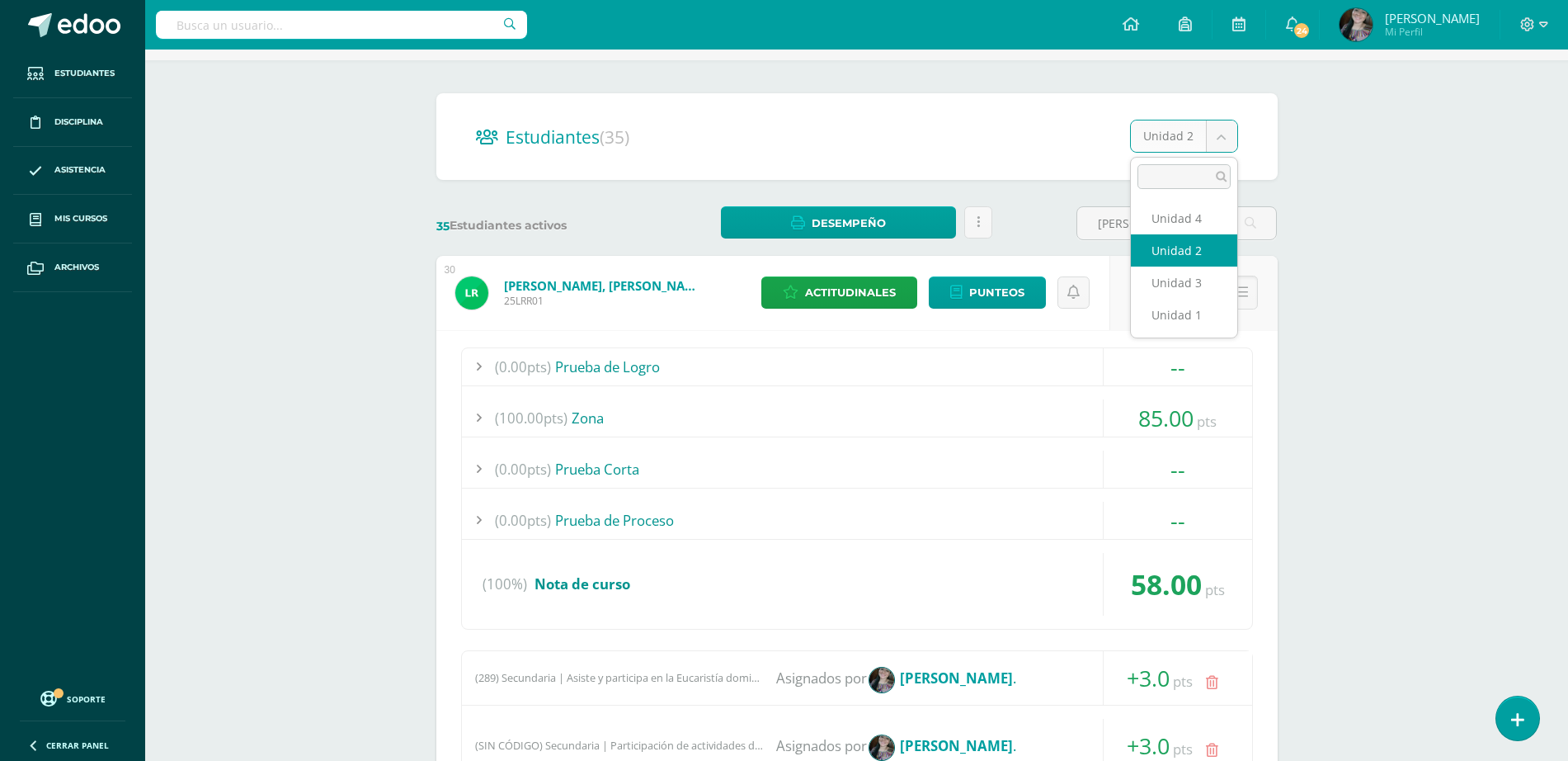
select select "/dashboard/teacher/section/3853/students/?unit=148870"
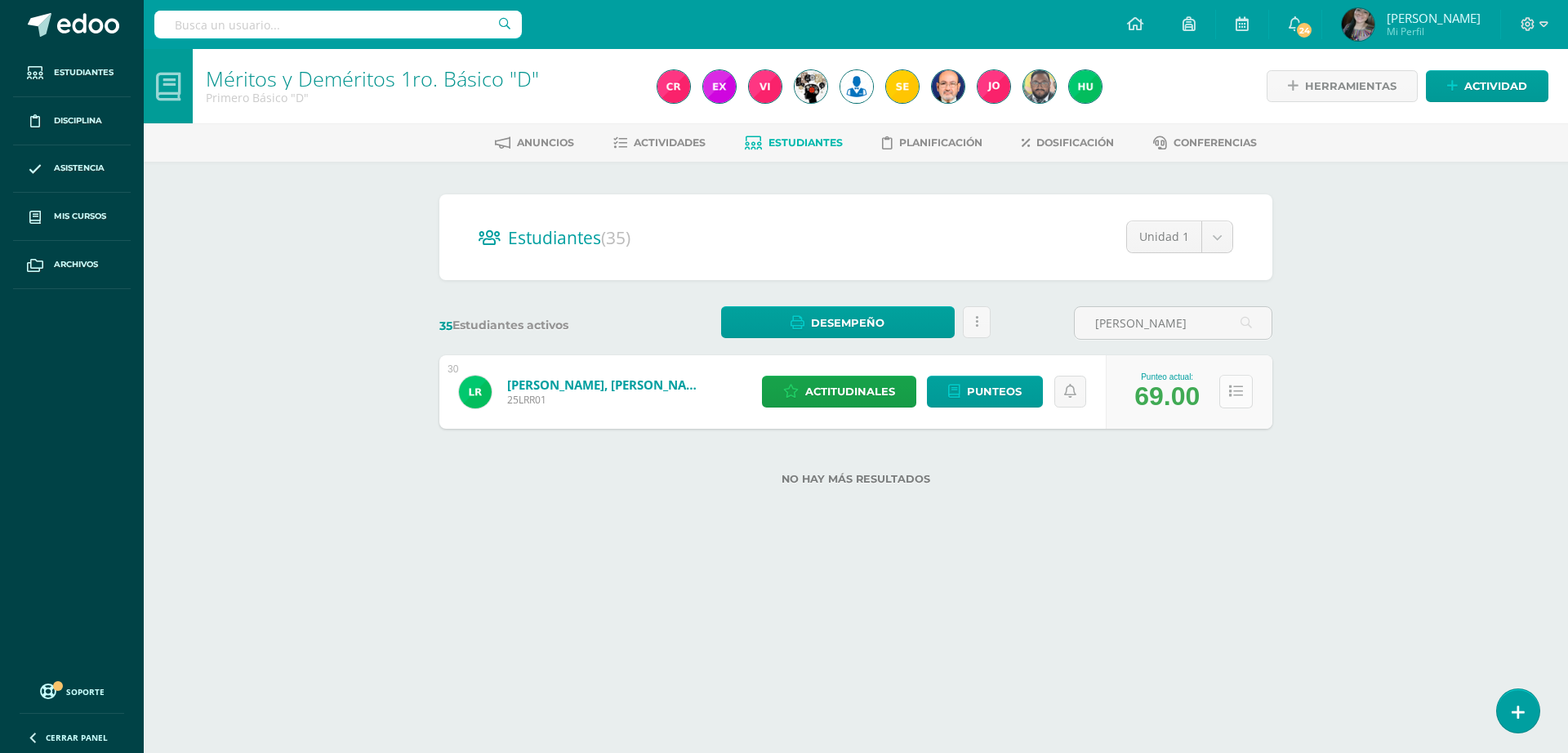
click at [1237, 389] on icon at bounding box center [1236, 391] width 14 height 14
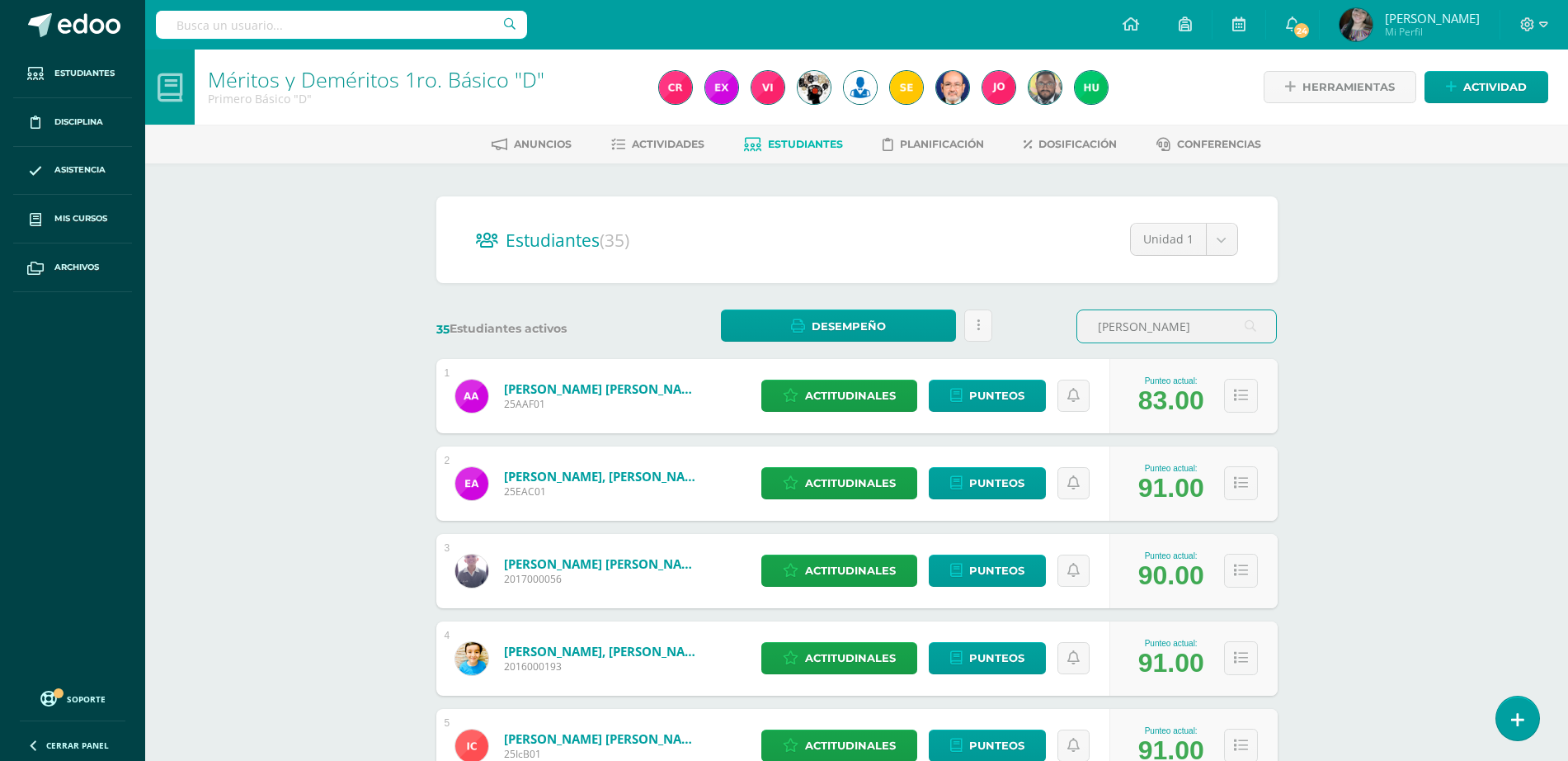
click at [1196, 330] on input "[PERSON_NAME]" at bounding box center [1177, 327] width 199 height 33
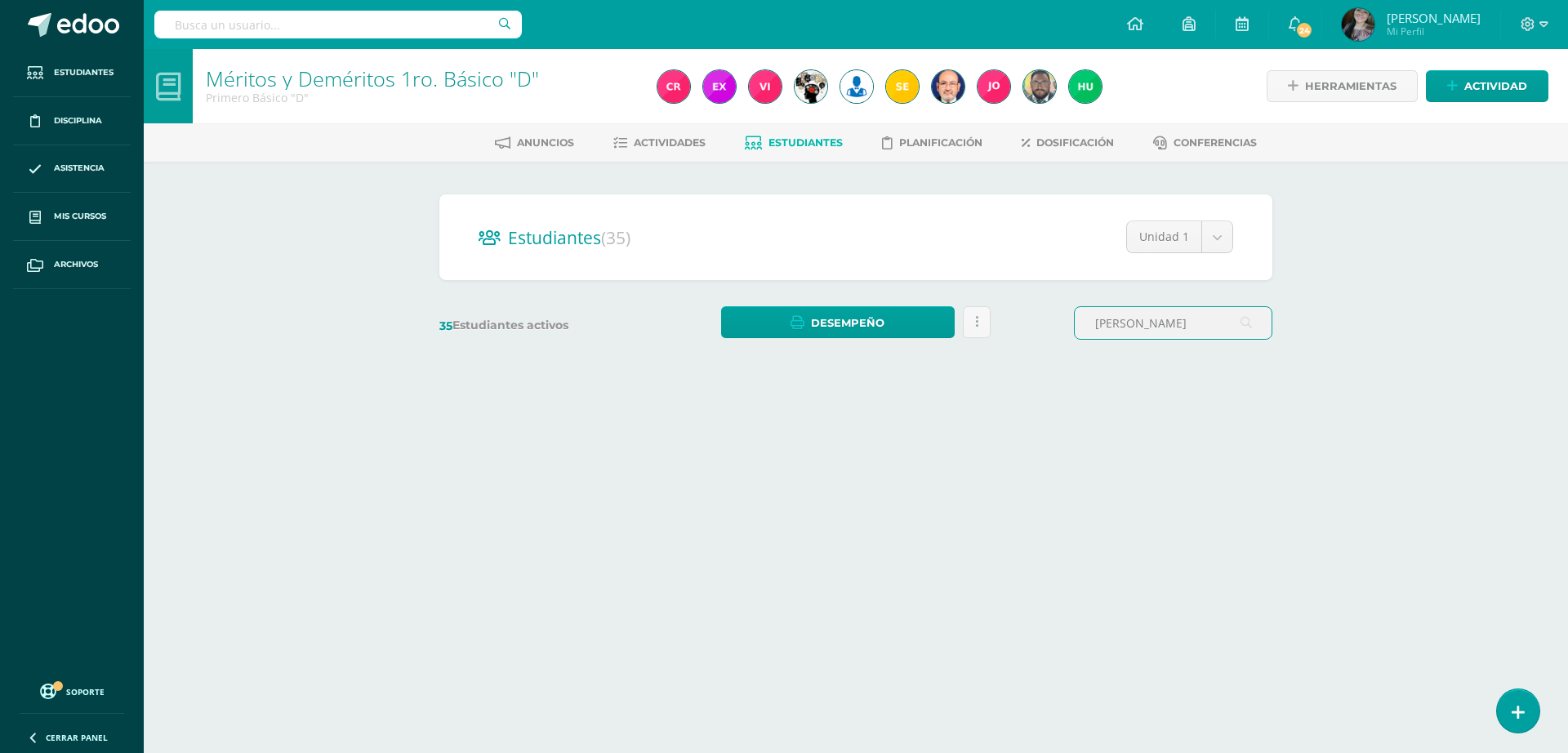
type input "[PERSON_NAME]"
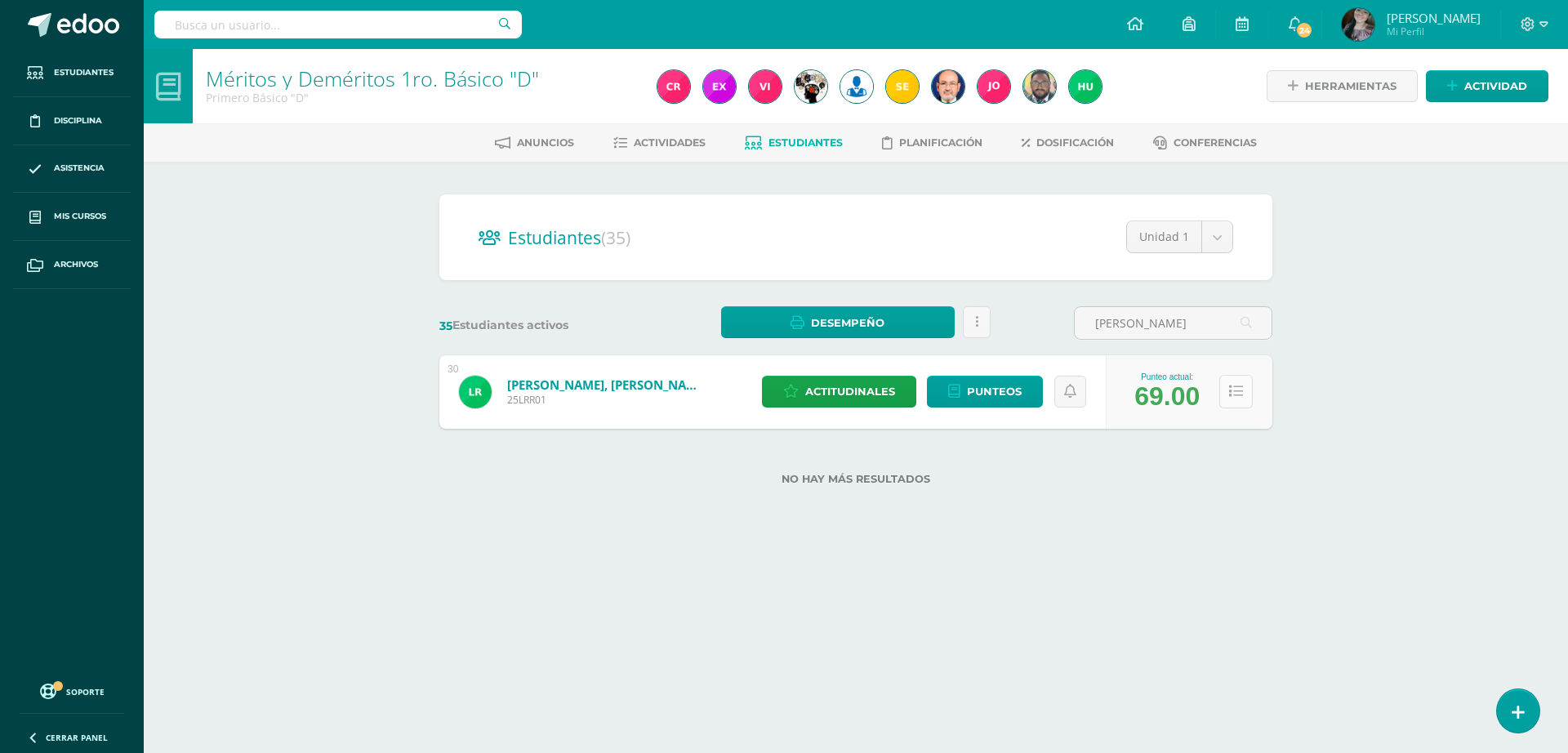
click at [1235, 400] on button at bounding box center [1236, 391] width 33 height 33
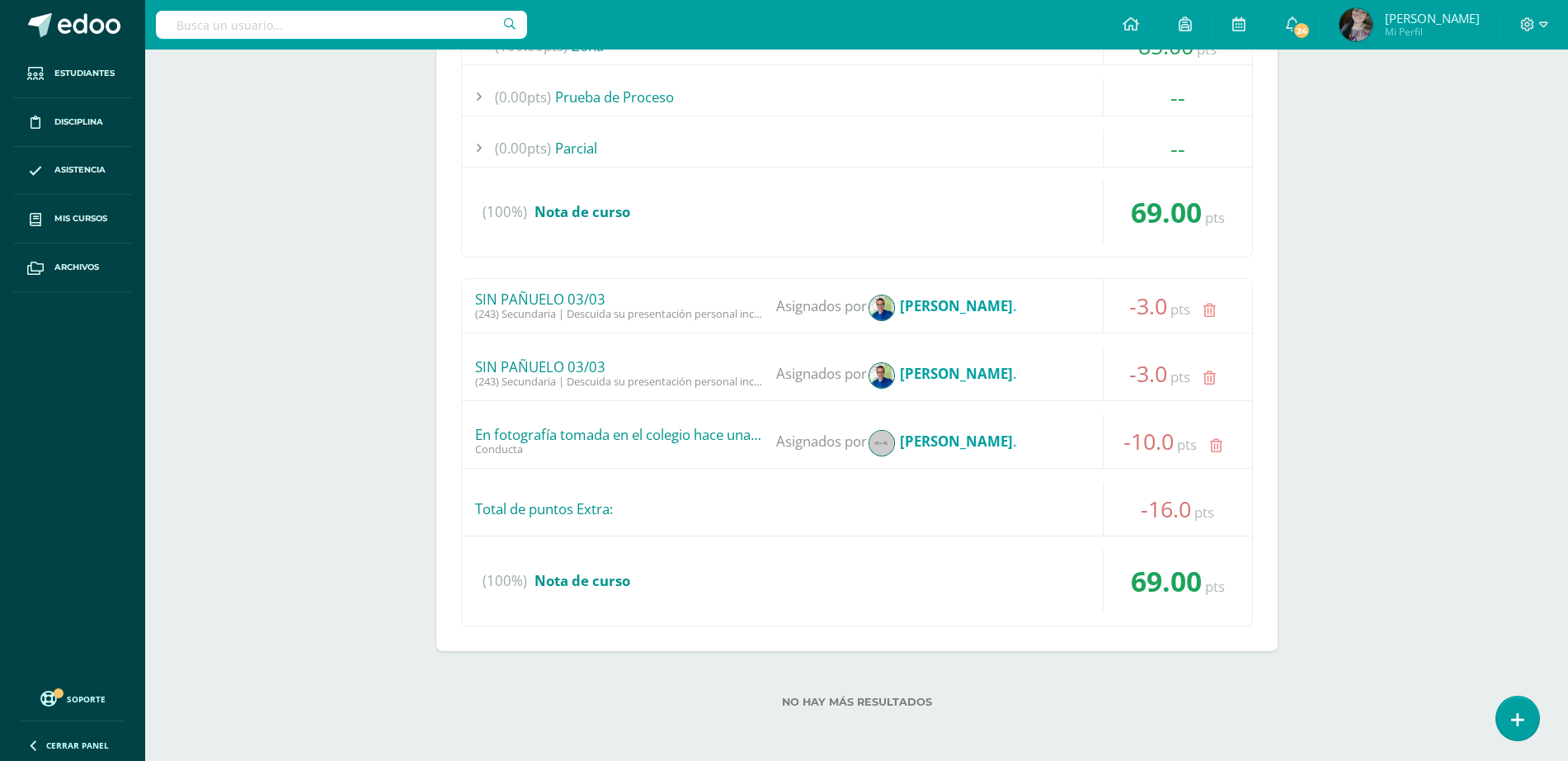
scroll to position [166, 0]
